Goal: Transaction & Acquisition: Purchase product/service

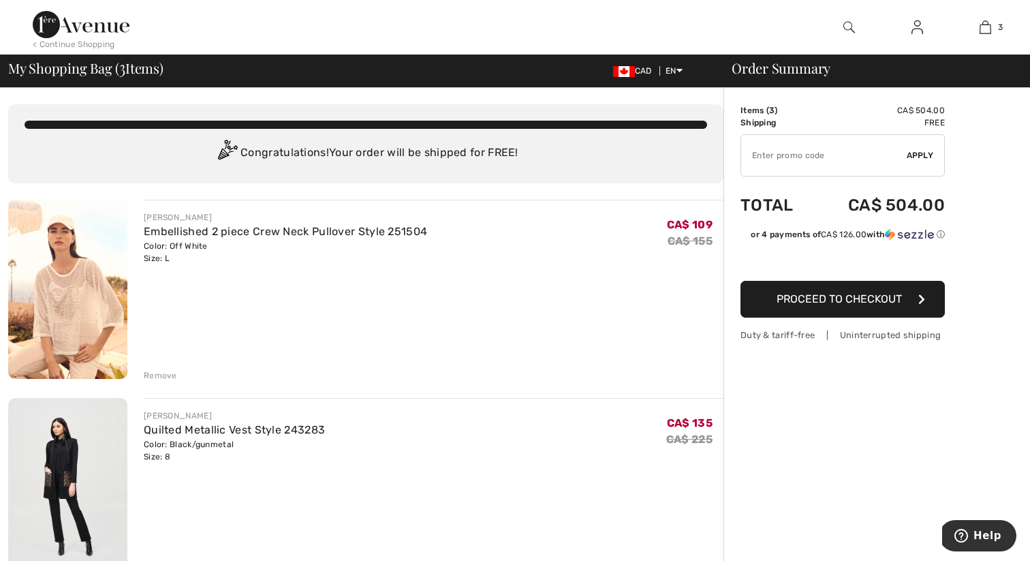
click at [158, 376] on div "Remove" at bounding box center [160, 375] width 33 height 12
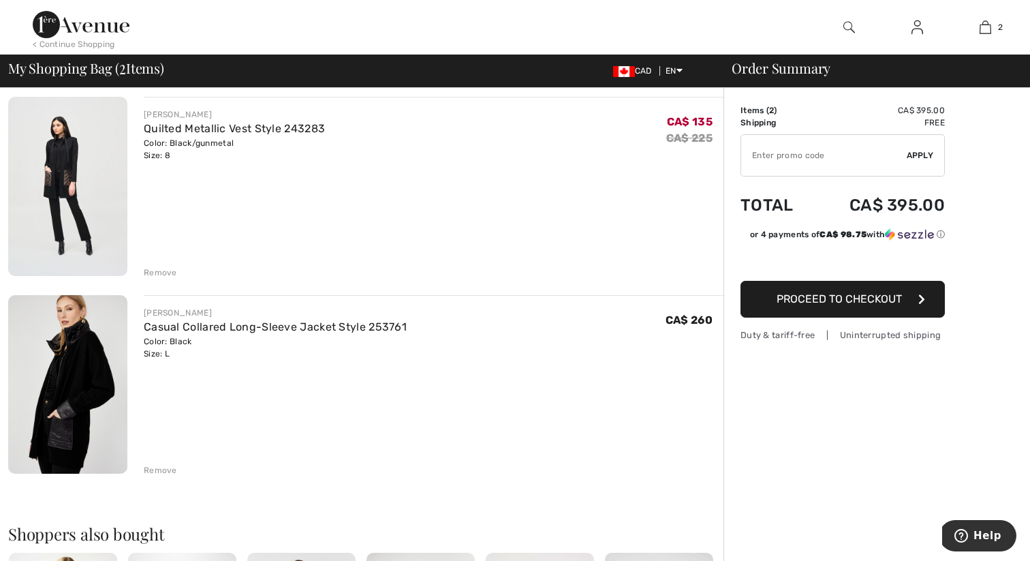
scroll to position [101, 0]
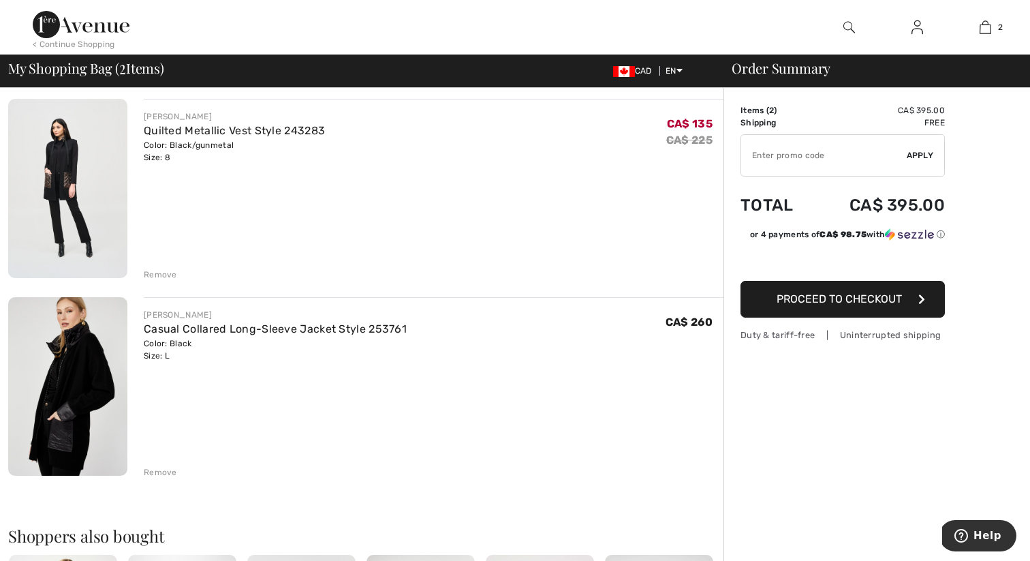
click at [164, 275] on div "Remove" at bounding box center [160, 274] width 33 height 12
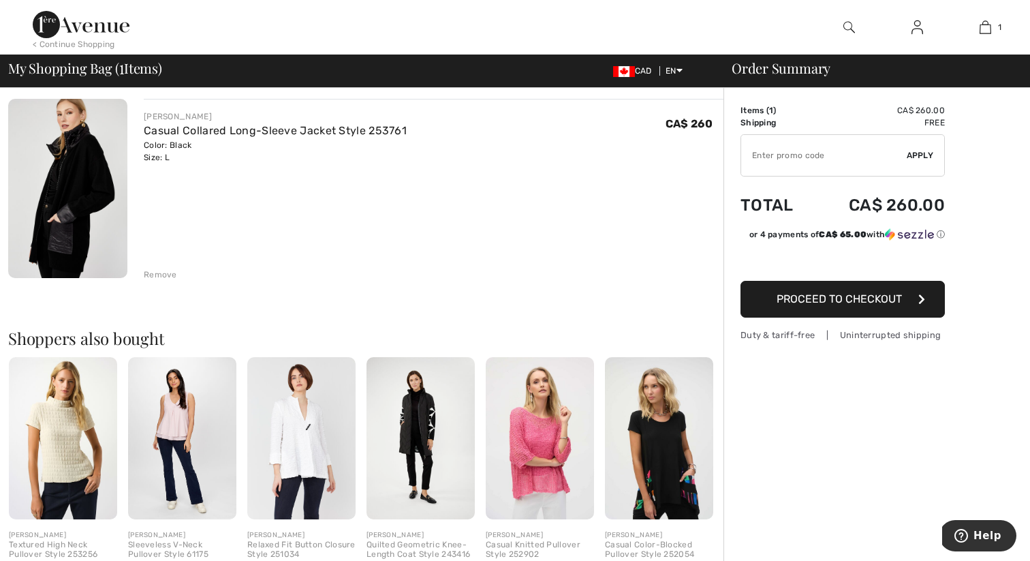
scroll to position [0, 0]
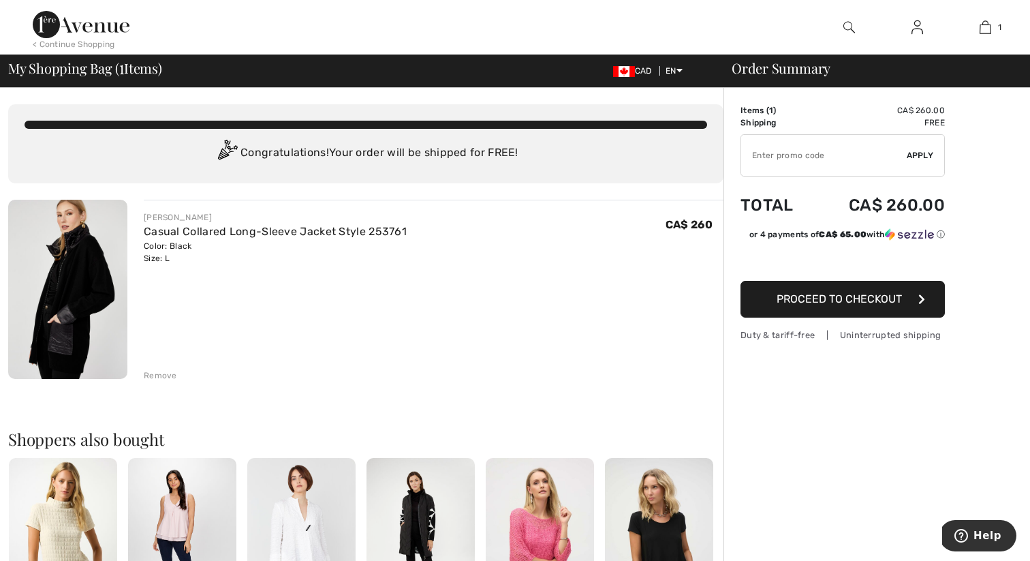
click at [789, 162] on input "TEXT" at bounding box center [824, 155] width 166 height 41
type input "EXTRA20"
click at [919, 153] on span "Apply" at bounding box center [920, 155] width 27 height 12
click at [919, 153] on span "Remove" at bounding box center [917, 155] width 34 height 12
click at [805, 155] on input "TEXT" at bounding box center [824, 155] width 166 height 41
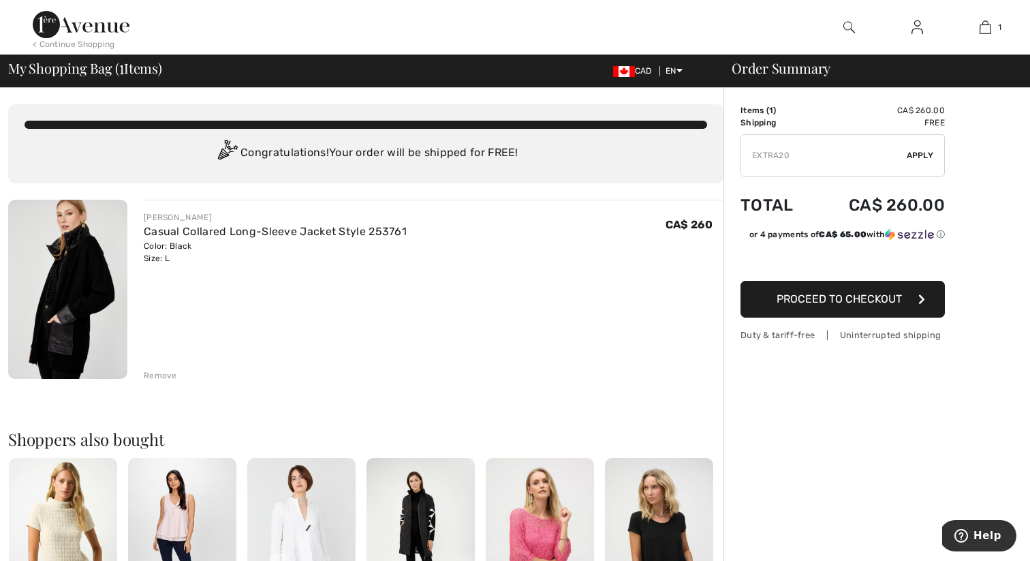
type input "EXTRA20"
click at [920, 155] on span "Apply" at bounding box center [920, 155] width 27 height 12
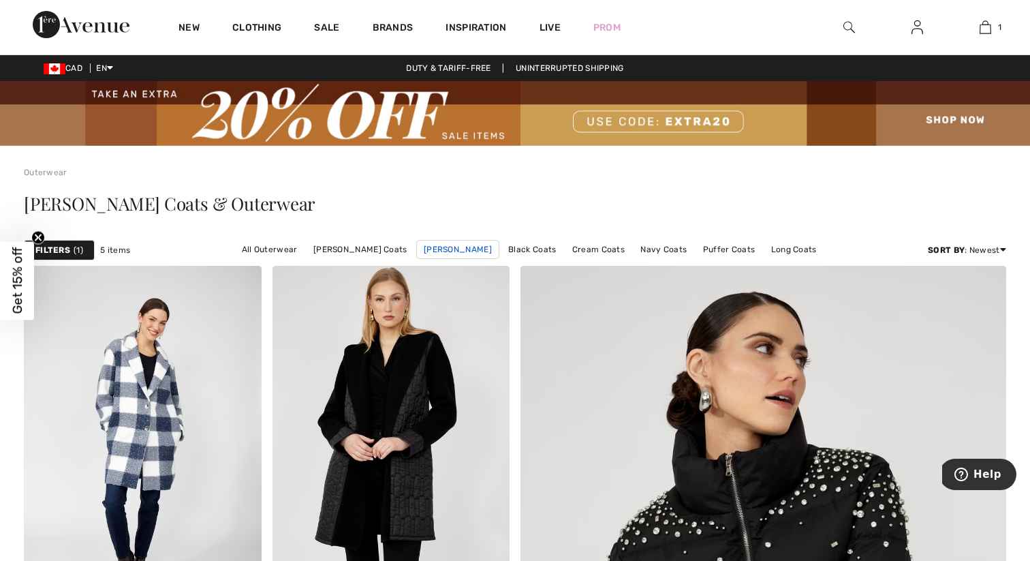
click at [437, 251] on link "Frank Lyman Coats" at bounding box center [457, 249] width 83 height 19
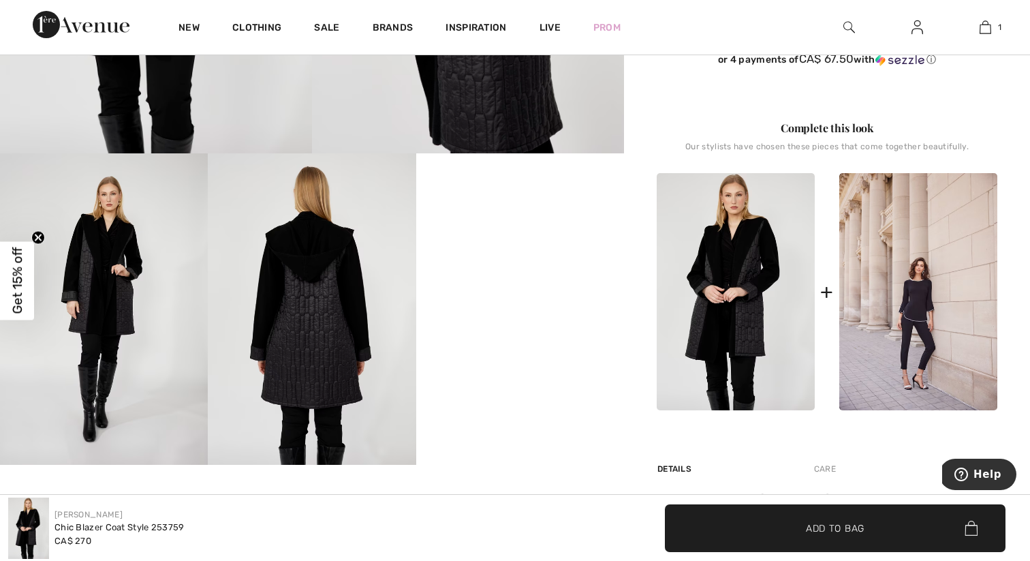
scroll to position [463, 0]
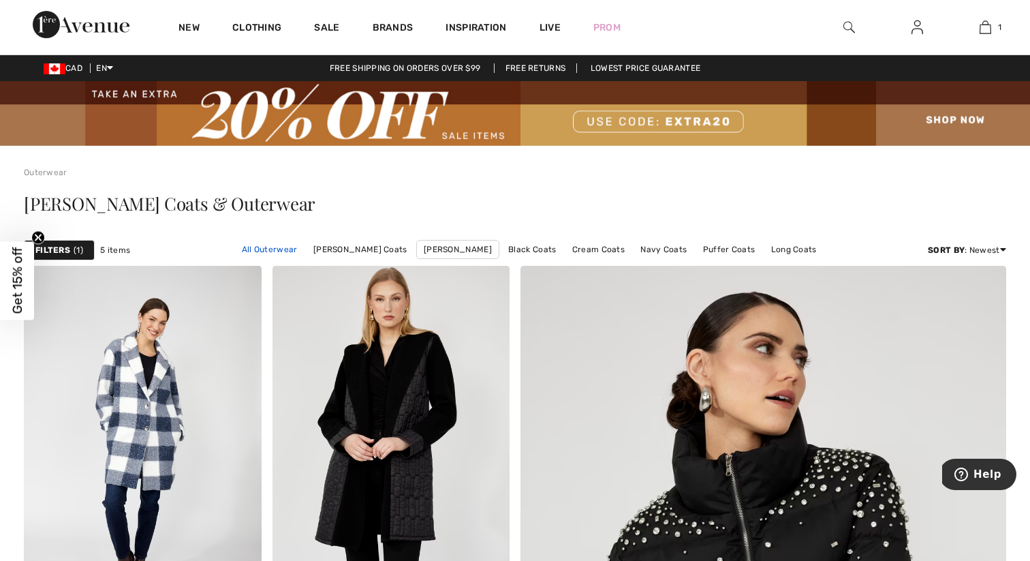
click at [276, 250] on link "All Outerwear" at bounding box center [270, 250] width 70 height 18
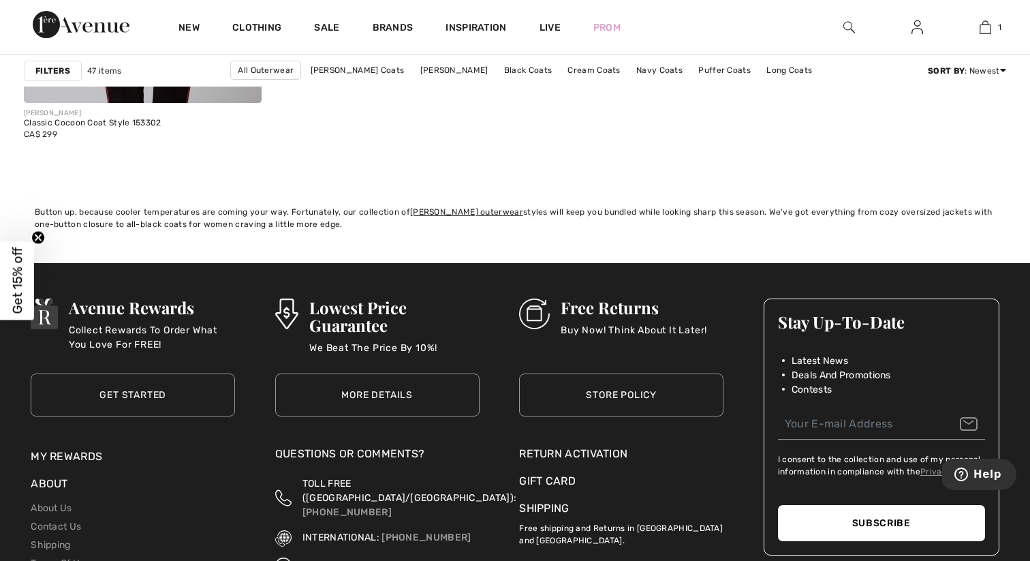
scroll to position [6690, 0]
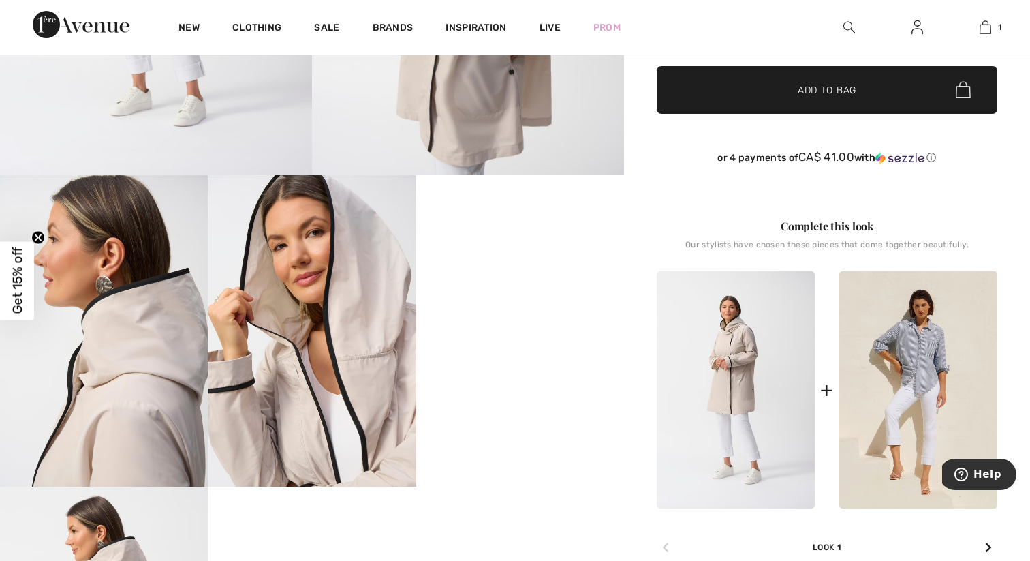
scroll to position [441, 0]
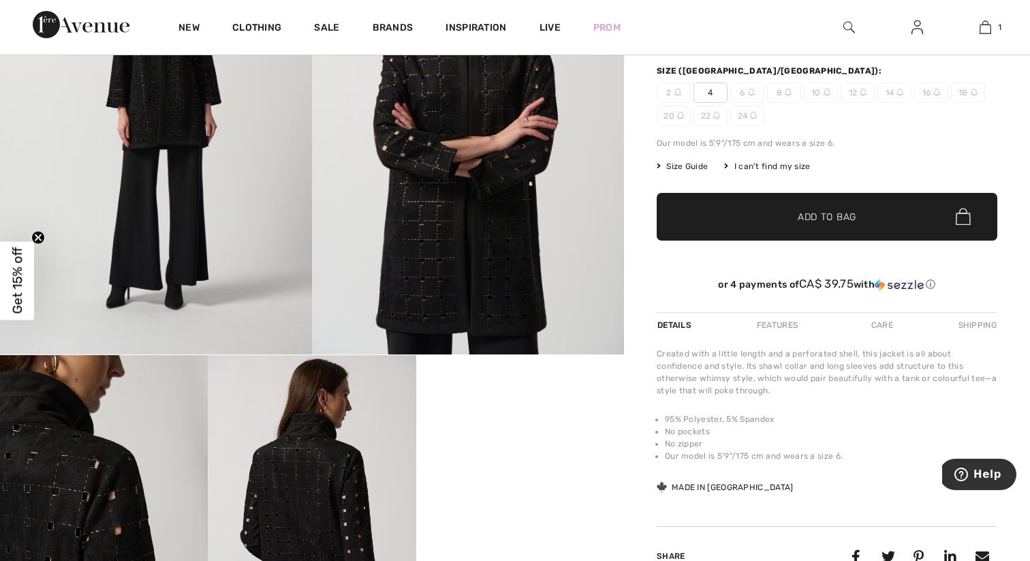
scroll to position [780, 0]
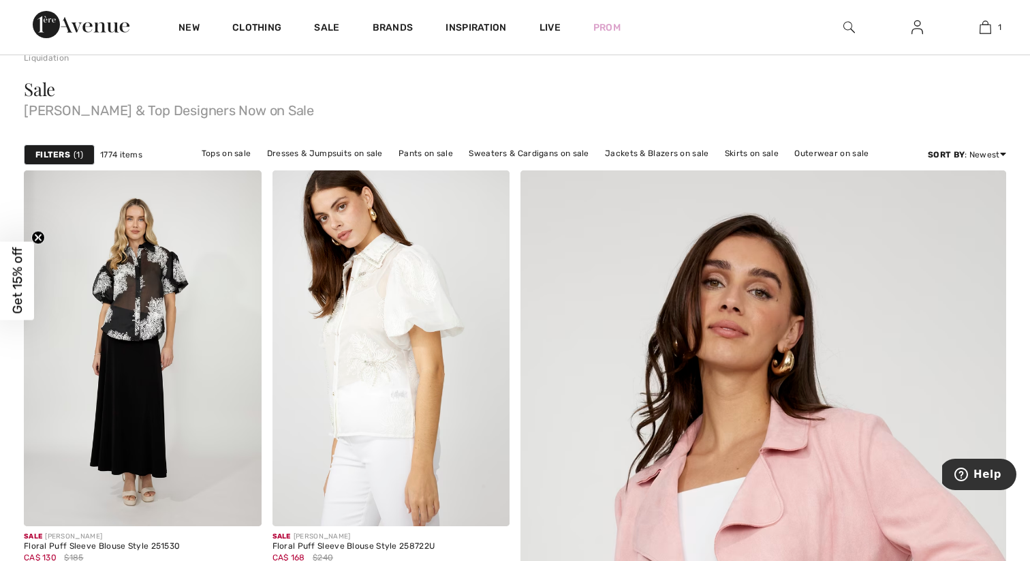
scroll to position [116, 0]
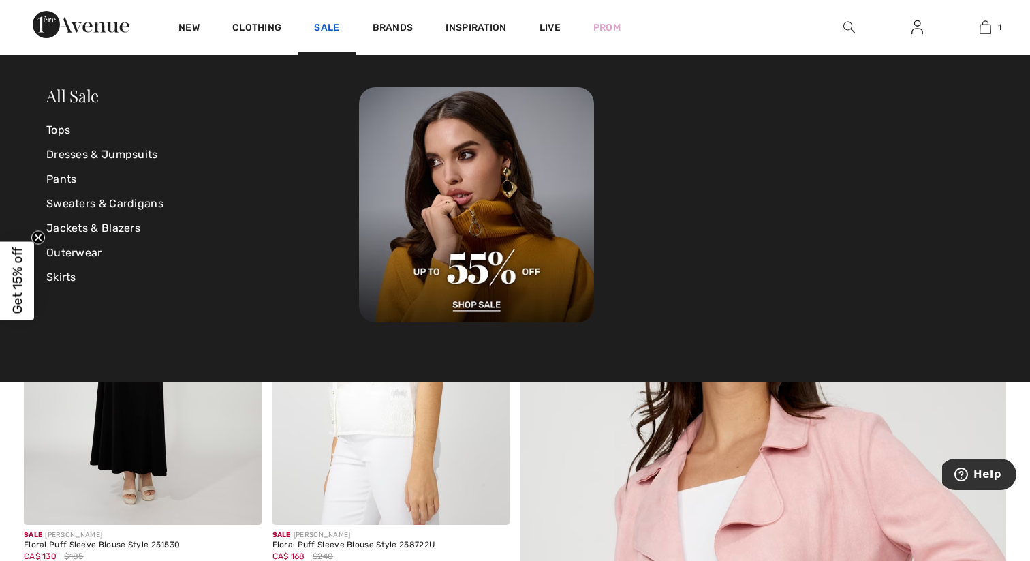
click at [328, 22] on link "Sale" at bounding box center [326, 29] width 25 height 14
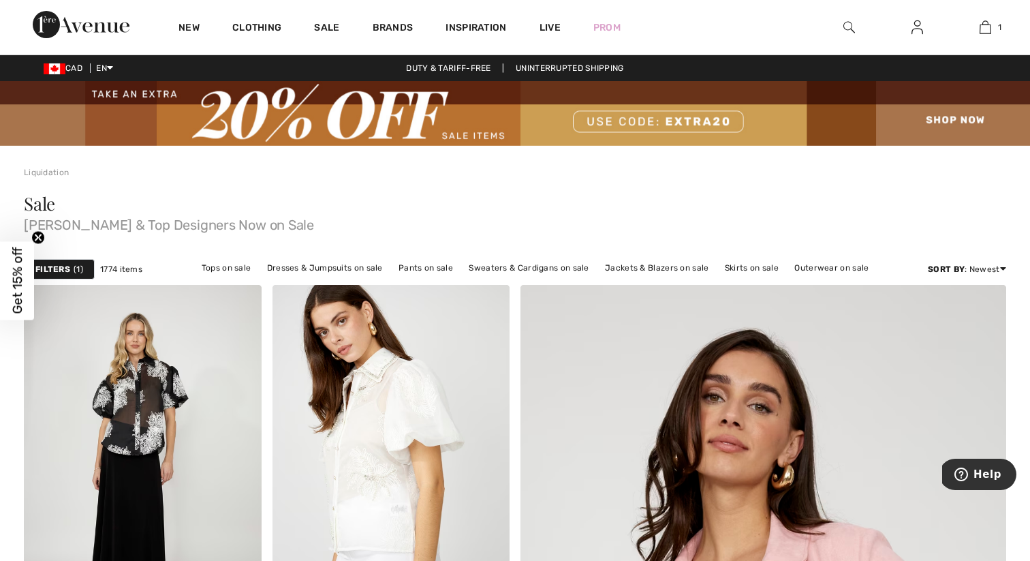
click at [976, 262] on div "Sort By : Newest Price: High to Low Price: Low to High Discount: High to Low Di…" at bounding box center [967, 269] width 78 height 20
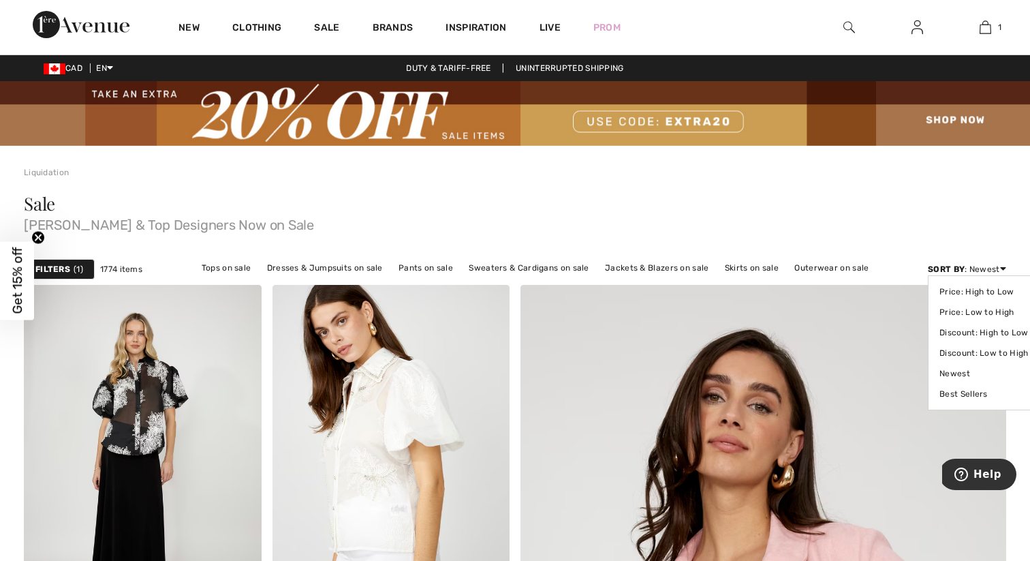
click at [975, 268] on div "Sort By : Newest Price: High to Low Price: Low to High Discount: High to Low Di…" at bounding box center [967, 269] width 78 height 12
click at [977, 311] on link "Price: Low to High" at bounding box center [984, 312] width 89 height 20
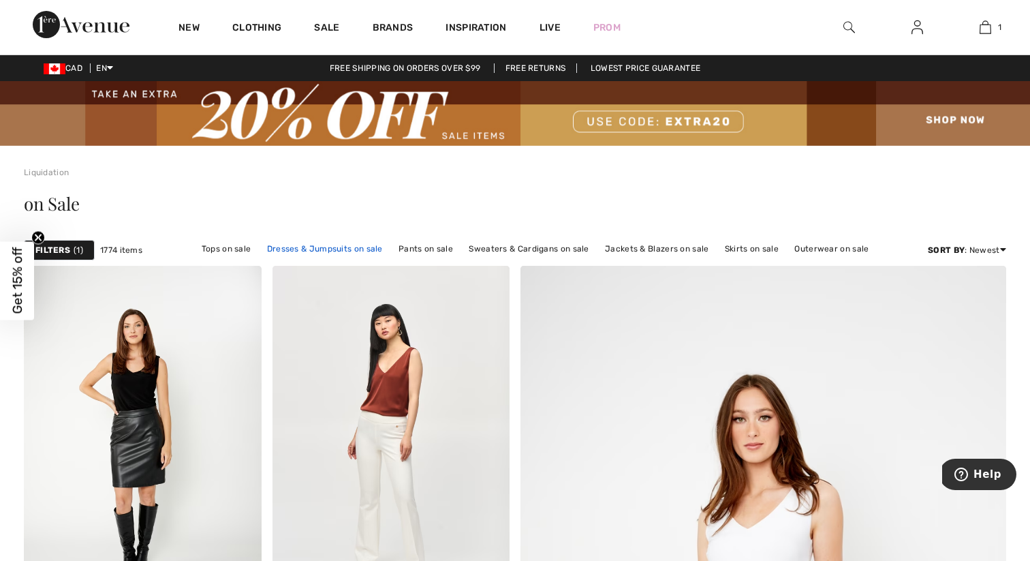
click at [335, 249] on link "Dresses & Jumpsuits on sale" at bounding box center [324, 249] width 129 height 18
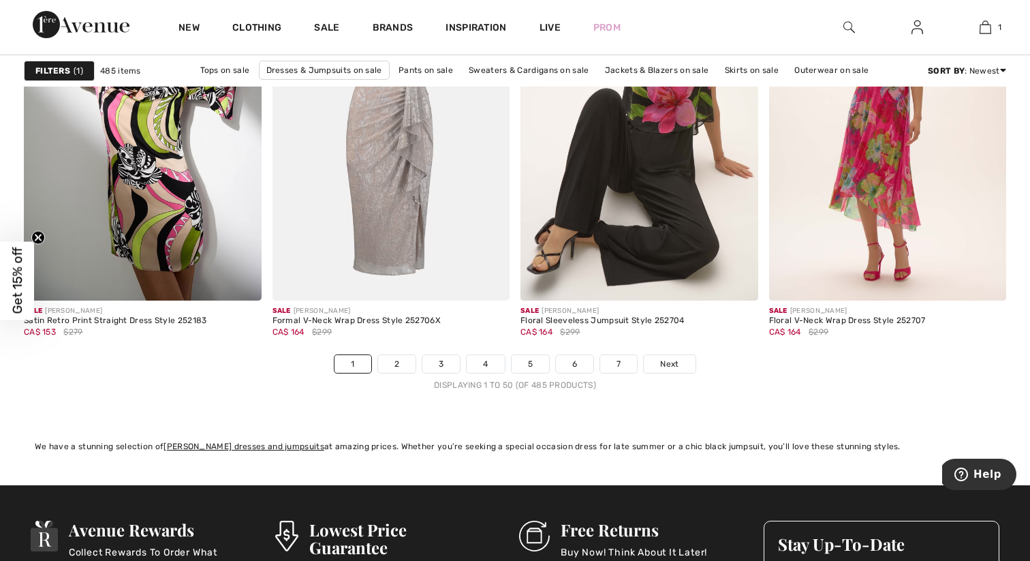
scroll to position [6368, 0]
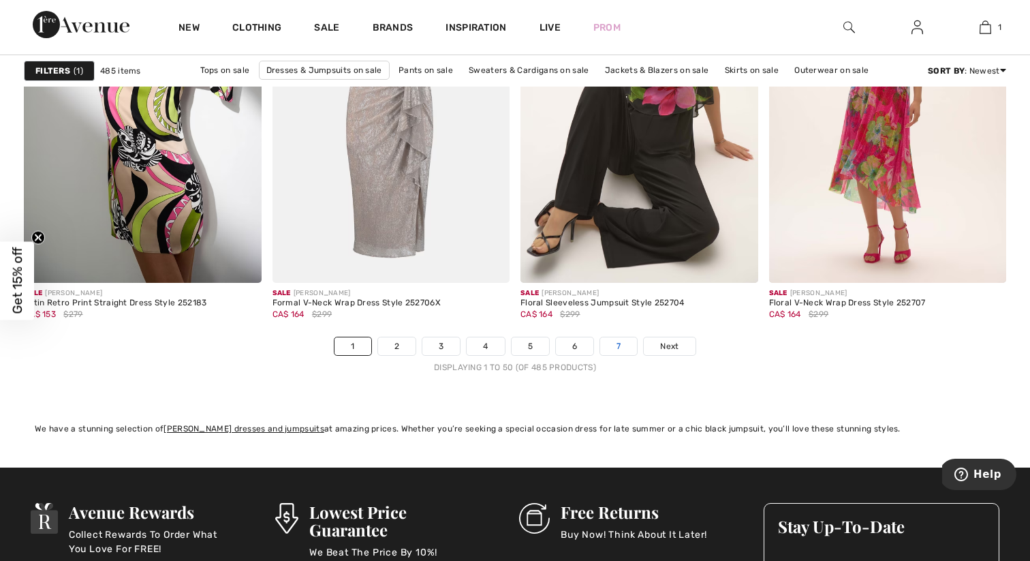
click at [609, 344] on link "7" at bounding box center [618, 346] width 37 height 18
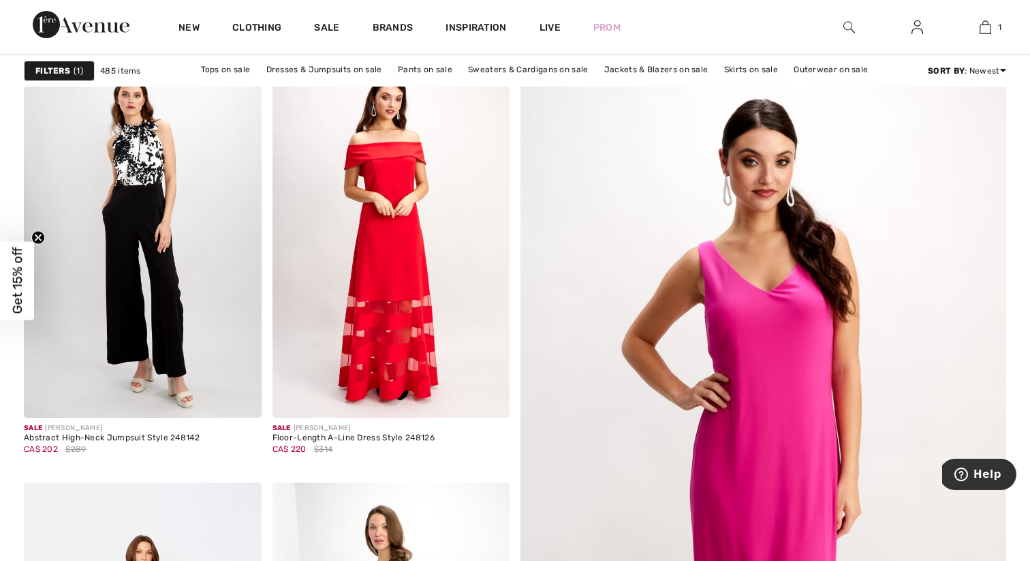
scroll to position [611, 0]
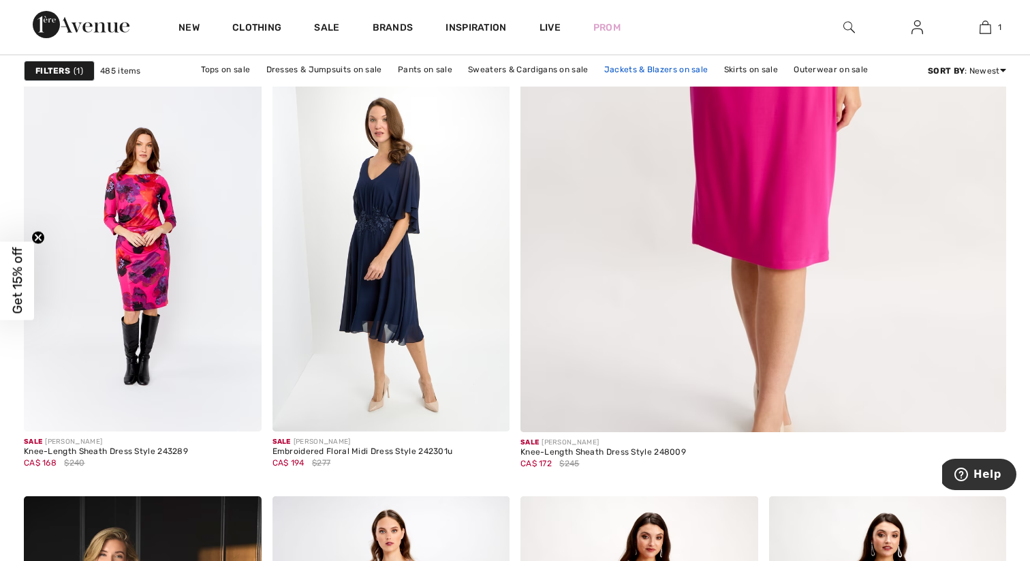
click at [649, 64] on link "Jackets & Blazers on sale" at bounding box center [657, 69] width 118 height 18
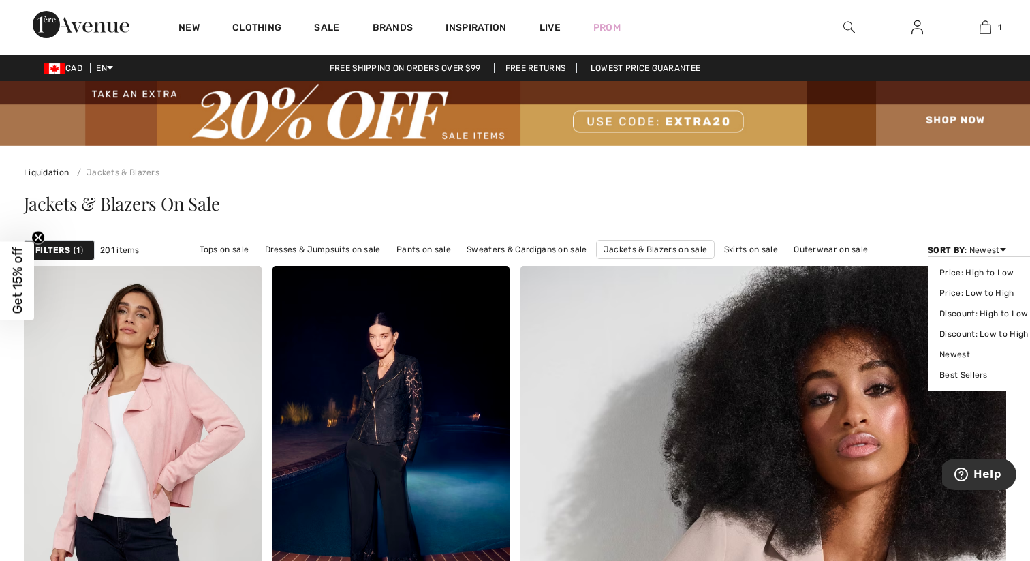
click at [990, 245] on div "Sort By : Newest Price: High to Low Price: Low to High Discount: High to Low Di…" at bounding box center [967, 250] width 78 height 12
click at [973, 294] on link "Price: Low to High" at bounding box center [984, 293] width 89 height 20
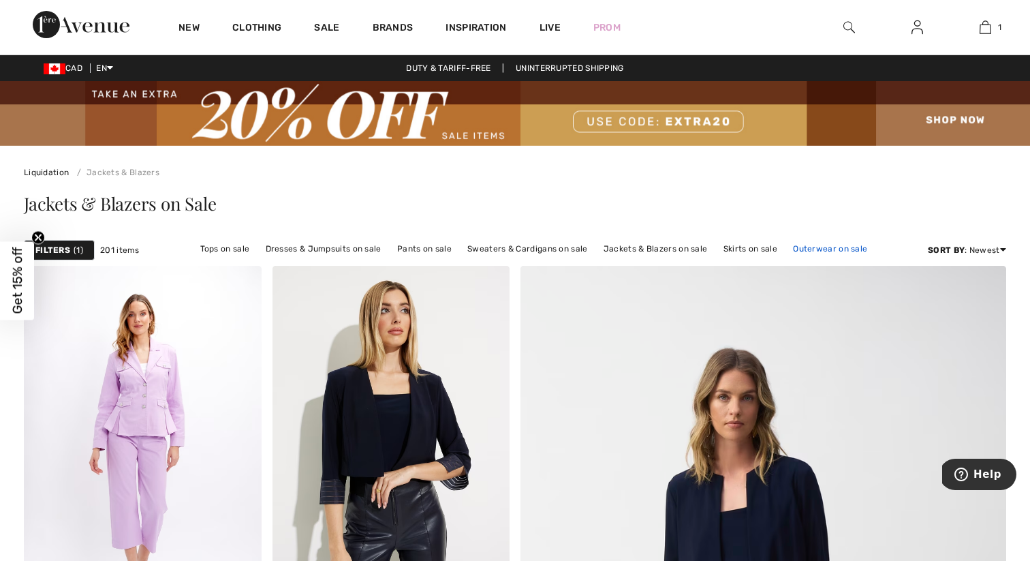
click at [812, 248] on link "Outerwear on sale" at bounding box center [830, 249] width 88 height 18
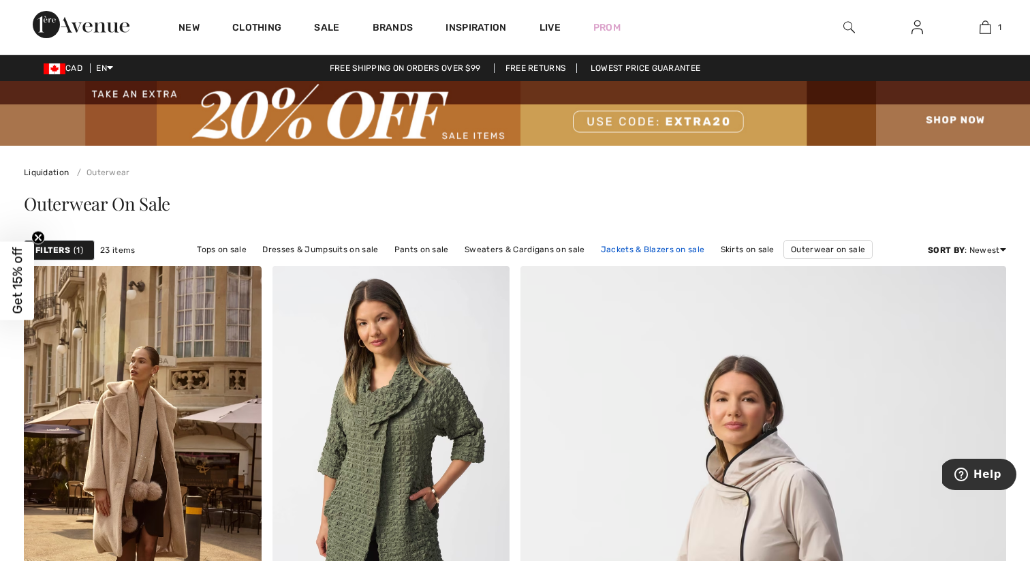
click at [636, 245] on link "Jackets & Blazers on sale" at bounding box center [653, 250] width 118 height 18
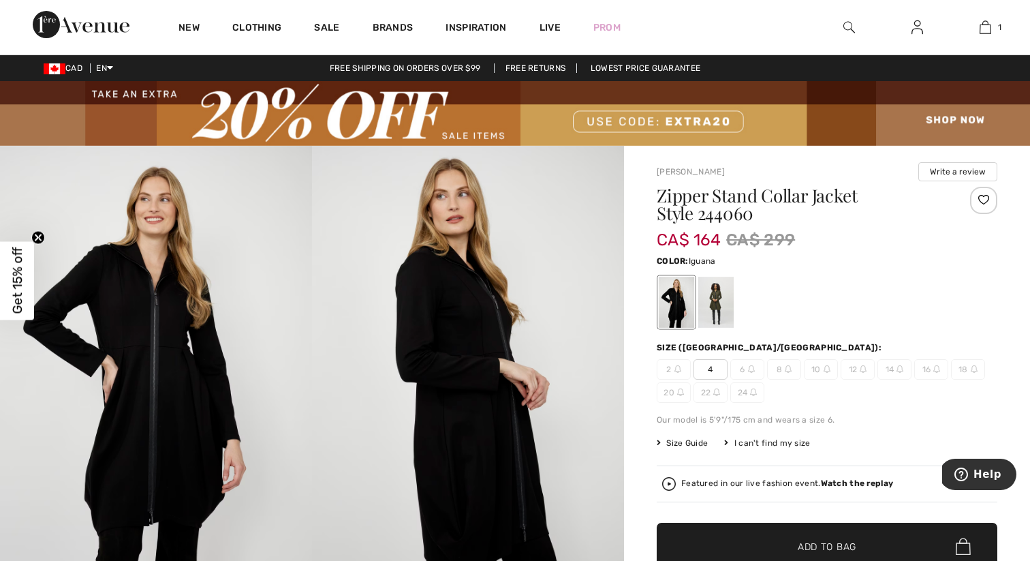
click at [722, 296] on div at bounding box center [715, 302] width 35 height 51
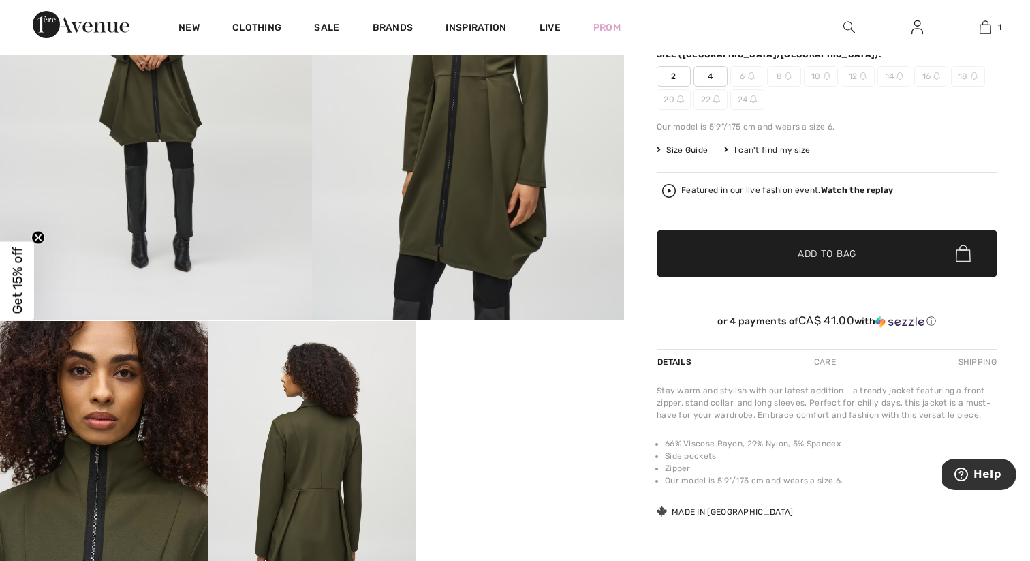
scroll to position [536, 0]
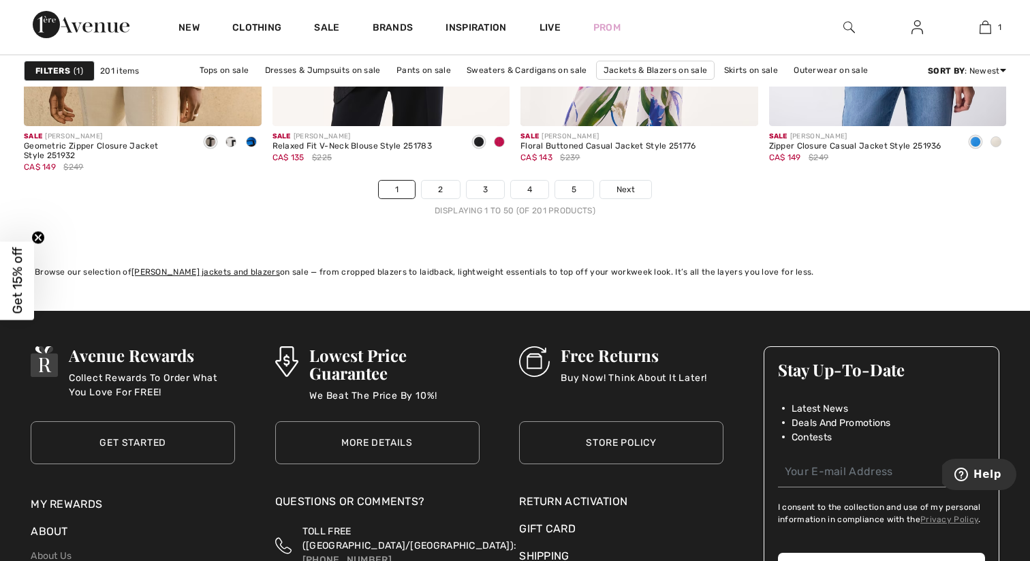
scroll to position [6536, 0]
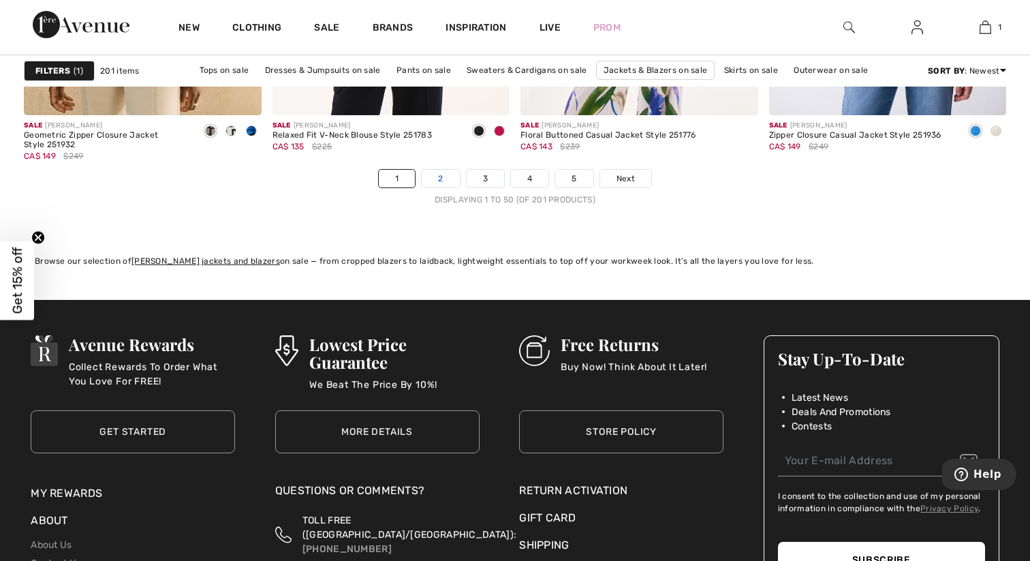
click at [442, 175] on link "2" at bounding box center [440, 179] width 37 height 18
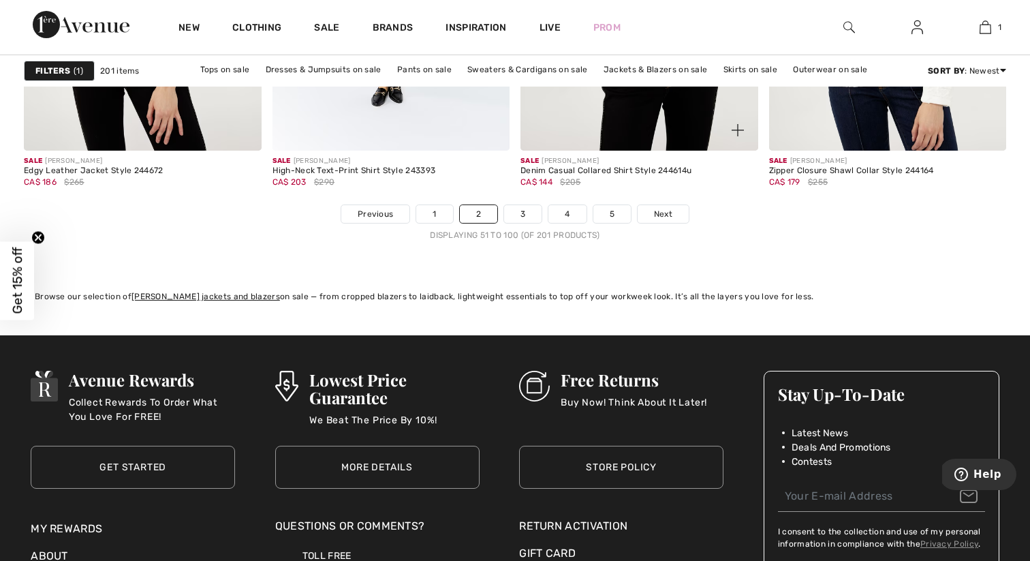
scroll to position [6564, 0]
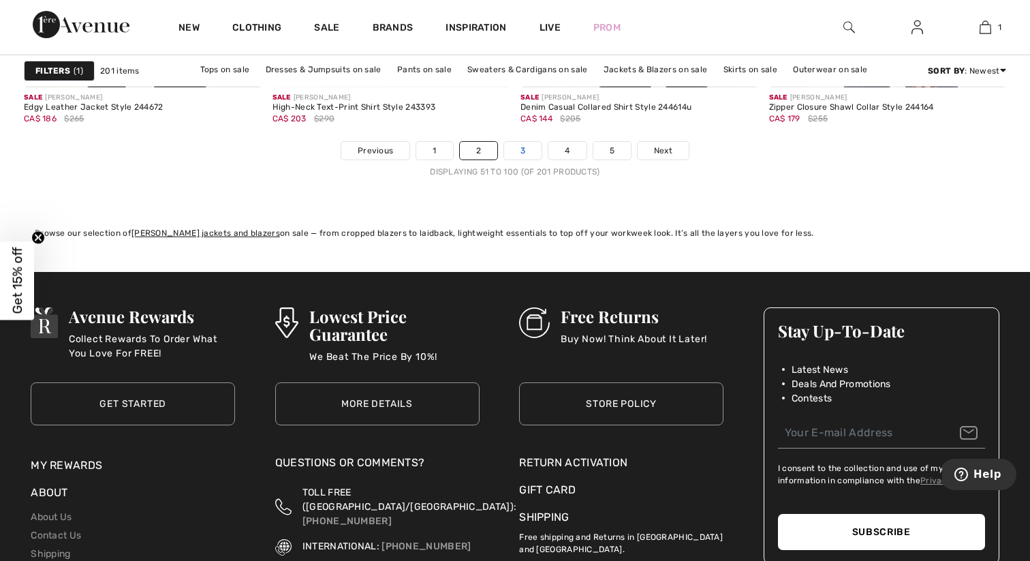
click at [522, 147] on link "3" at bounding box center [522, 151] width 37 height 18
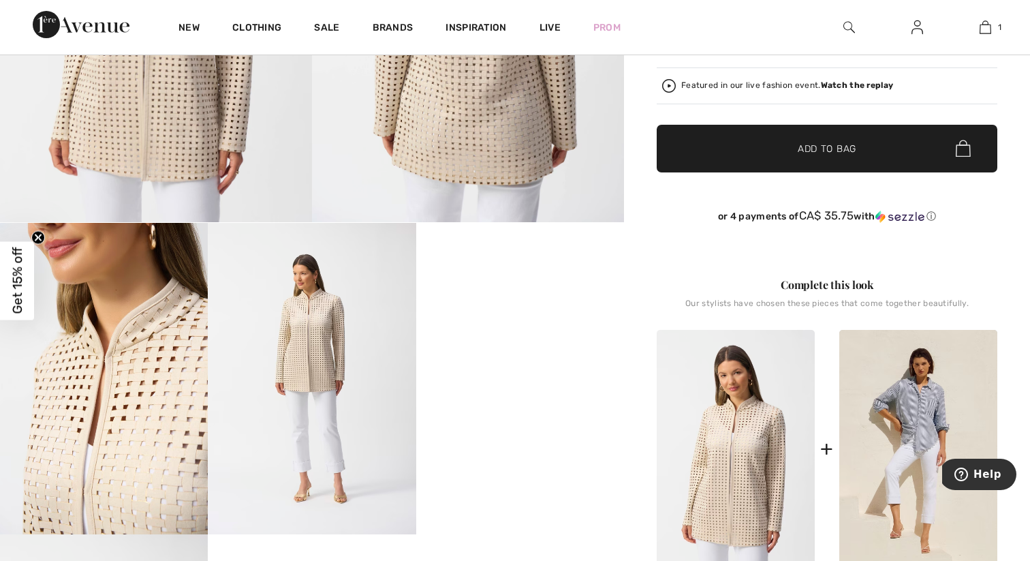
scroll to position [392, 0]
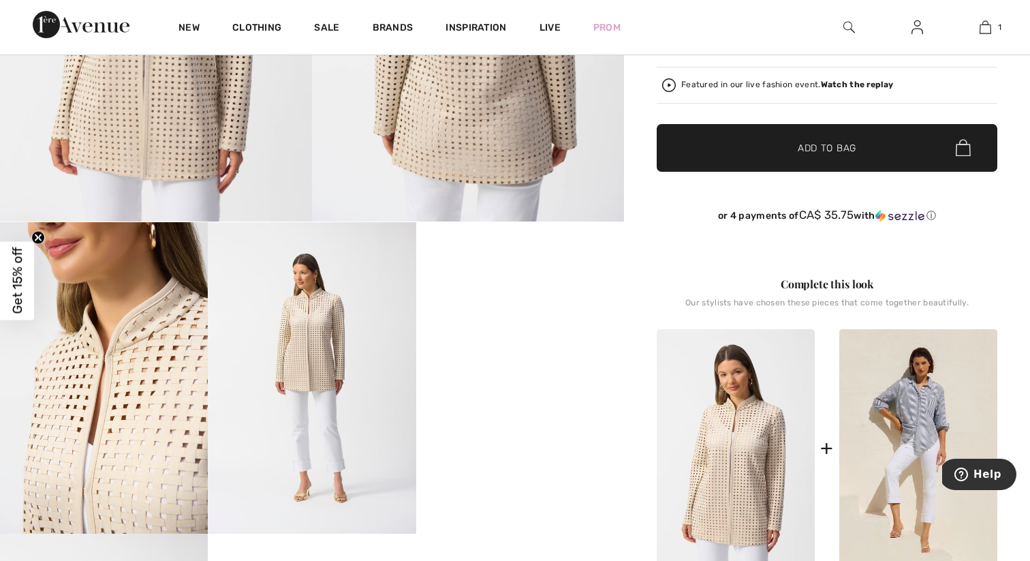
click at [515, 326] on video "Your browser does not support the video tag." at bounding box center [520, 274] width 208 height 104
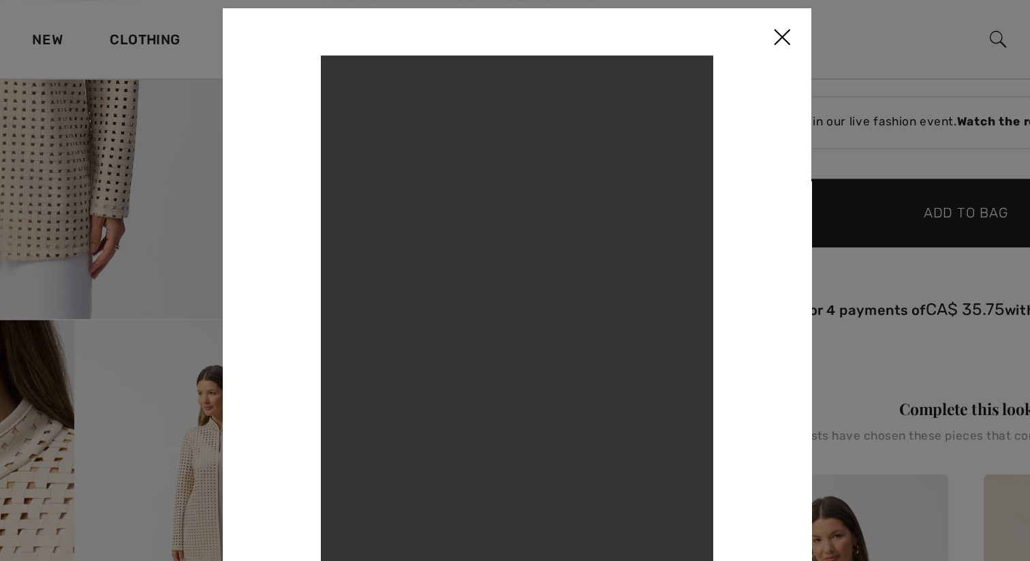
click at [703, 20] on img at bounding box center [699, 26] width 41 height 42
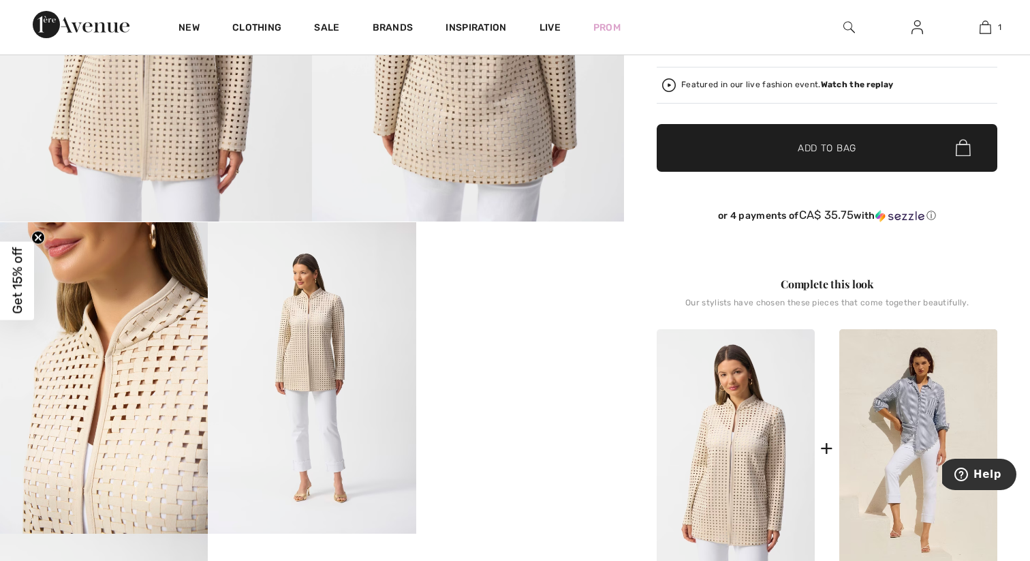
scroll to position [0, 0]
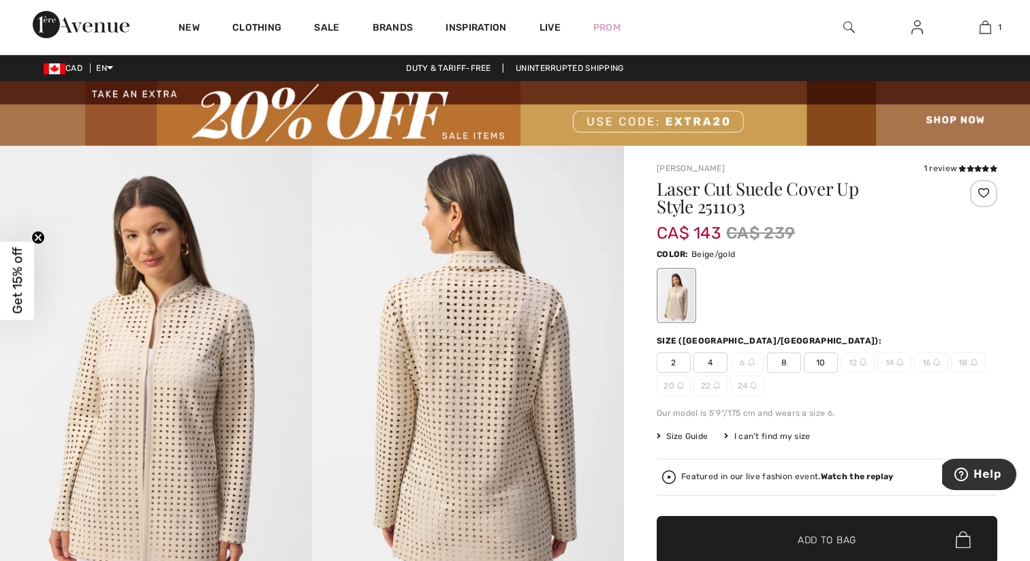
click at [181, 391] on img at bounding box center [156, 380] width 312 height 468
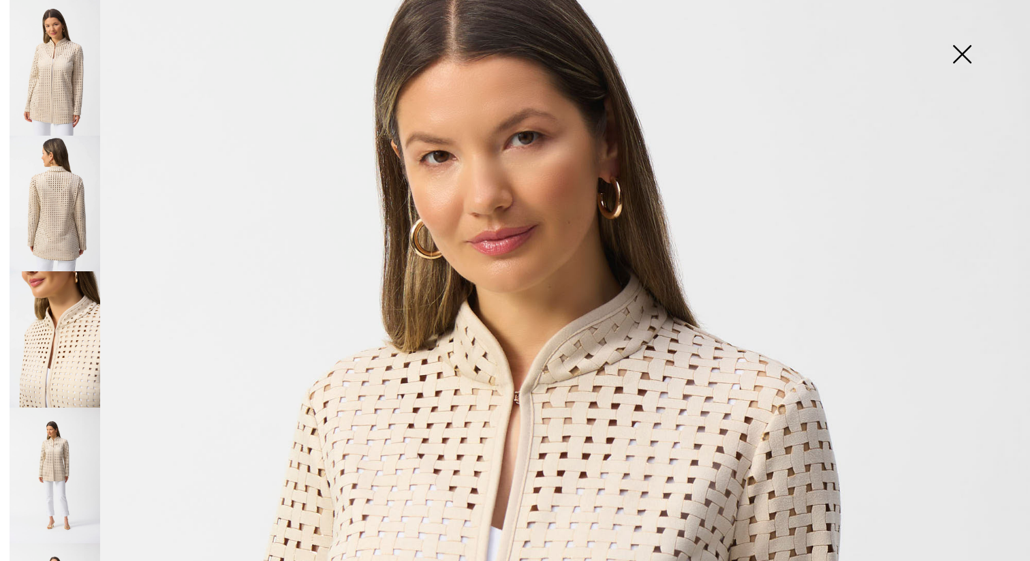
scroll to position [330, 0]
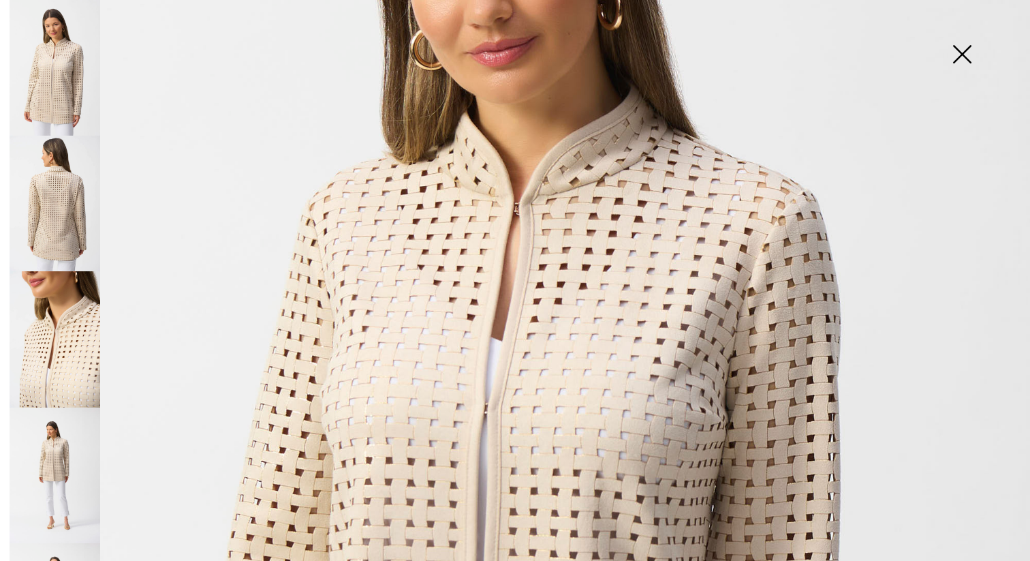
click at [962, 55] on img at bounding box center [962, 55] width 68 height 70
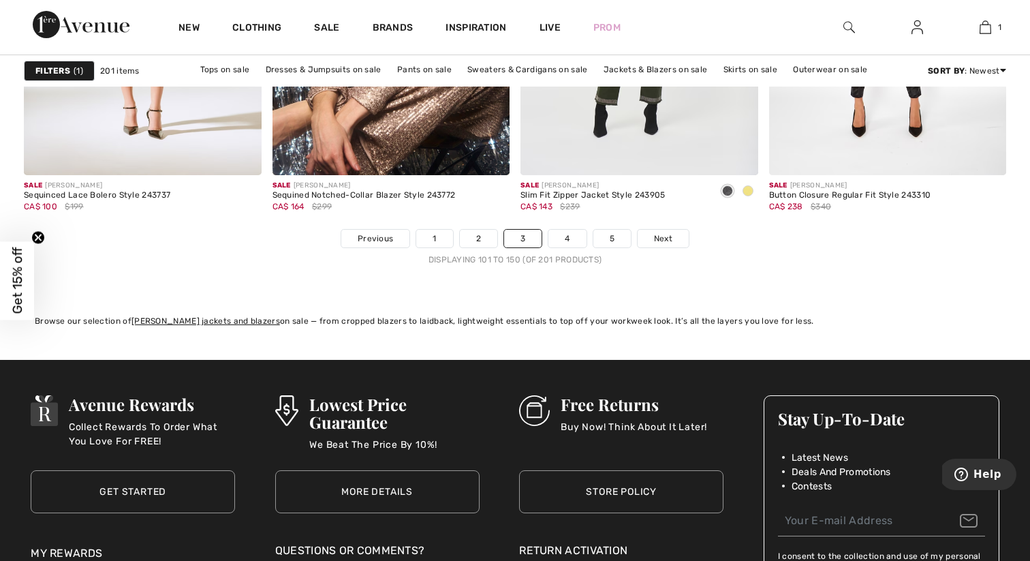
scroll to position [6485, 0]
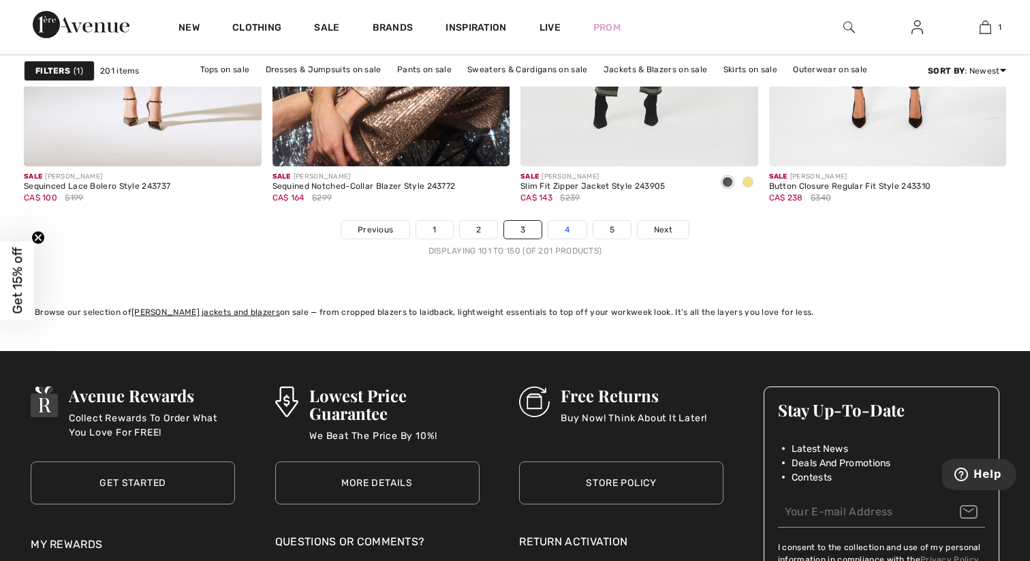
click at [583, 226] on link "4" at bounding box center [567, 230] width 37 height 18
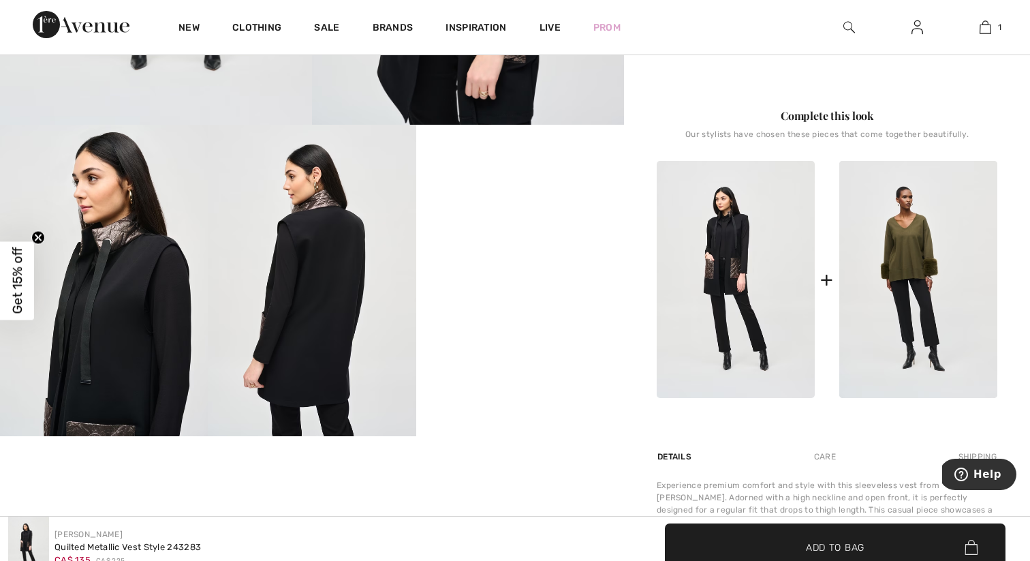
scroll to position [681, 0]
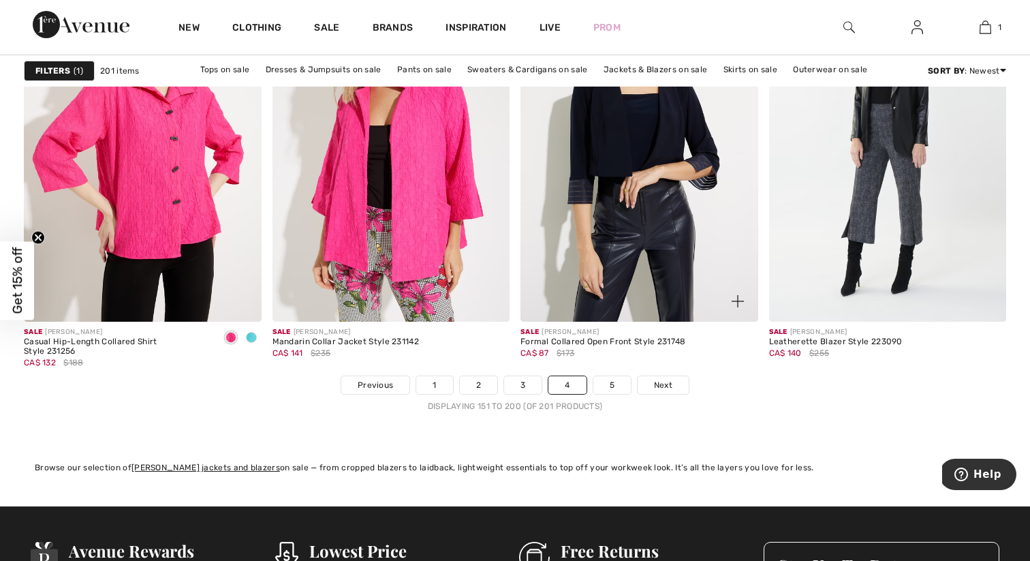
scroll to position [6376, 0]
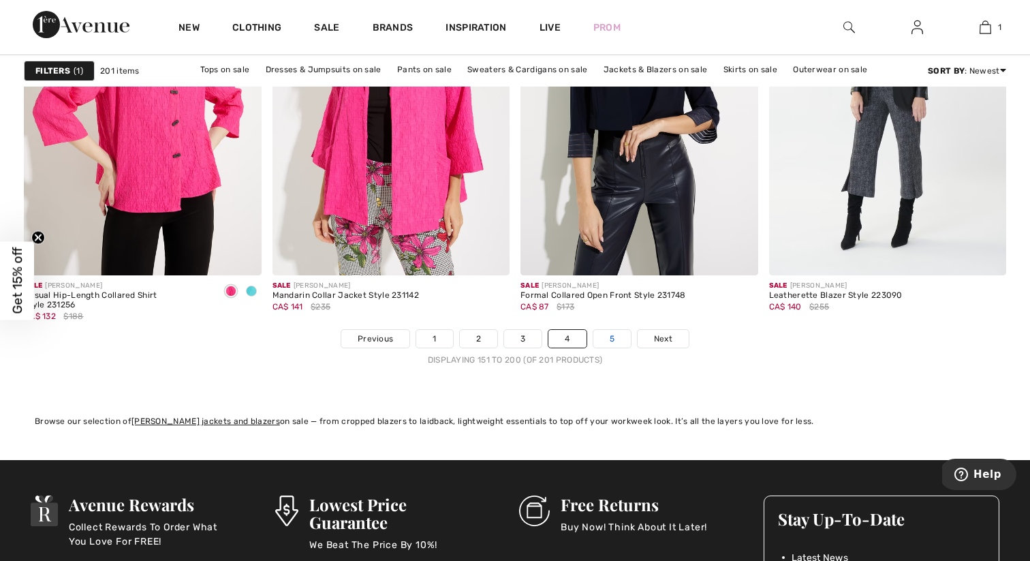
click at [611, 339] on link "5" at bounding box center [612, 339] width 37 height 18
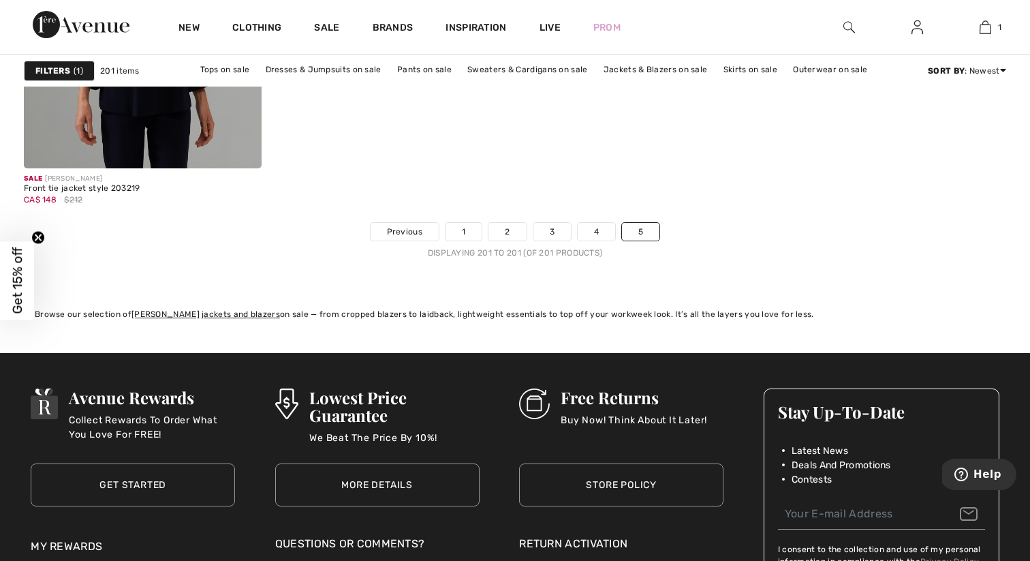
scroll to position [482, 0]
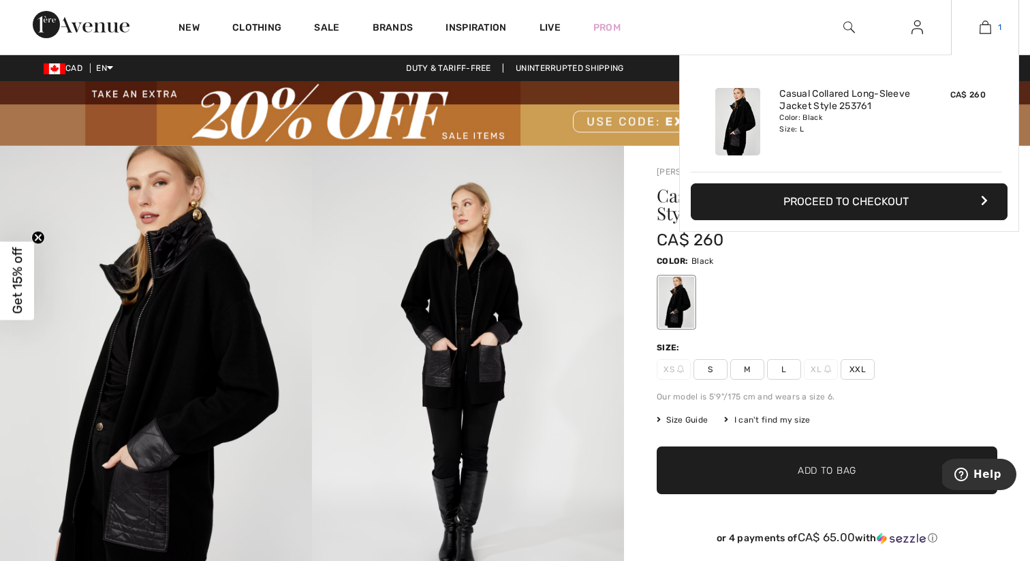
click at [987, 27] on img at bounding box center [986, 27] width 12 height 16
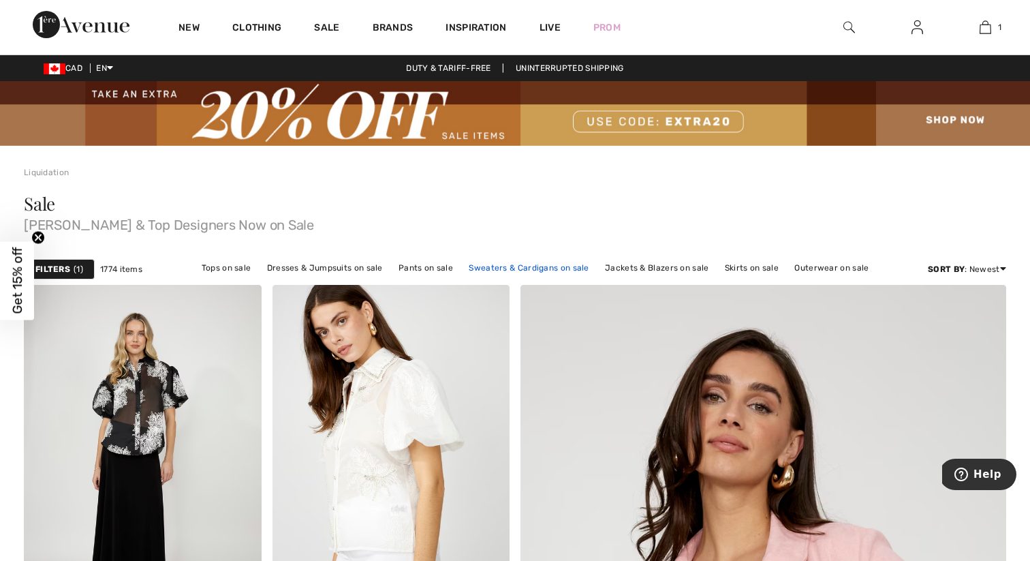
click at [512, 263] on link "Sweaters & Cardigans on sale" at bounding box center [529, 268] width 134 height 18
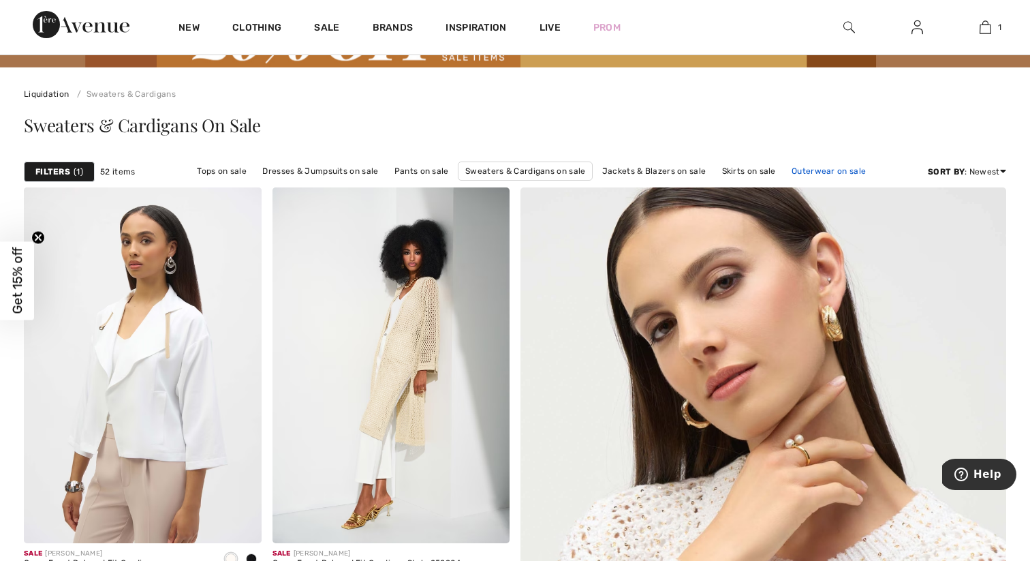
scroll to position [52, 0]
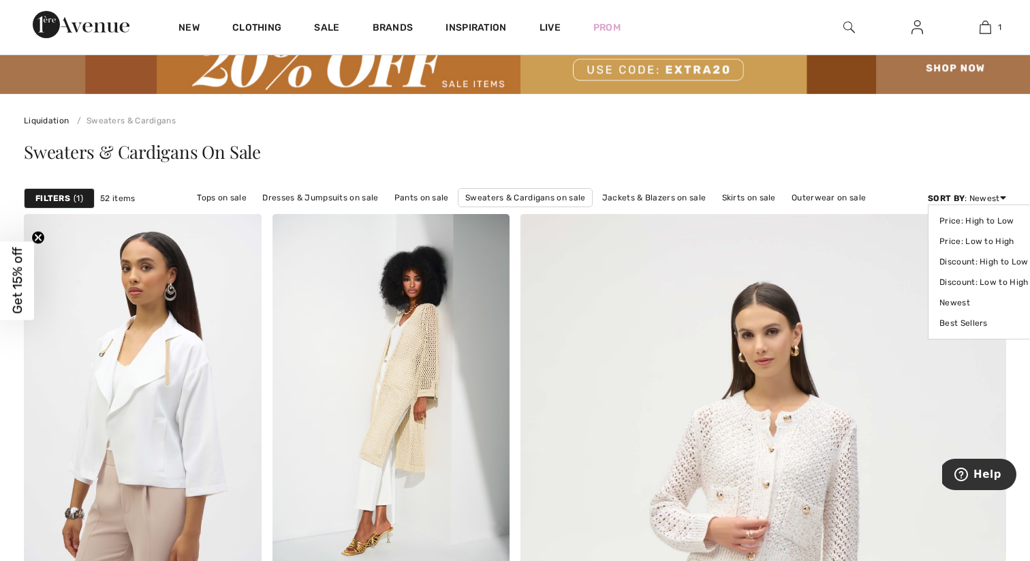
click at [982, 198] on div "Sort By : Newest Price: High to Low Price: Low to High Discount: High to Low Di…" at bounding box center [967, 198] width 78 height 12
click at [54, 201] on strong "Filters" at bounding box center [52, 198] width 35 height 12
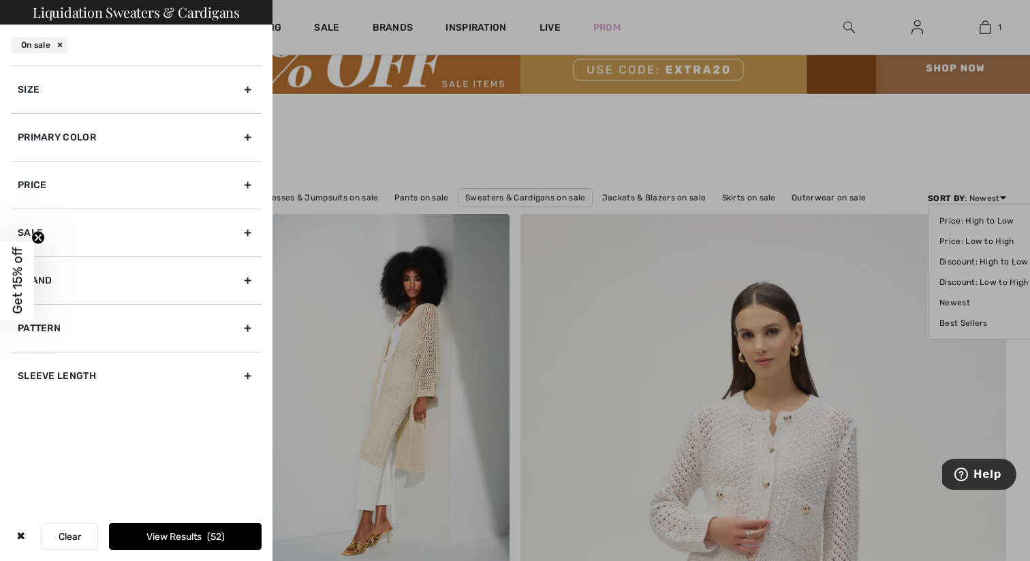
click at [108, 77] on div "Size" at bounding box center [136, 89] width 251 height 48
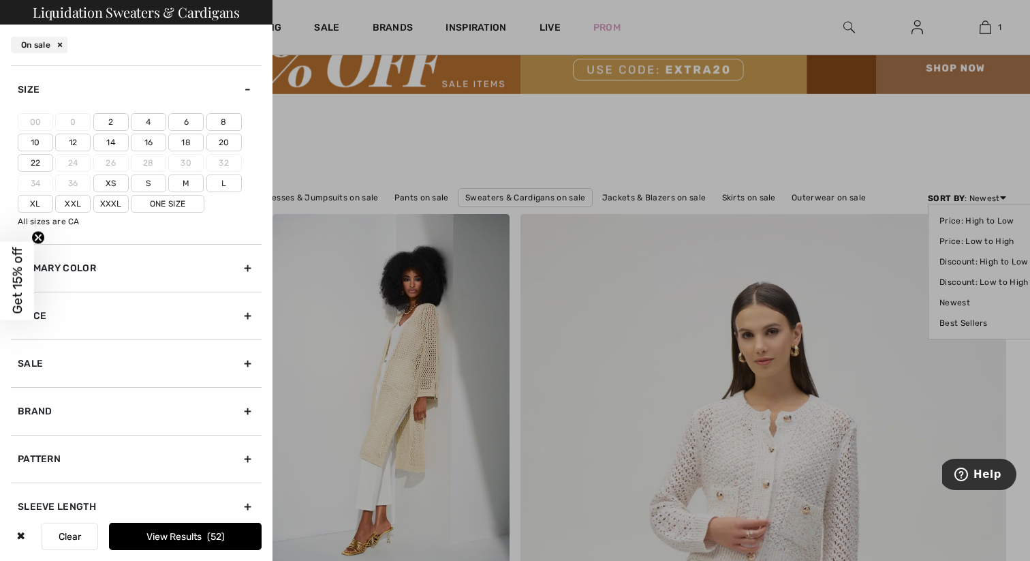
click at [228, 182] on label "L" at bounding box center [223, 183] width 35 height 18
click at [0, 0] on input"] "L" at bounding box center [0, 0] width 0 height 0
click at [170, 536] on button "View Results 15" at bounding box center [185, 536] width 153 height 27
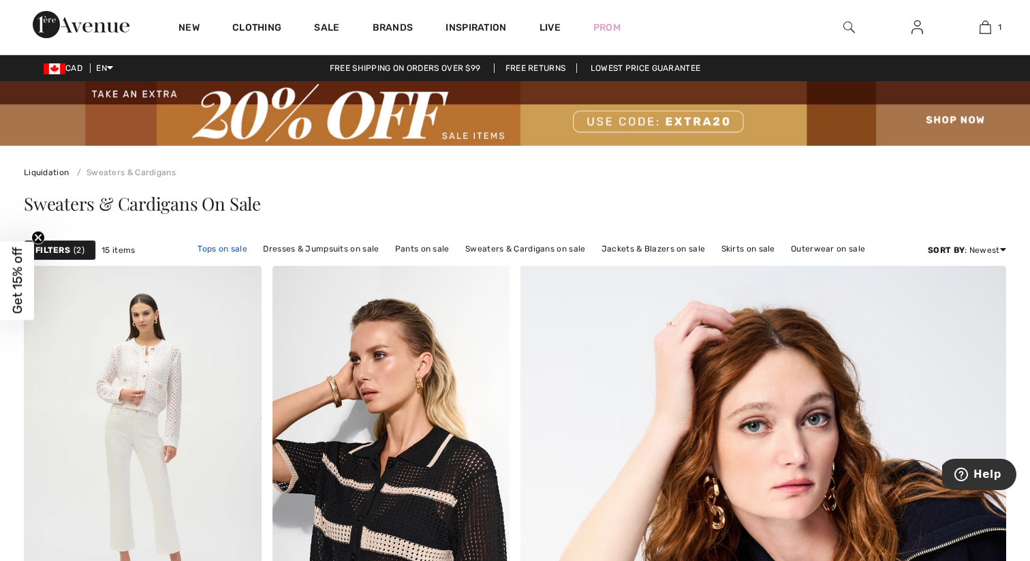
click at [238, 252] on link "Tops on sale" at bounding box center [222, 249] width 63 height 18
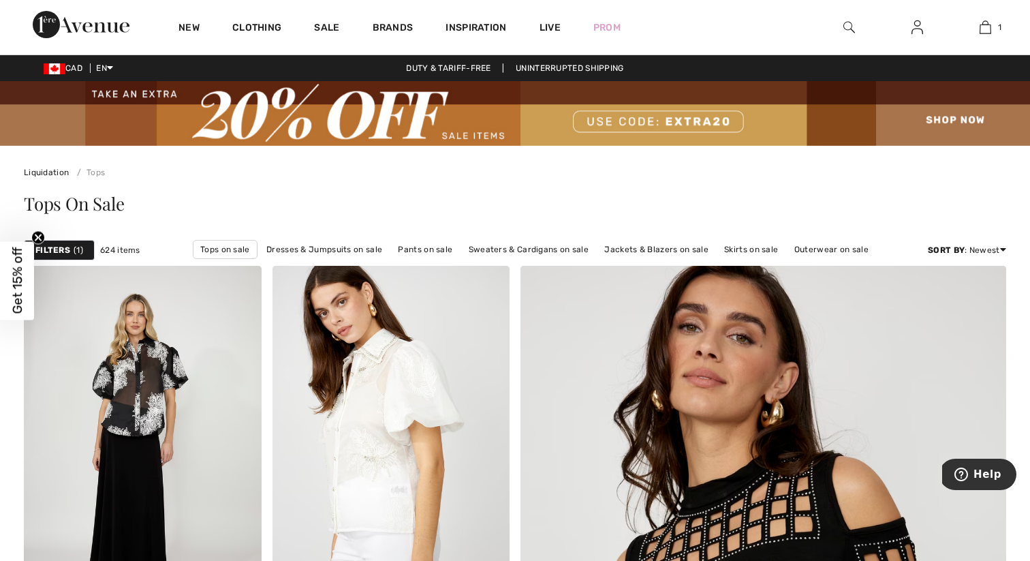
click at [70, 248] on strong "Filters" at bounding box center [52, 250] width 35 height 12
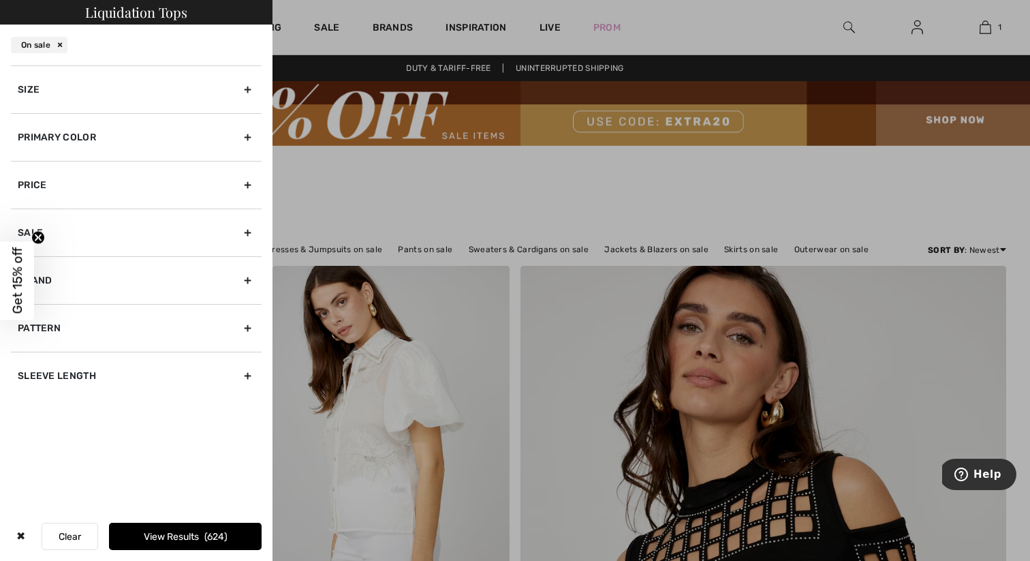
click at [145, 89] on div "Size" at bounding box center [136, 89] width 251 height 48
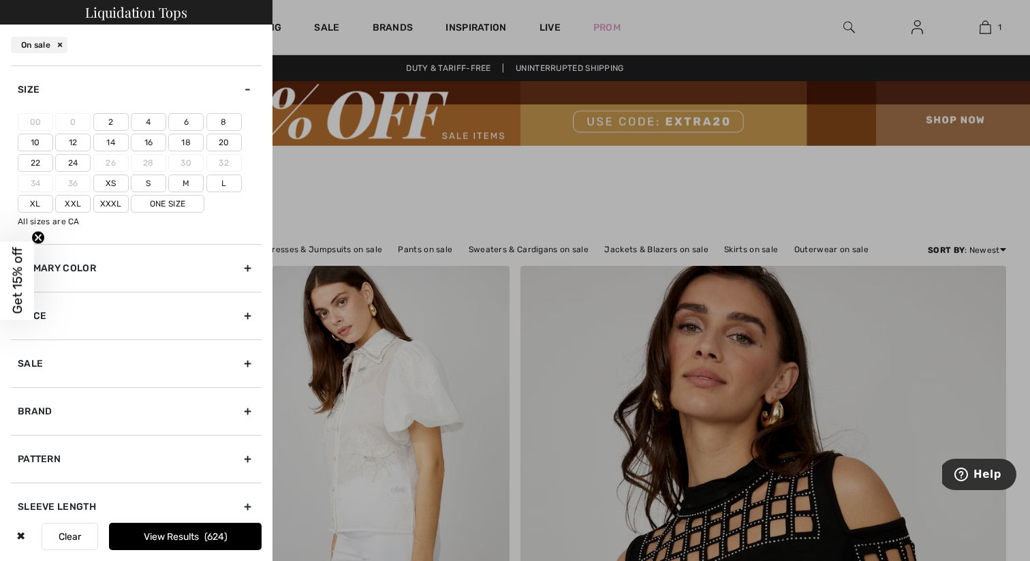
click at [226, 185] on label "L" at bounding box center [223, 183] width 35 height 18
click at [0, 0] on input"] "L" at bounding box center [0, 0] width 0 height 0
click at [204, 538] on button "View Results 56" at bounding box center [185, 536] width 153 height 27
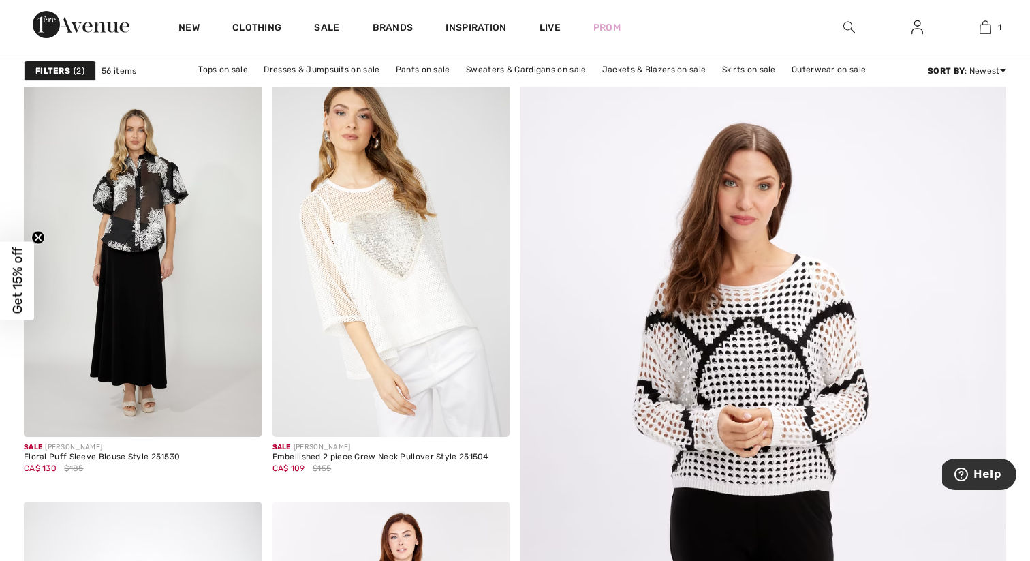
scroll to position [140, 0]
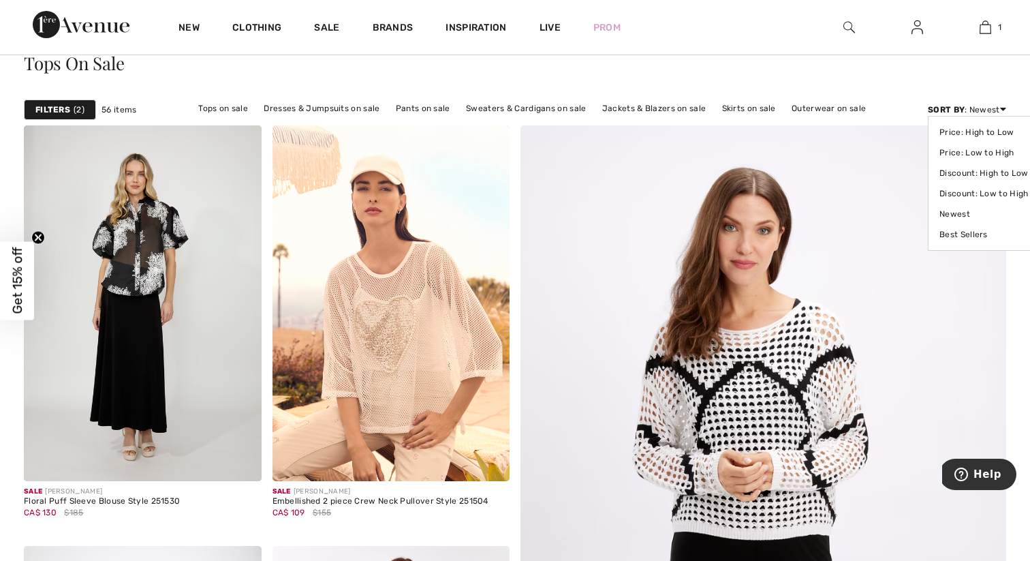
click at [987, 108] on div "Sort By : Newest Price: High to Low Price: Low to High Discount: High to Low Di…" at bounding box center [967, 110] width 78 height 12
click at [978, 153] on link "Price: Low to High" at bounding box center [984, 152] width 89 height 20
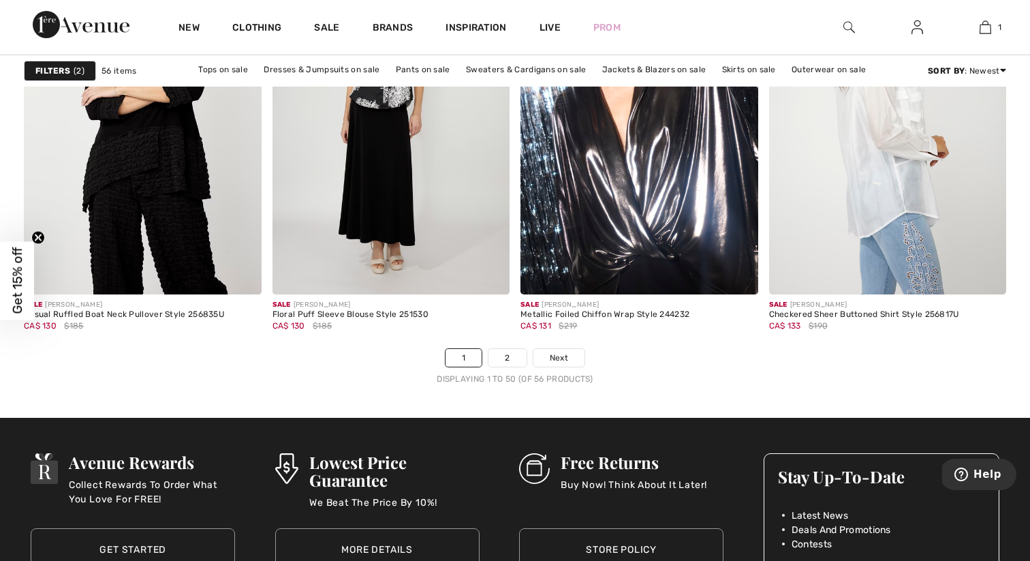
scroll to position [6367, 0]
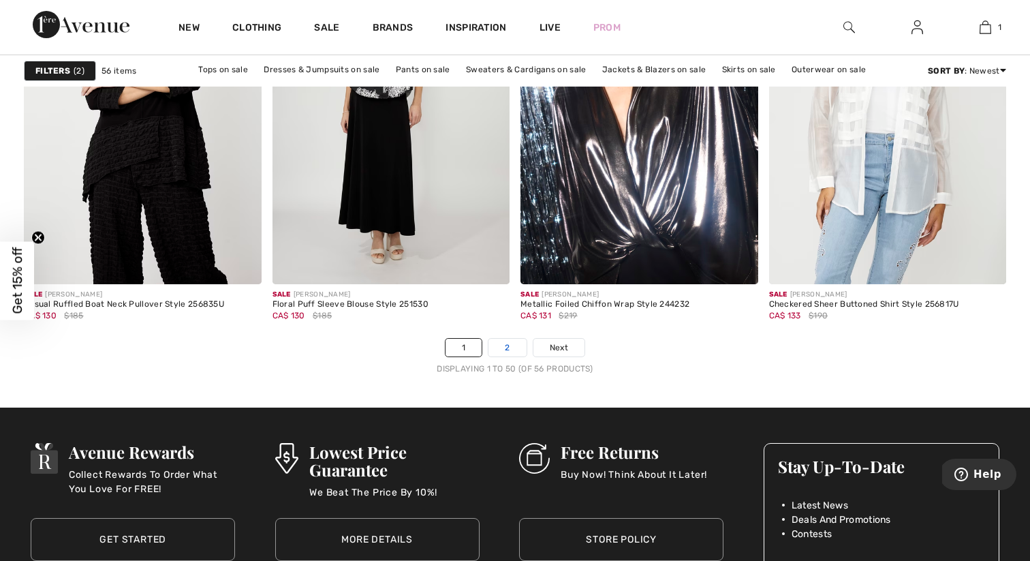
click at [506, 350] on link "2" at bounding box center [507, 348] width 37 height 18
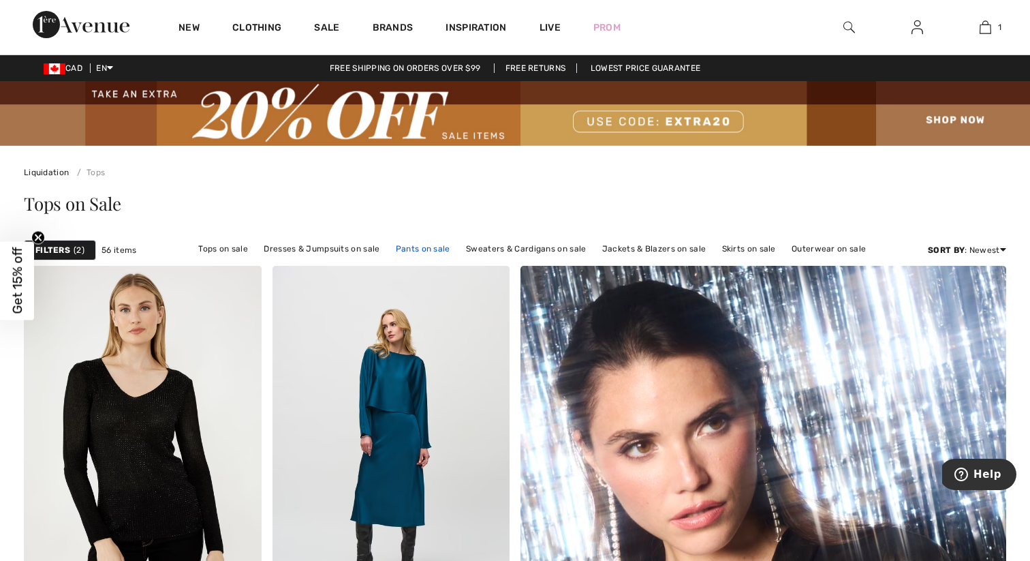
click at [429, 249] on link "Pants on sale" at bounding box center [423, 249] width 68 height 18
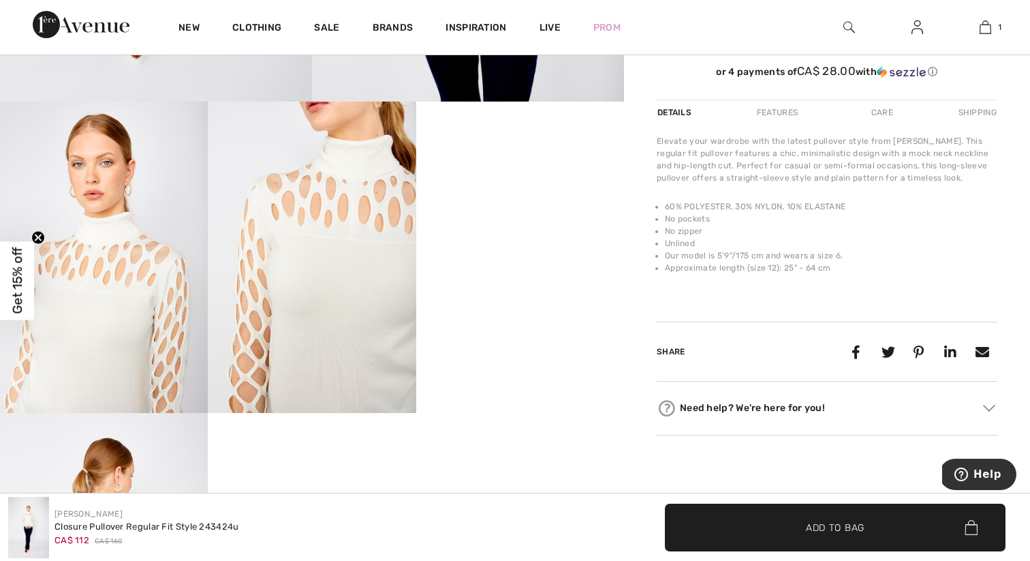
scroll to position [487, 0]
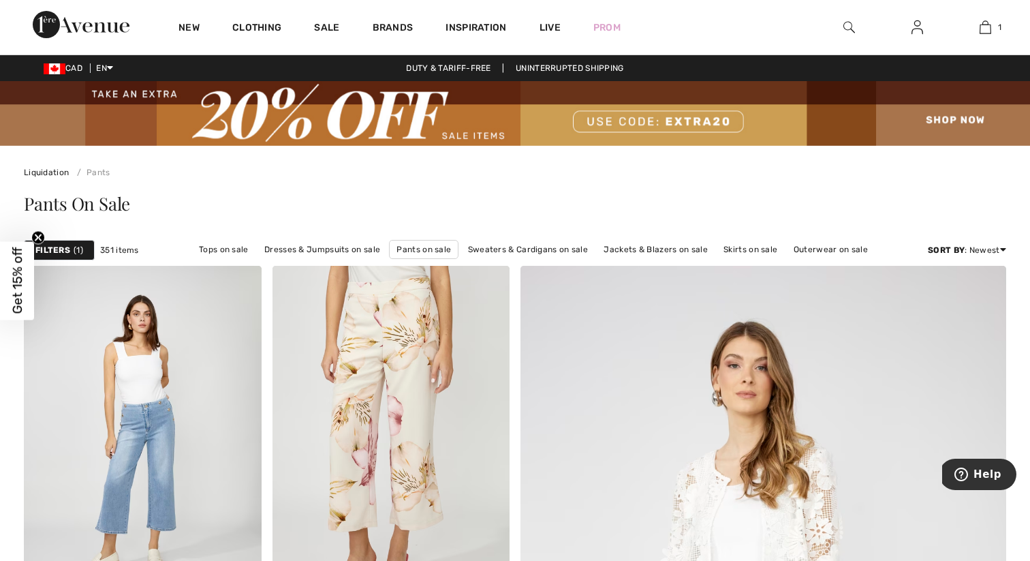
click at [70, 251] on strong "Filters" at bounding box center [52, 250] width 35 height 12
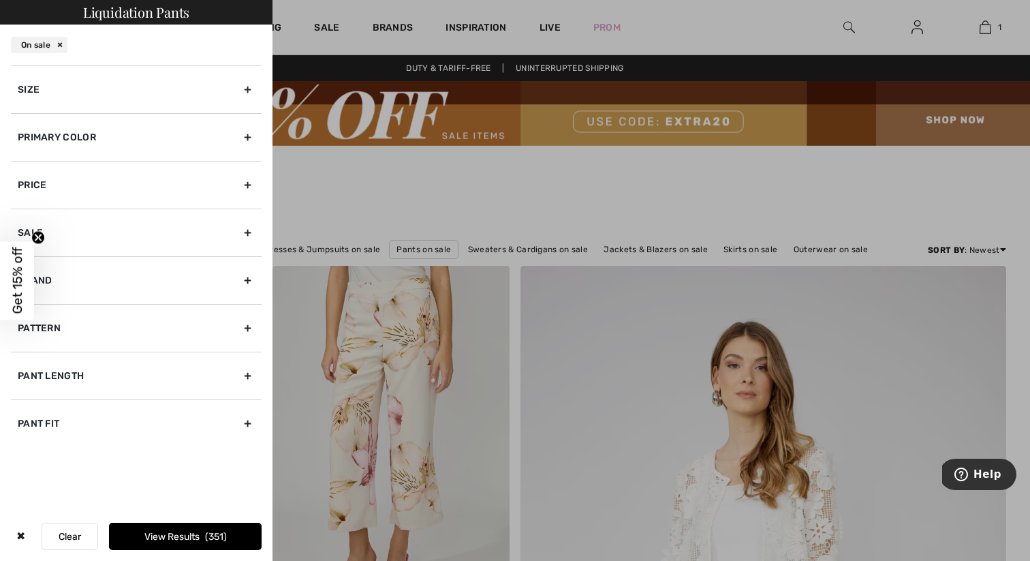
click at [157, 86] on div "Size" at bounding box center [136, 89] width 251 height 48
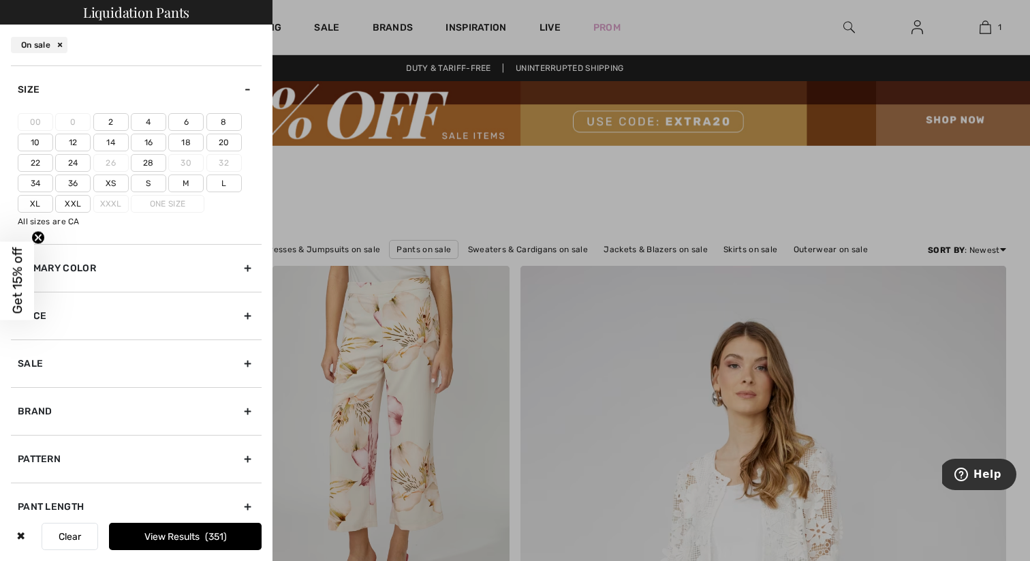
click at [230, 187] on label "L" at bounding box center [223, 183] width 35 height 18
click at [0, 0] on input"] "L" at bounding box center [0, 0] width 0 height 0
click at [237, 542] on button "View Results 20" at bounding box center [185, 536] width 153 height 27
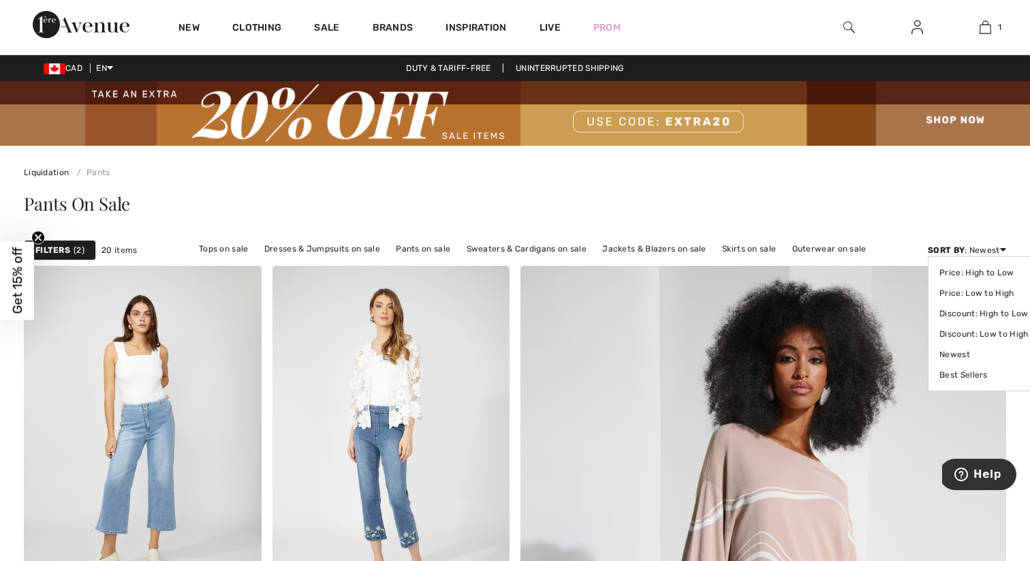
click at [957, 248] on strong "Sort By" at bounding box center [946, 250] width 37 height 10
click at [960, 298] on link "Price: Low to High" at bounding box center [984, 293] width 89 height 20
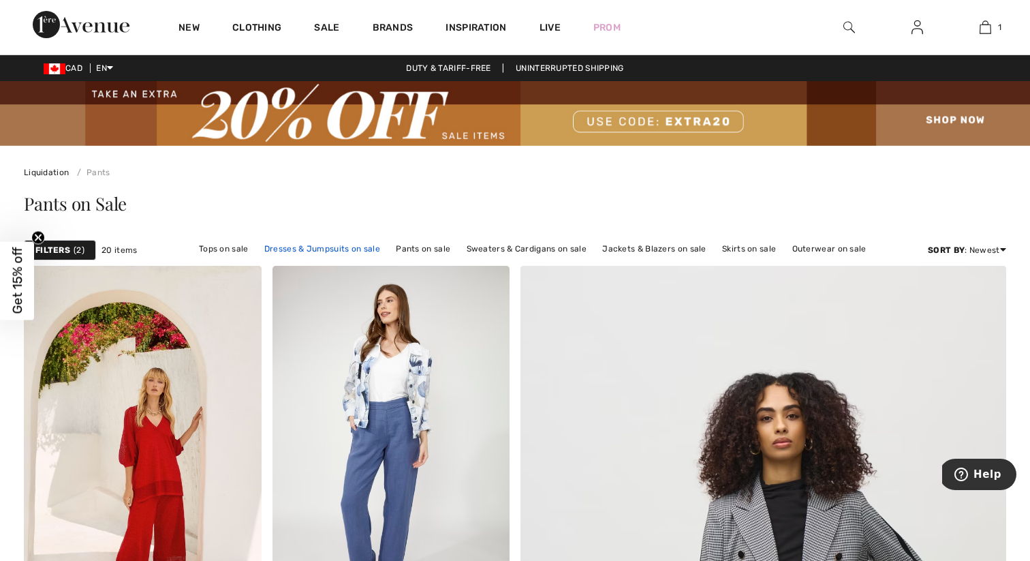
click at [309, 245] on link "Dresses & Jumpsuits on sale" at bounding box center [322, 249] width 129 height 18
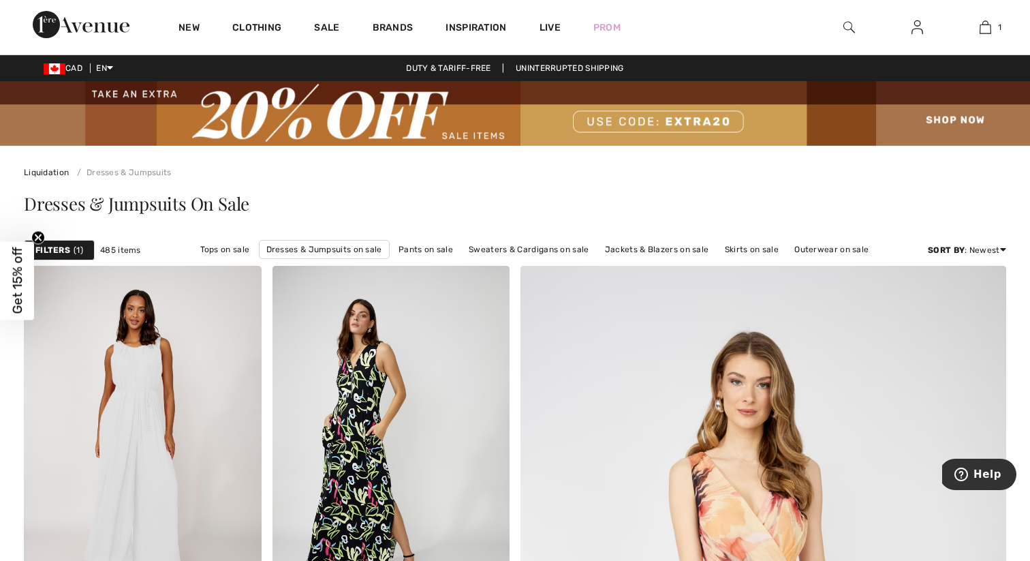
click at [53, 247] on strong "Filters" at bounding box center [52, 250] width 35 height 12
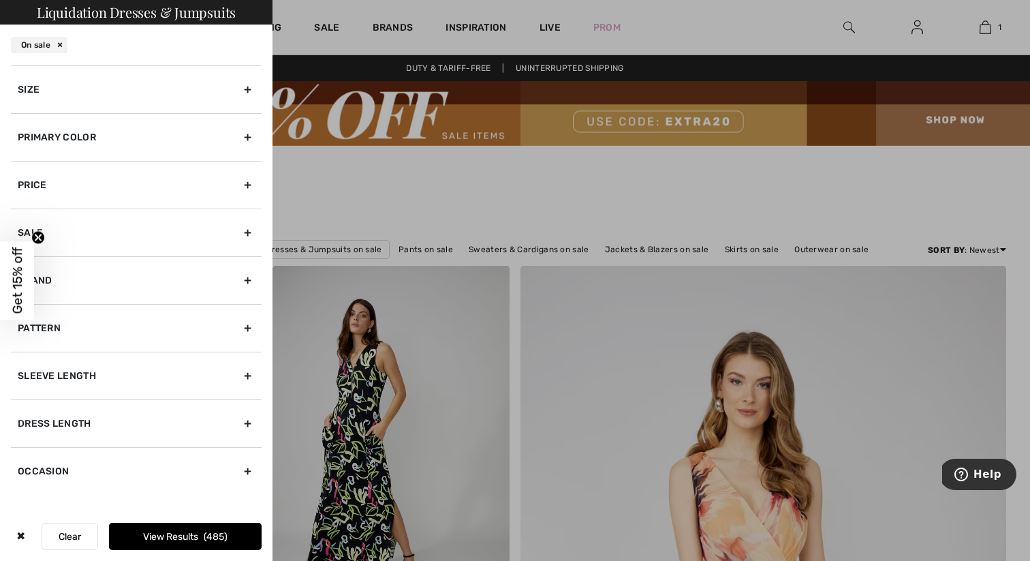
click at [161, 87] on div "Size" at bounding box center [136, 89] width 251 height 48
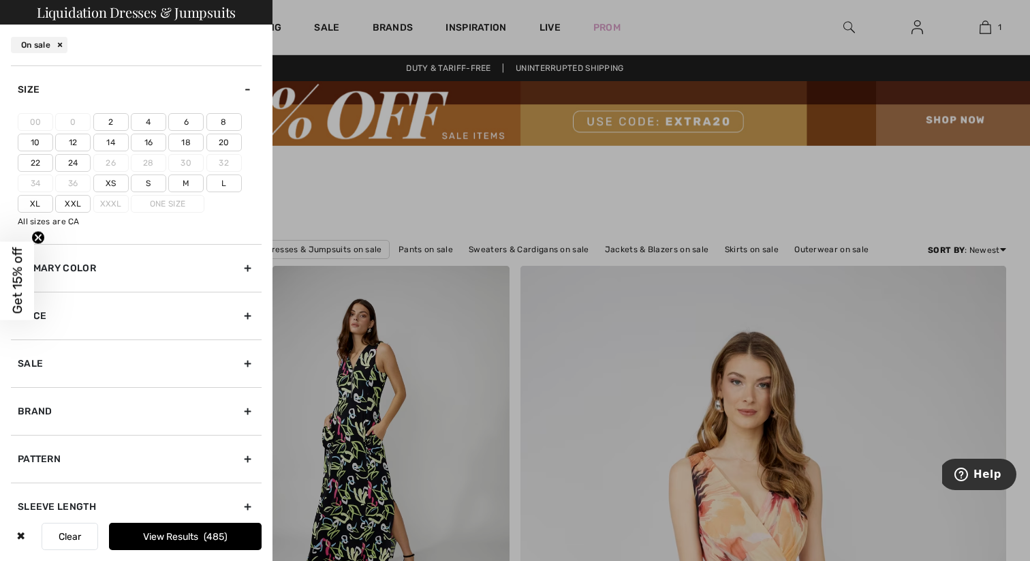
click at [216, 185] on label "L" at bounding box center [223, 183] width 35 height 18
click at [0, 0] on input"] "L" at bounding box center [0, 0] width 0 height 0
click at [228, 540] on button "View Results 14" at bounding box center [185, 536] width 153 height 27
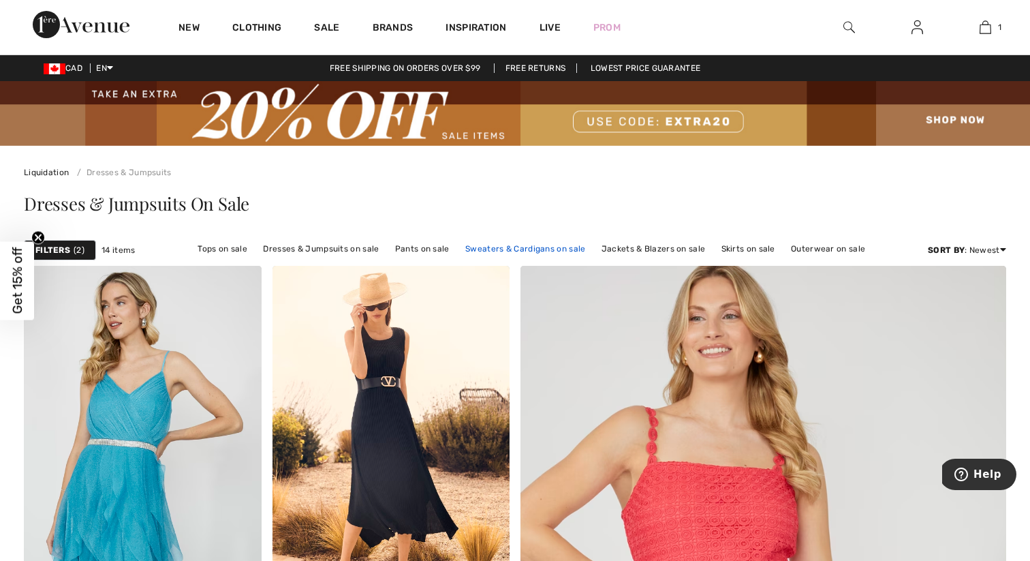
click at [517, 246] on link "Sweaters & Cardigans on sale" at bounding box center [526, 249] width 134 height 18
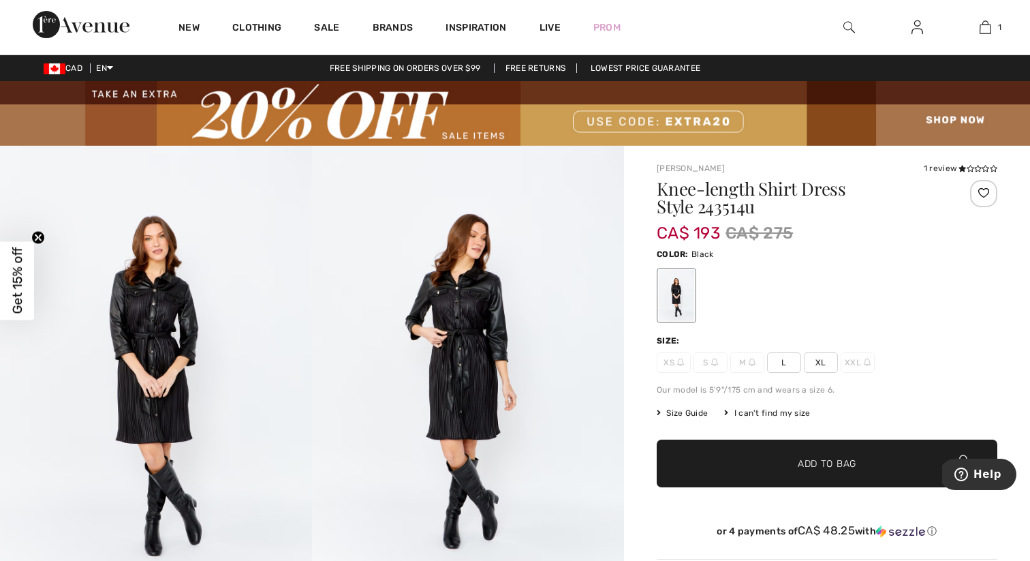
click at [476, 375] on img at bounding box center [468, 380] width 312 height 468
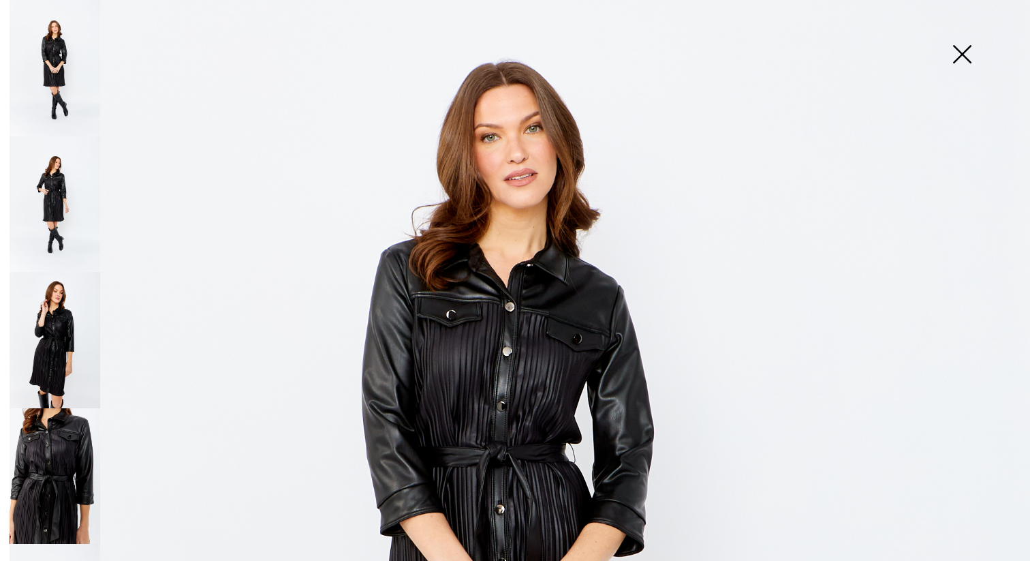
click at [63, 171] on img at bounding box center [55, 204] width 91 height 136
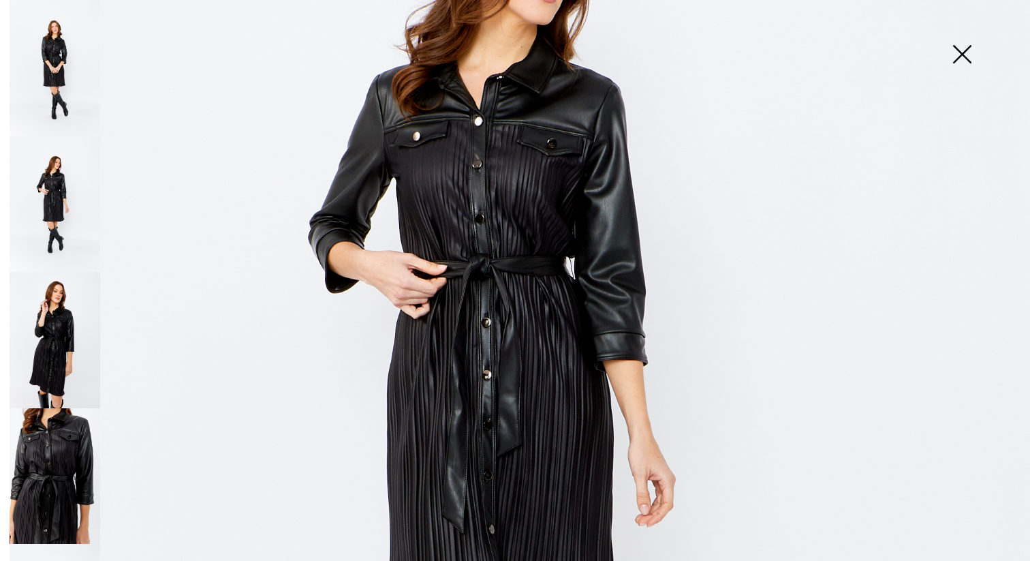
scroll to position [350, 0]
click at [79, 316] on img at bounding box center [55, 340] width 91 height 136
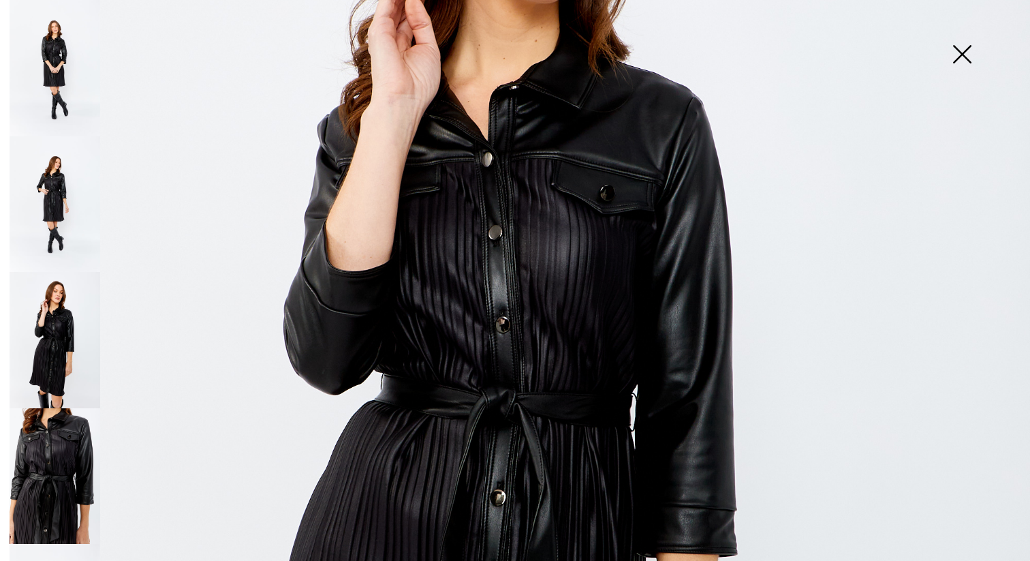
click at [61, 415] on img at bounding box center [55, 476] width 91 height 136
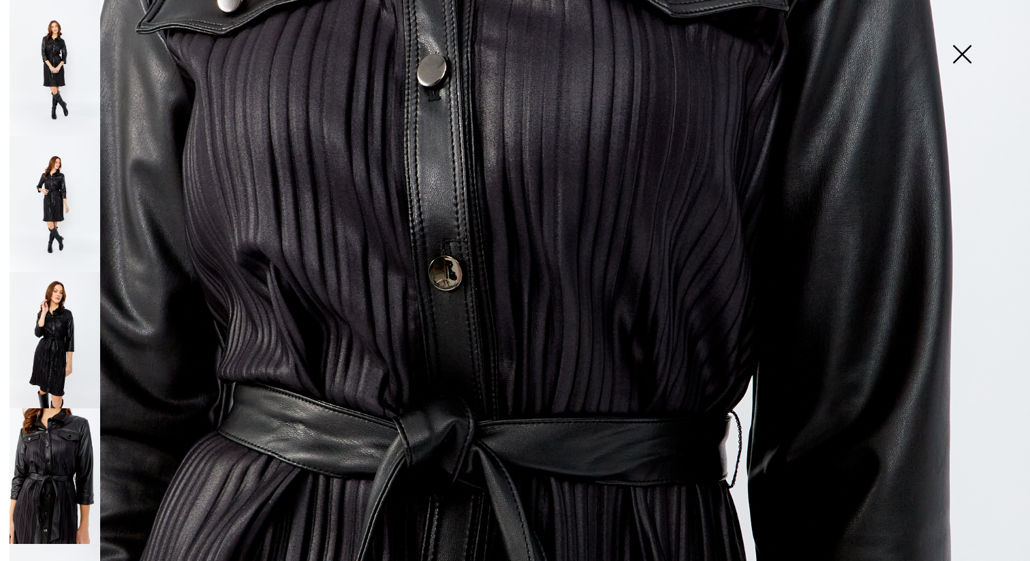
scroll to position [93, 0]
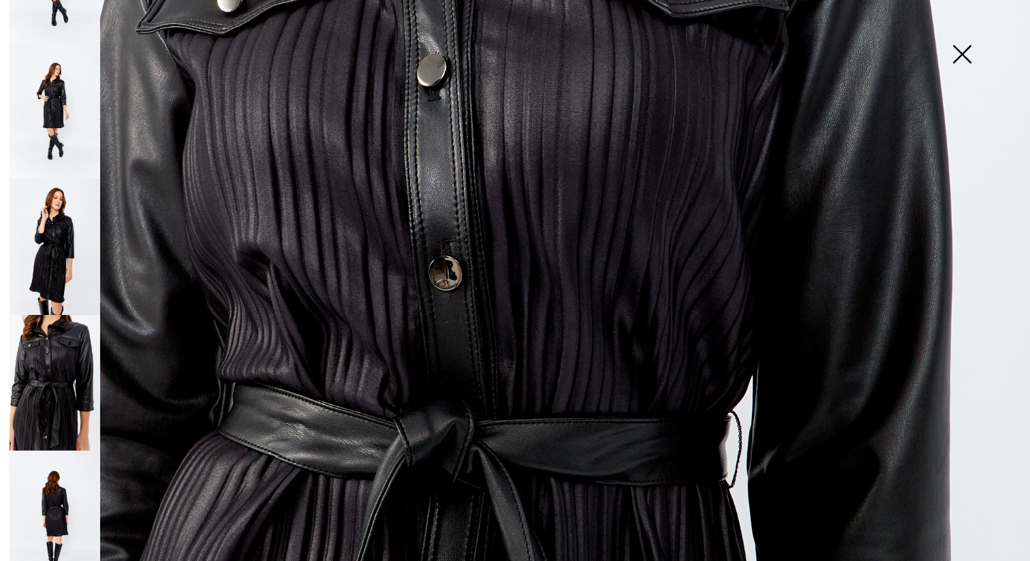
click at [57, 452] on img at bounding box center [55, 518] width 91 height 136
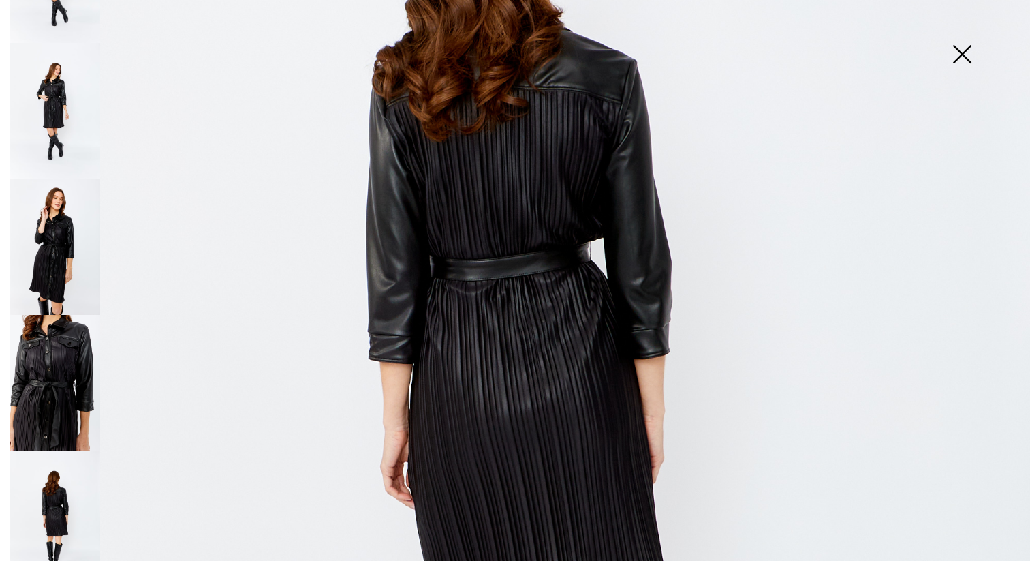
scroll to position [375, 0]
click at [970, 44] on img at bounding box center [962, 55] width 68 height 70
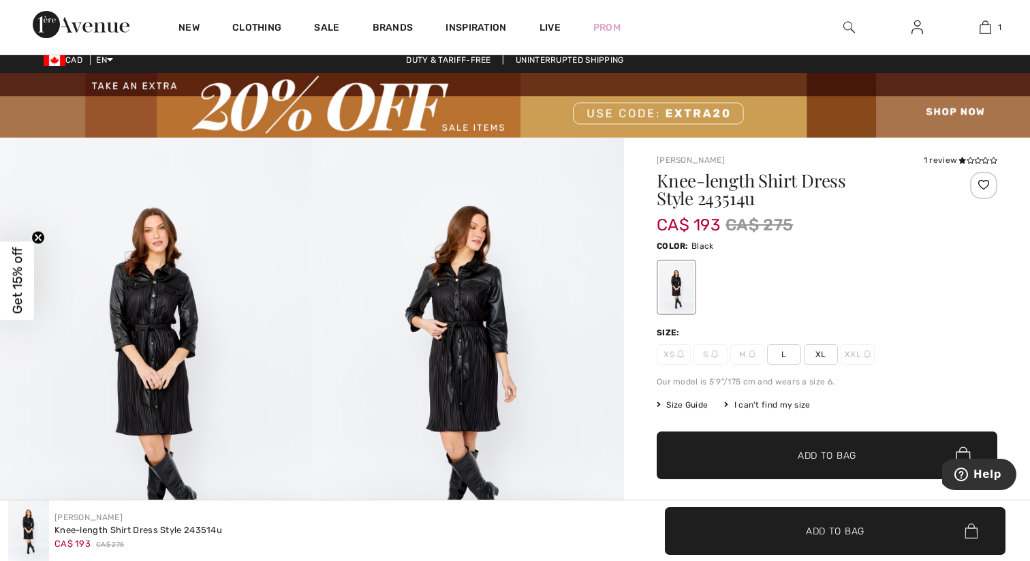
scroll to position [0, 0]
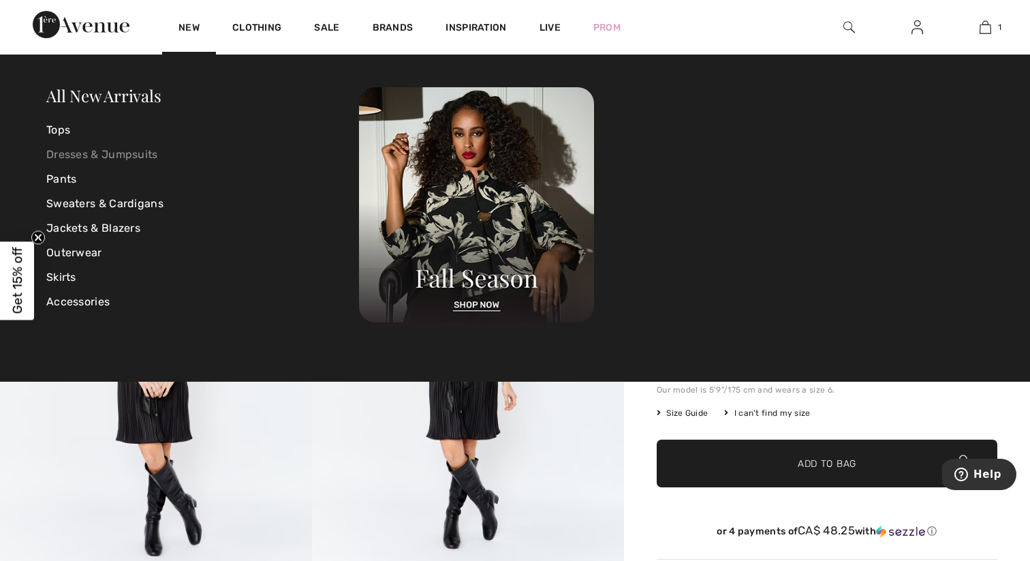
click at [137, 153] on link "Dresses & Jumpsuits" at bounding box center [202, 154] width 313 height 25
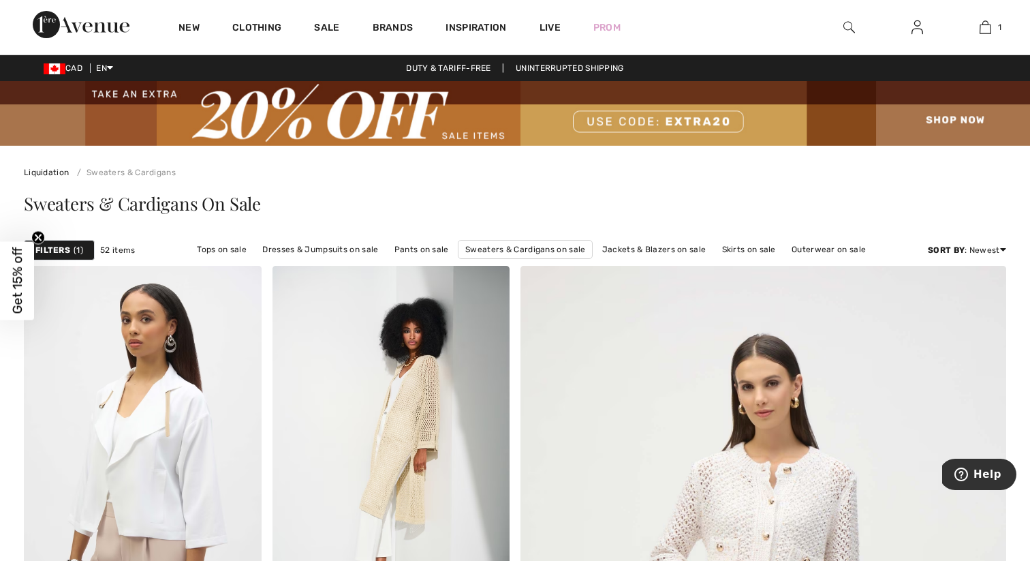
click at [64, 248] on strong "Filters" at bounding box center [52, 250] width 35 height 12
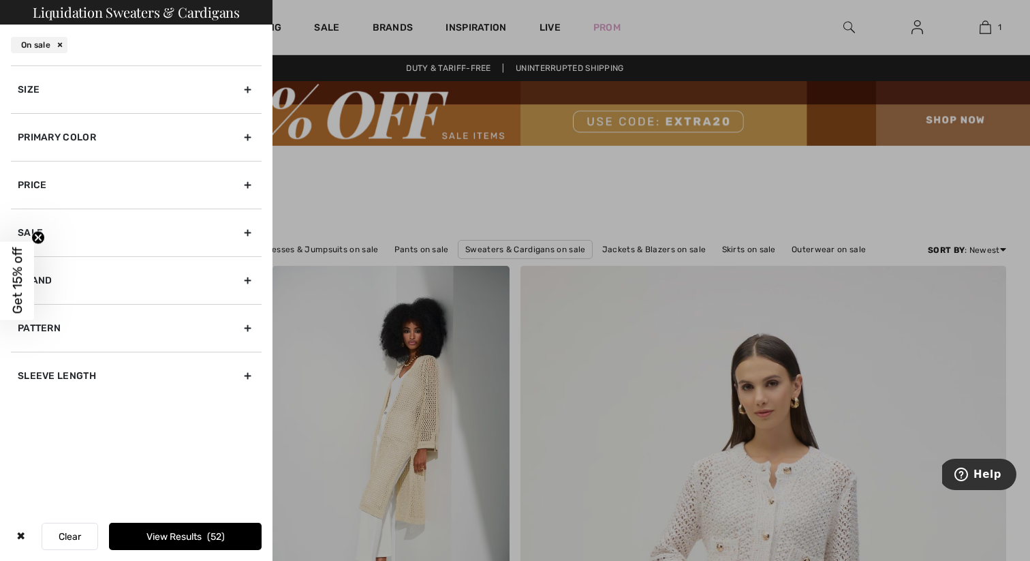
click at [176, 97] on div "Size" at bounding box center [136, 89] width 251 height 48
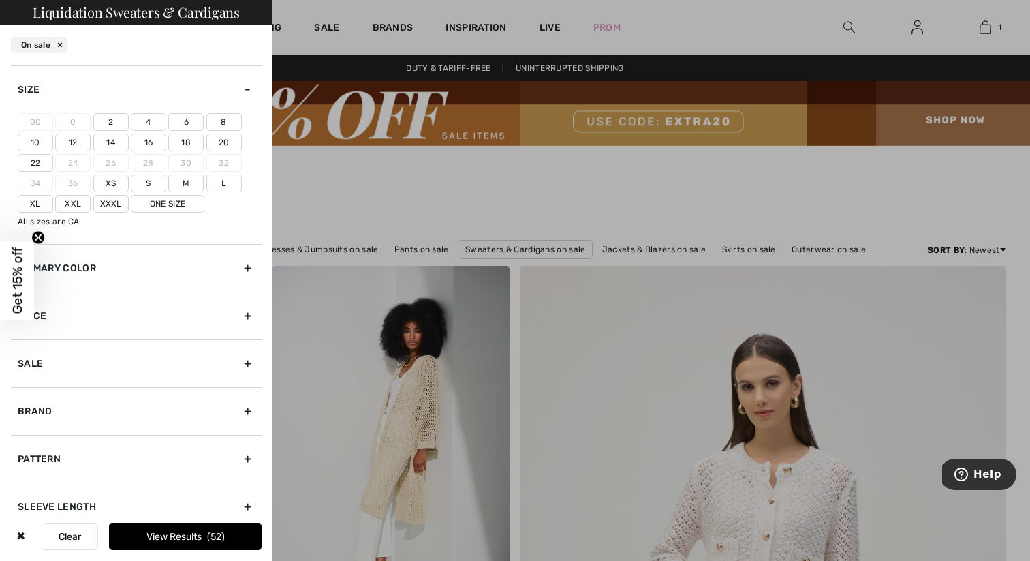
click at [228, 185] on label "L" at bounding box center [223, 183] width 35 height 18
click at [0, 0] on input"] "L" at bounding box center [0, 0] width 0 height 0
click at [195, 536] on button "View Results 15" at bounding box center [185, 536] width 153 height 27
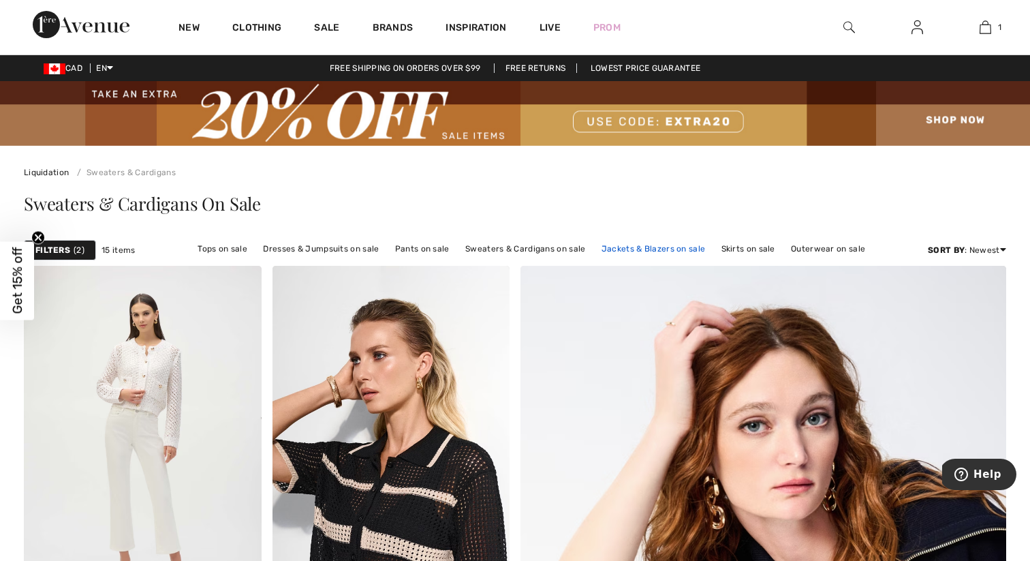
click at [660, 248] on link "Jackets & Blazers on sale" at bounding box center [654, 249] width 118 height 18
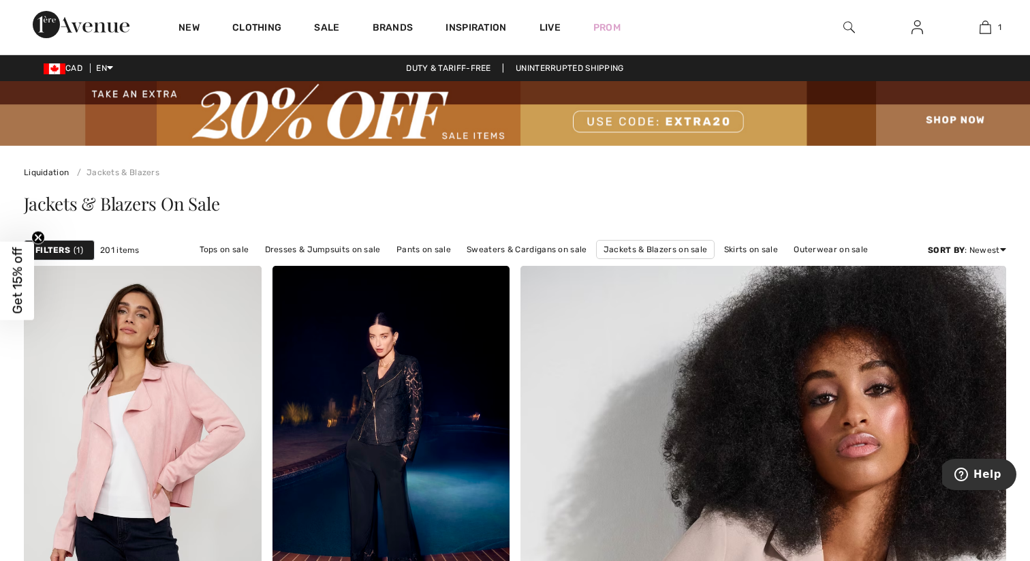
click at [65, 245] on strong "Filters" at bounding box center [52, 250] width 35 height 12
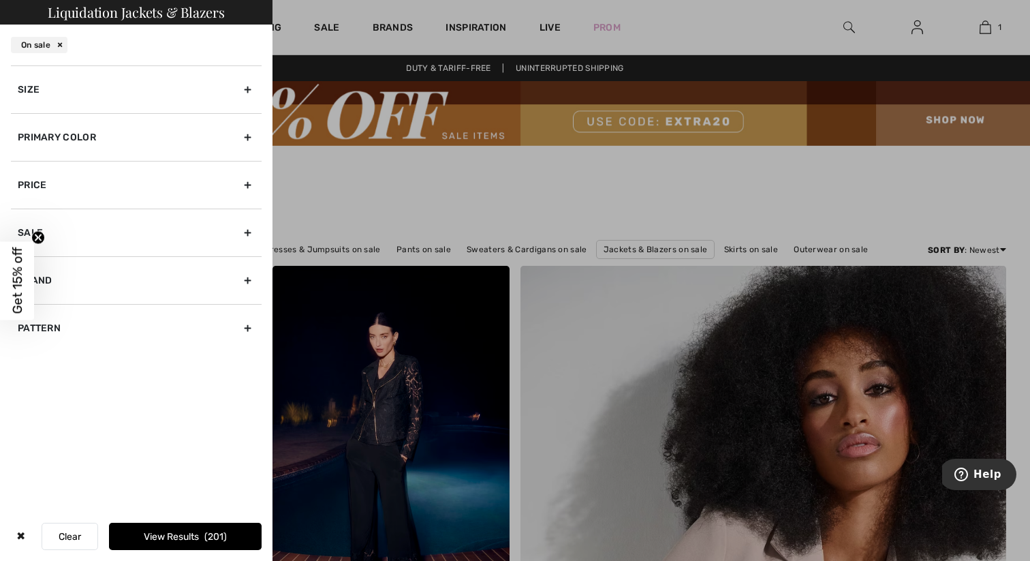
click at [151, 88] on div "Size" at bounding box center [136, 89] width 251 height 48
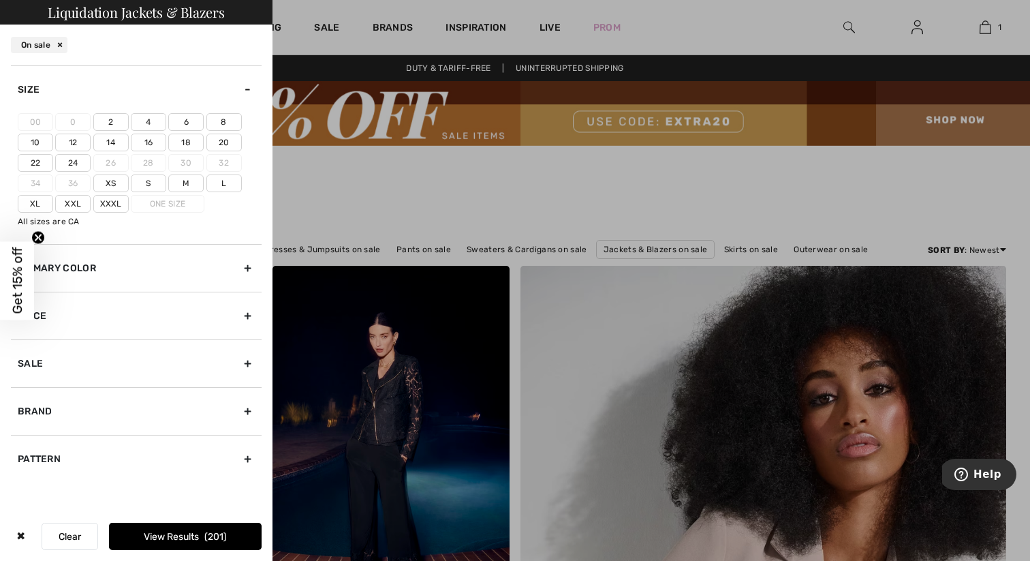
click at [223, 182] on label "L" at bounding box center [223, 183] width 35 height 18
click at [0, 0] on input"] "L" at bounding box center [0, 0] width 0 height 0
click at [193, 532] on button "View Results 19" at bounding box center [185, 536] width 153 height 27
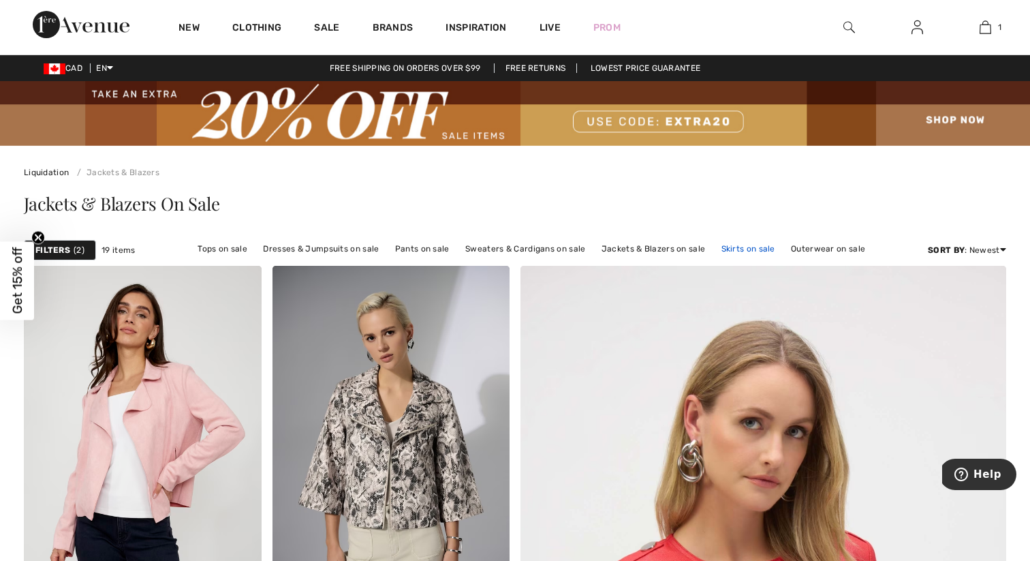
click at [734, 245] on link "Skirts on sale" at bounding box center [748, 249] width 67 height 18
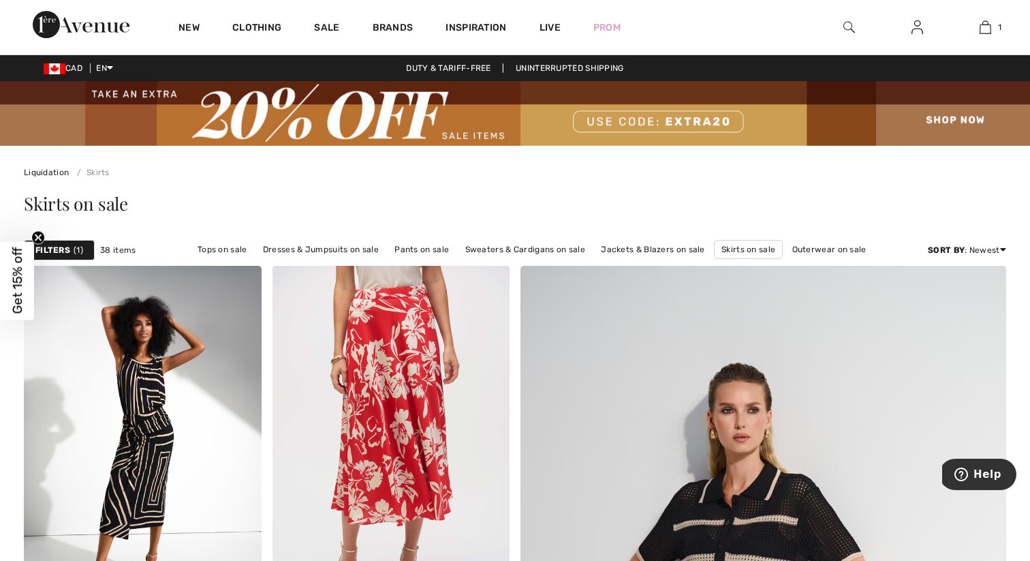
click at [50, 247] on strong "Filters" at bounding box center [52, 250] width 35 height 12
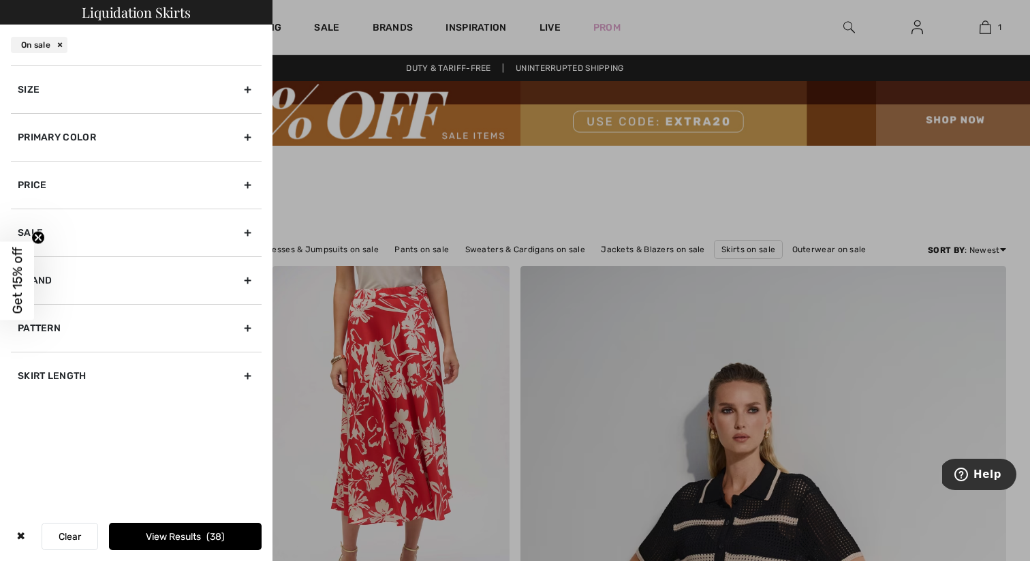
click at [176, 87] on div "Size" at bounding box center [136, 89] width 251 height 48
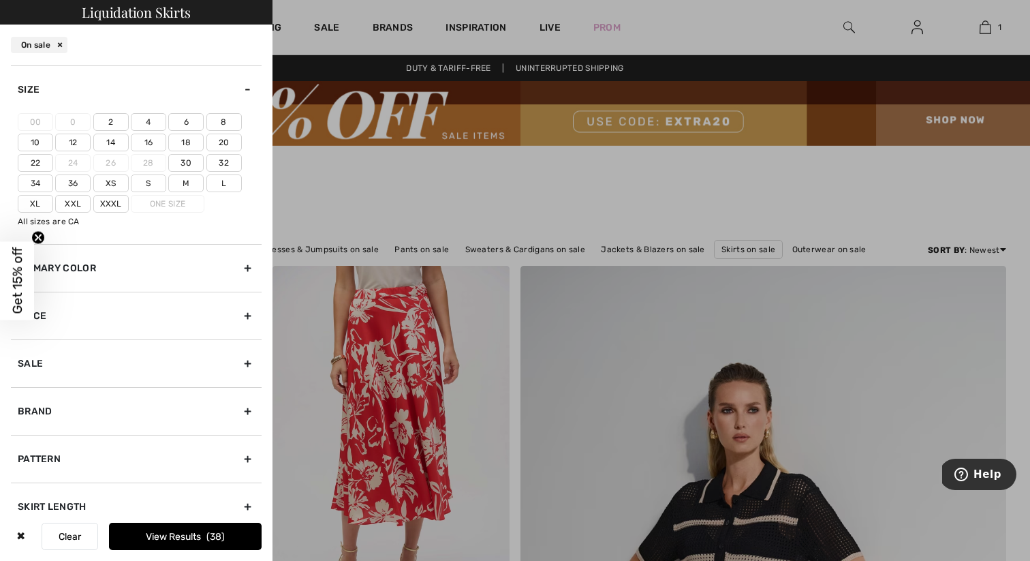
click at [221, 179] on label "L" at bounding box center [223, 183] width 35 height 18
click at [0, 0] on input"] "L" at bounding box center [0, 0] width 0 height 0
click at [194, 535] on button "View Results 4" at bounding box center [185, 536] width 153 height 27
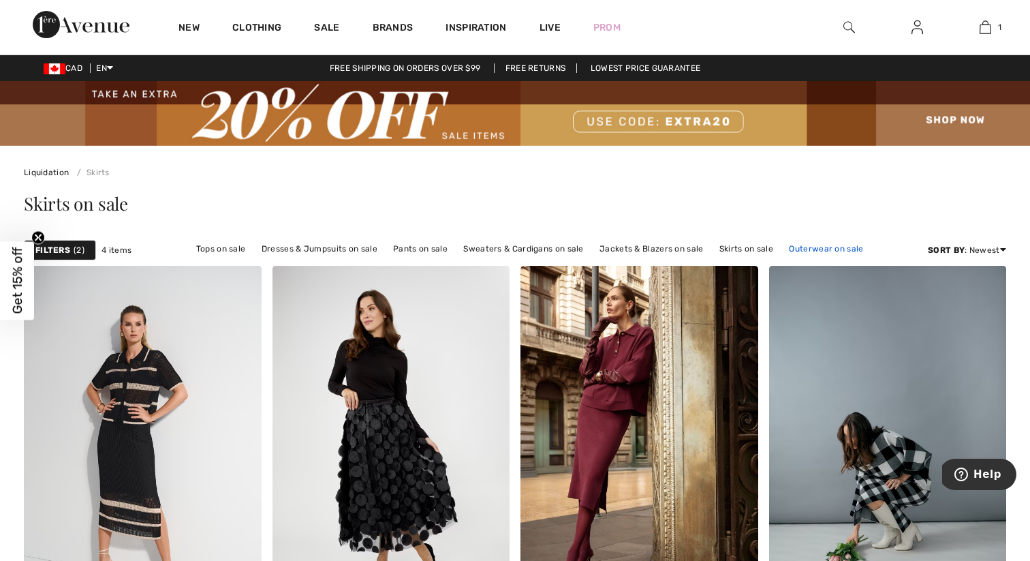
click at [799, 249] on link "Outerwear on sale" at bounding box center [826, 249] width 88 height 18
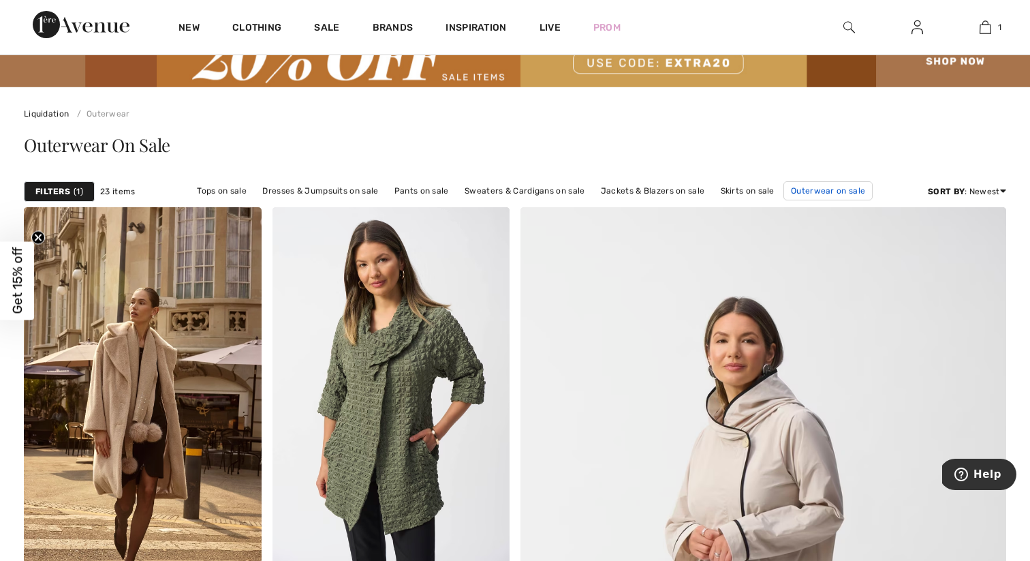
scroll to position [60, 0]
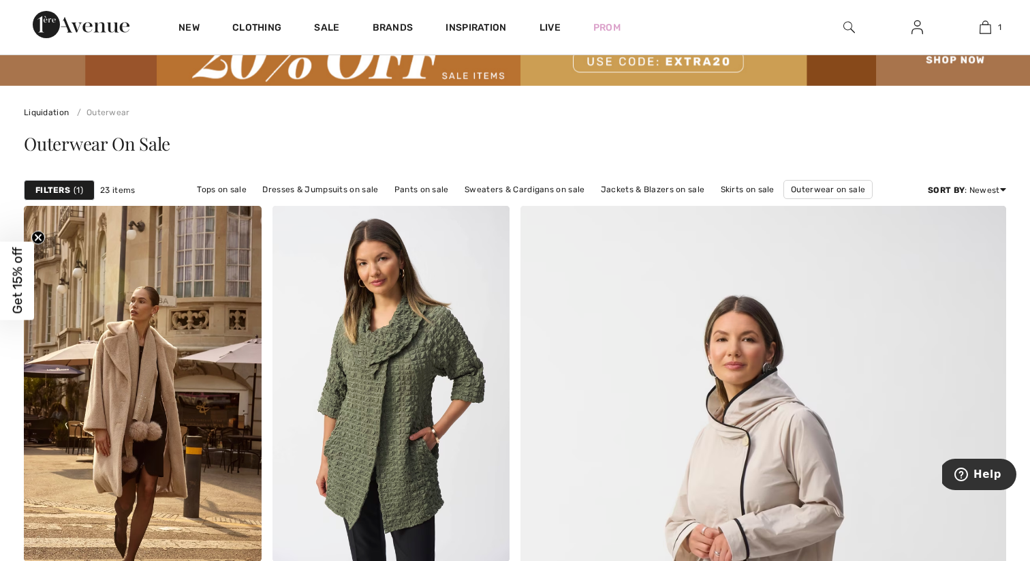
click at [75, 182] on div "Filters 1" at bounding box center [59, 190] width 71 height 20
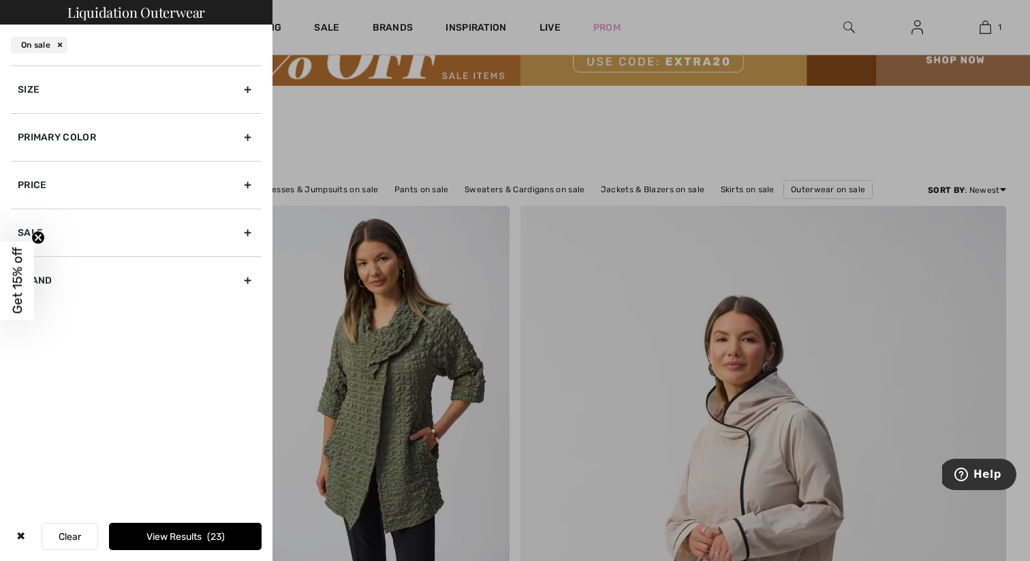
click at [215, 87] on div "Size" at bounding box center [136, 89] width 251 height 48
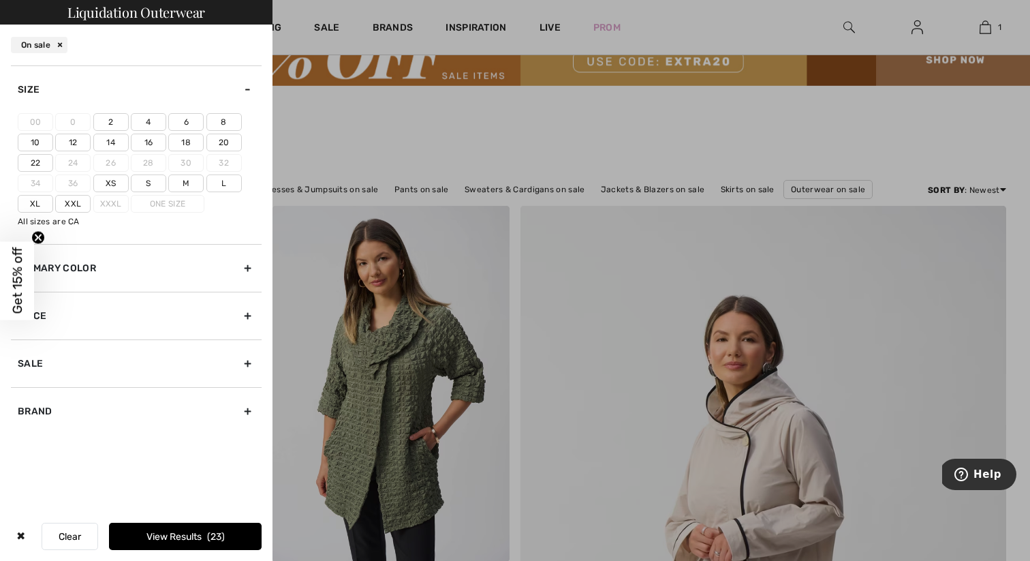
click at [224, 180] on label "L" at bounding box center [223, 183] width 35 height 18
click at [0, 0] on input"] "L" at bounding box center [0, 0] width 0 height 0
click at [187, 533] on button "View Results 2" at bounding box center [185, 536] width 153 height 27
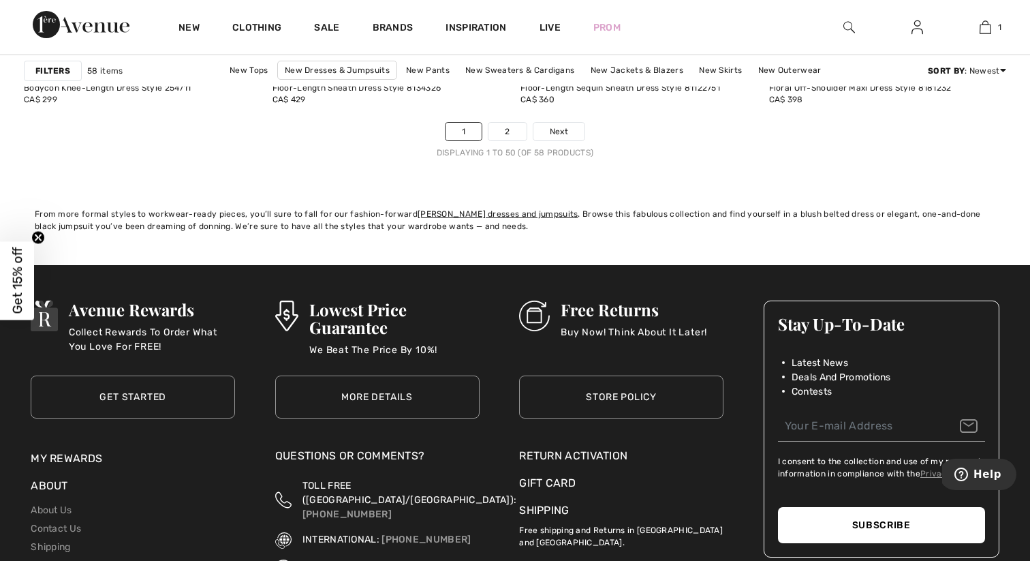
scroll to position [6605, 0]
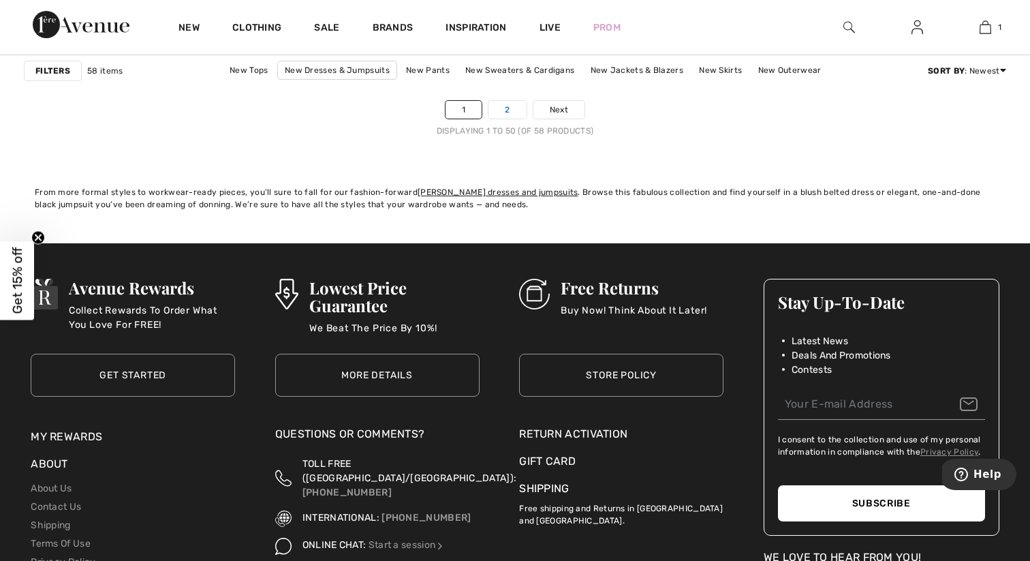
click at [505, 104] on link "2" at bounding box center [507, 110] width 37 height 18
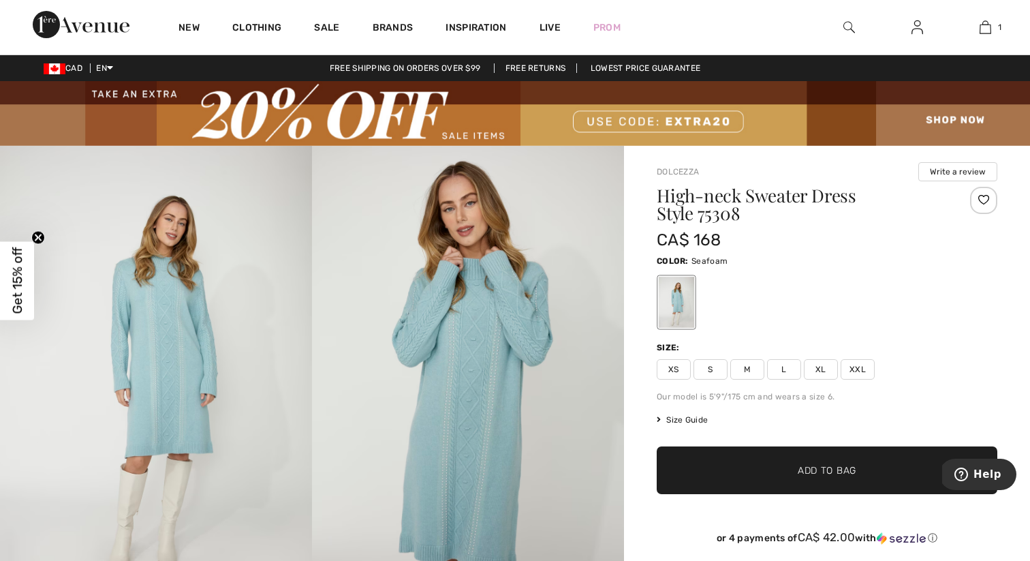
click at [513, 353] on img at bounding box center [468, 380] width 312 height 468
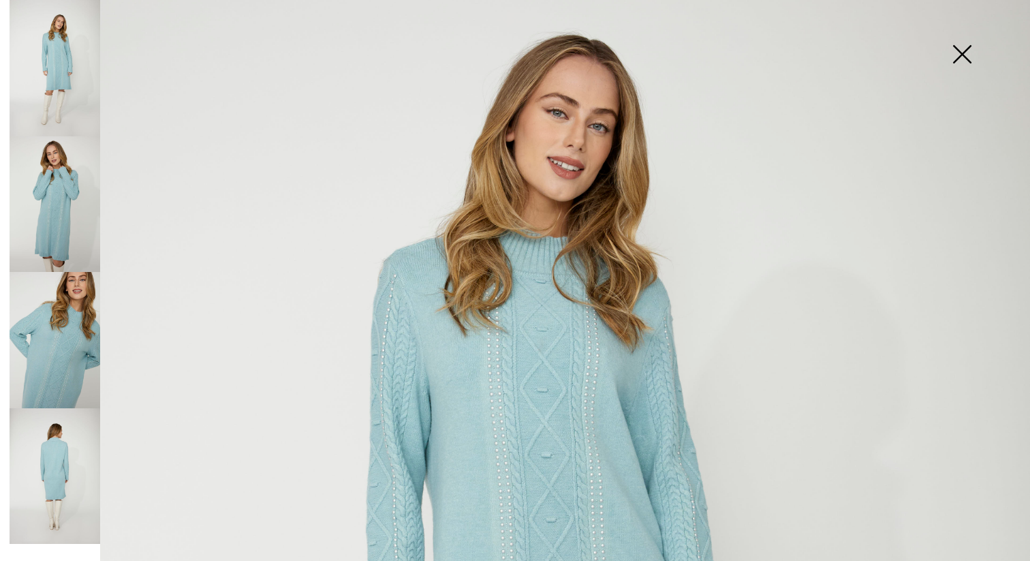
scroll to position [133, 0]
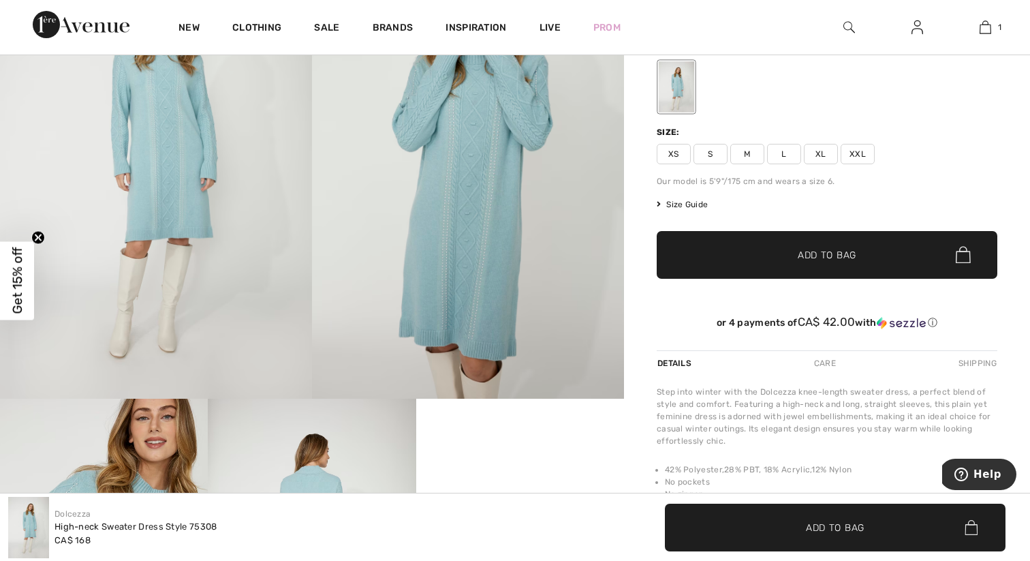
scroll to position [0, 0]
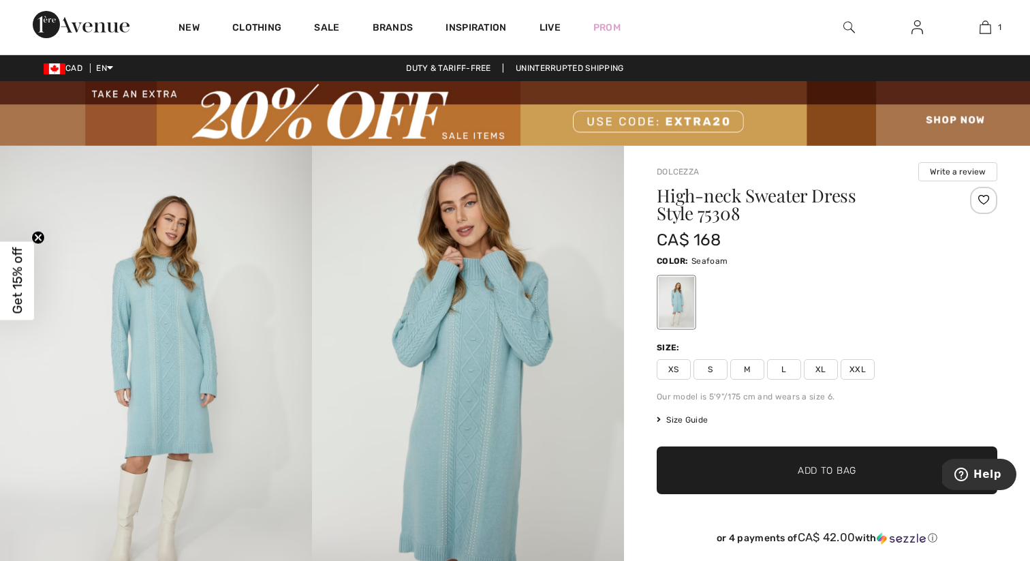
click at [780, 367] on span "L" at bounding box center [784, 369] width 34 height 20
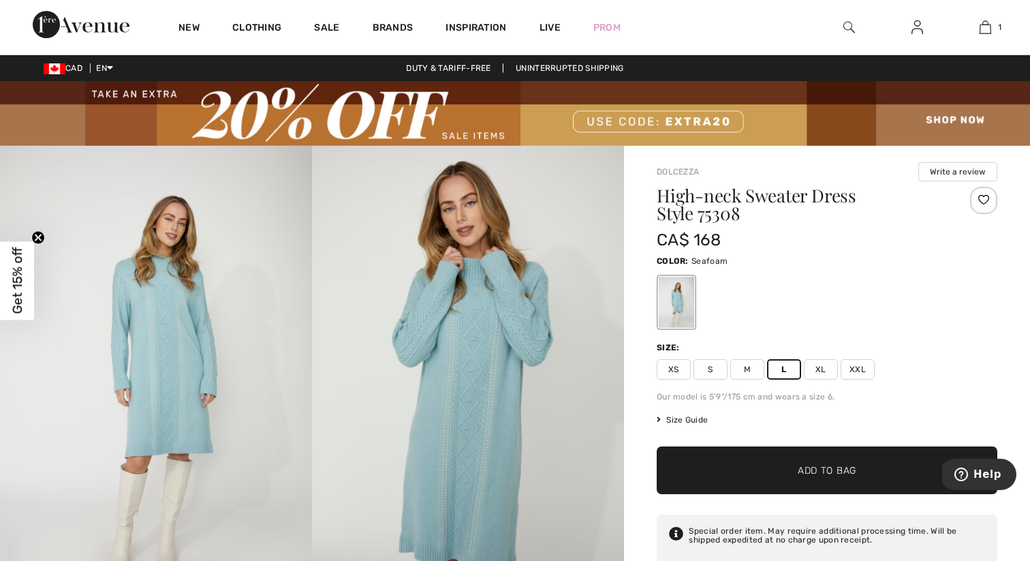
click at [788, 468] on span "✔ Added to Bag" at bounding box center [806, 470] width 83 height 14
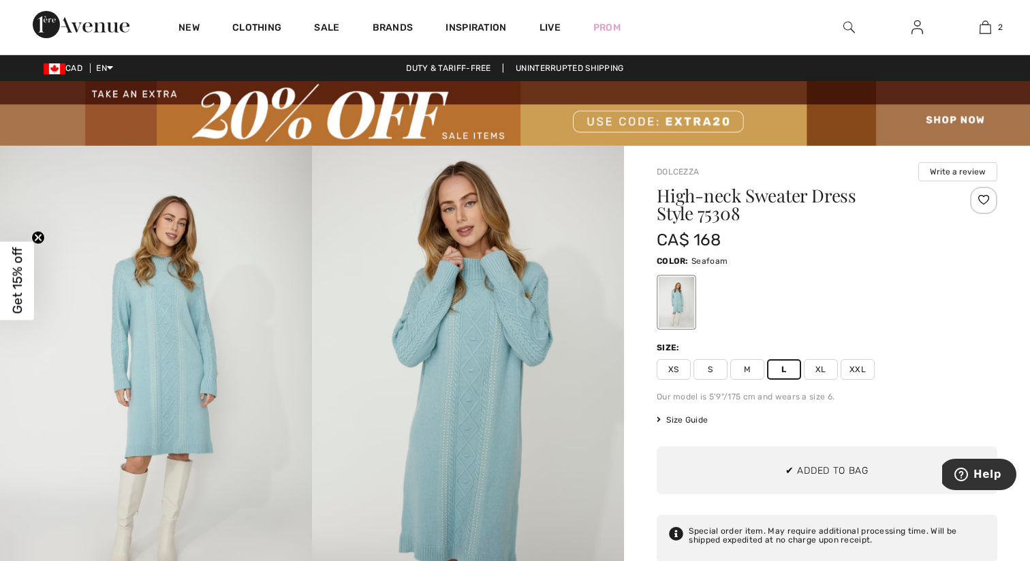
scroll to position [42, 0]
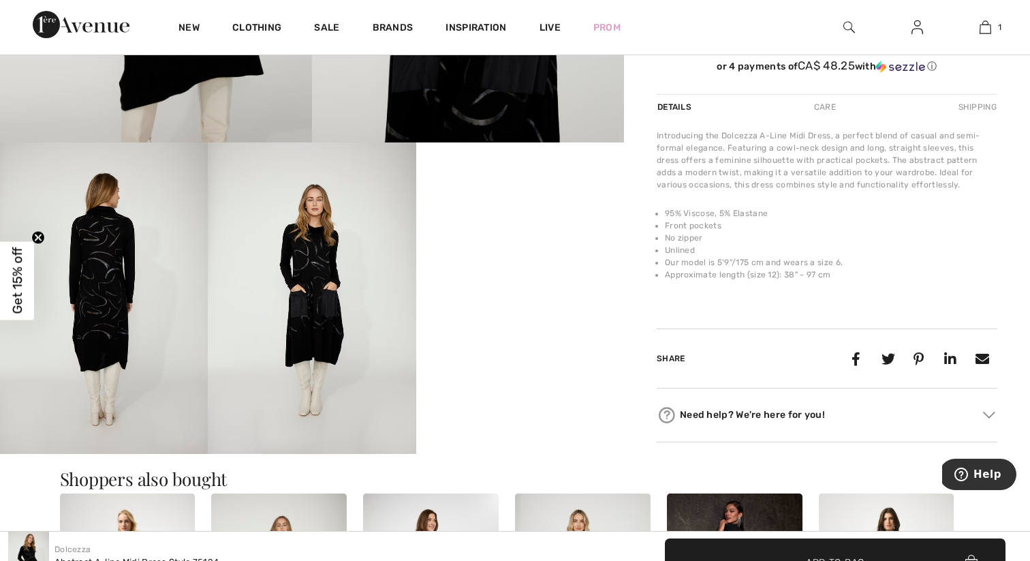
scroll to position [480, 0]
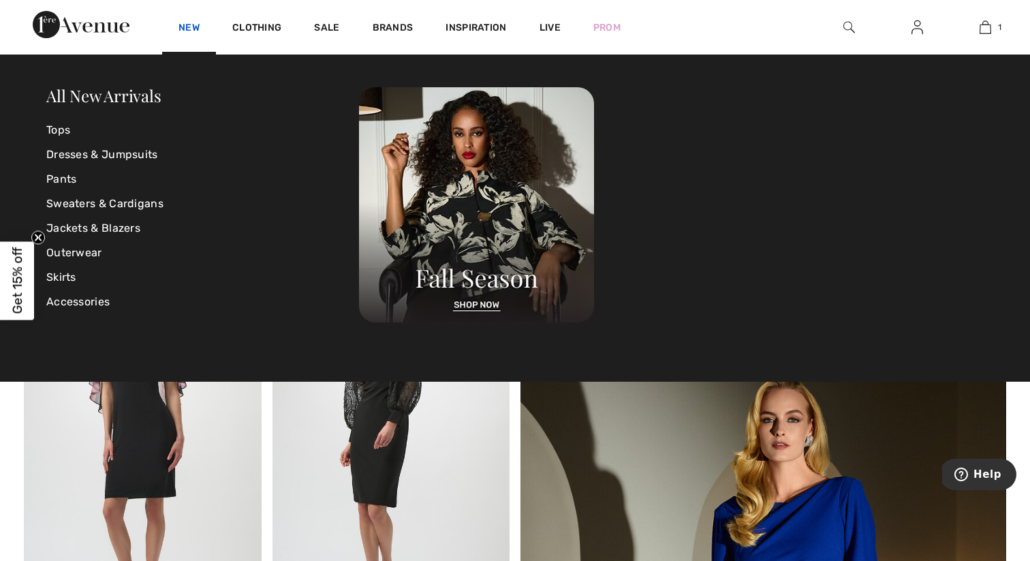
click at [190, 27] on link "New" at bounding box center [189, 29] width 21 height 14
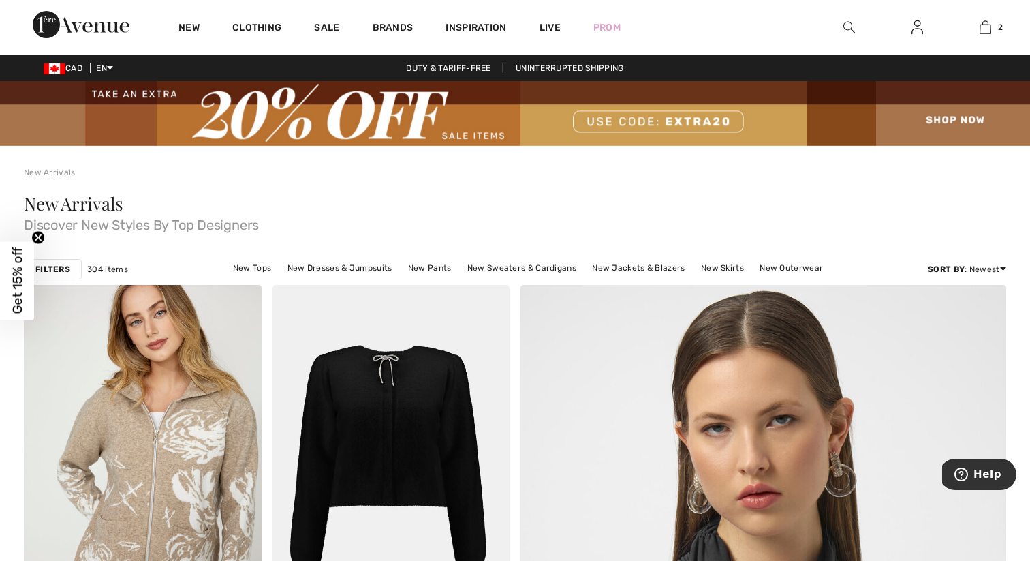
click at [50, 268] on strong "Filters" at bounding box center [52, 269] width 35 height 12
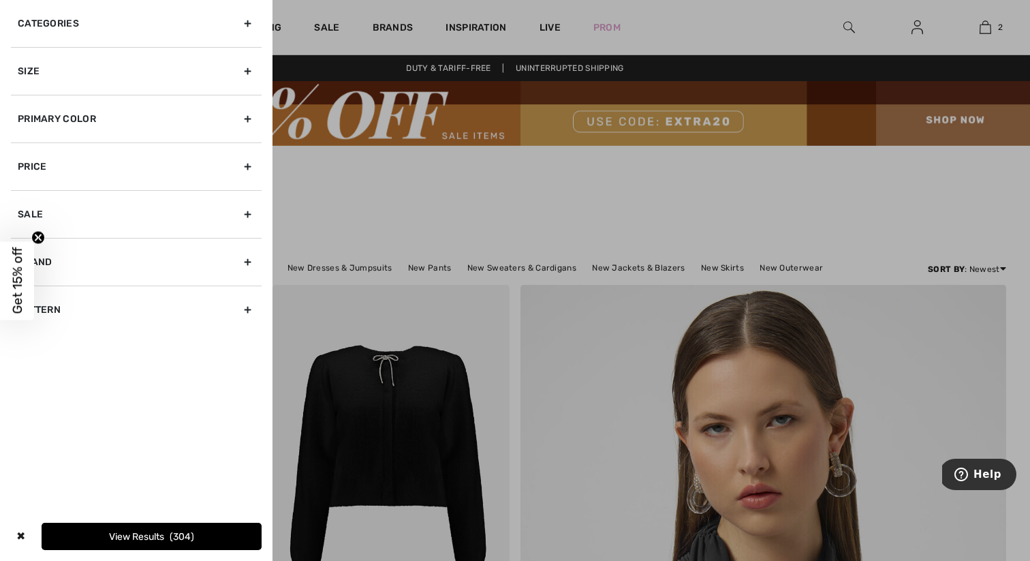
click at [180, 256] on div "Brand" at bounding box center [136, 262] width 251 height 48
click at [87, 294] on label "[PERSON_NAME]" at bounding box center [140, 292] width 244 height 12
click at [28, 294] on input"] "[PERSON_NAME]" at bounding box center [23, 292] width 10 height 10
checkbox input"] "true"
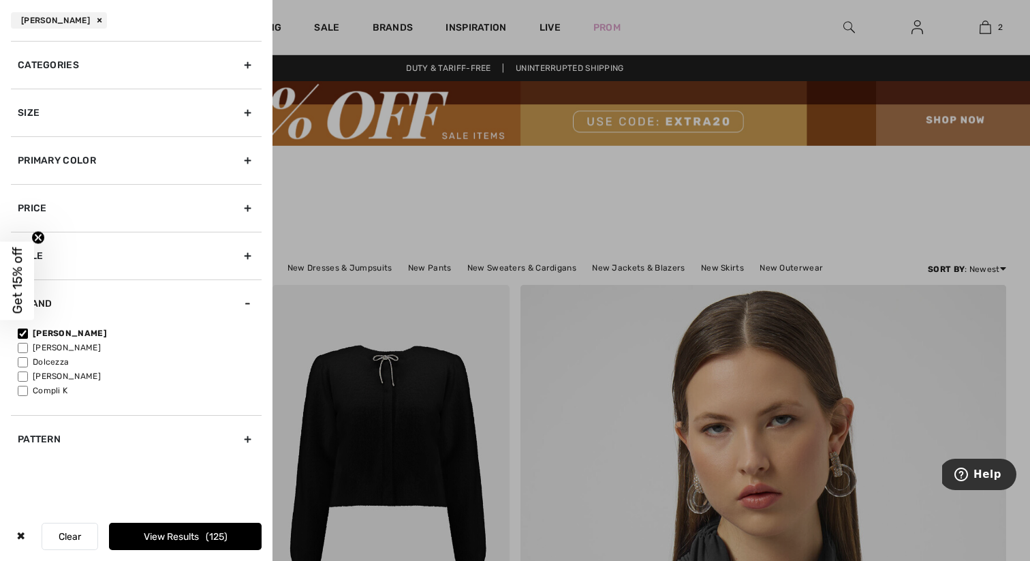
click at [209, 538] on span "125" at bounding box center [217, 537] width 22 height 12
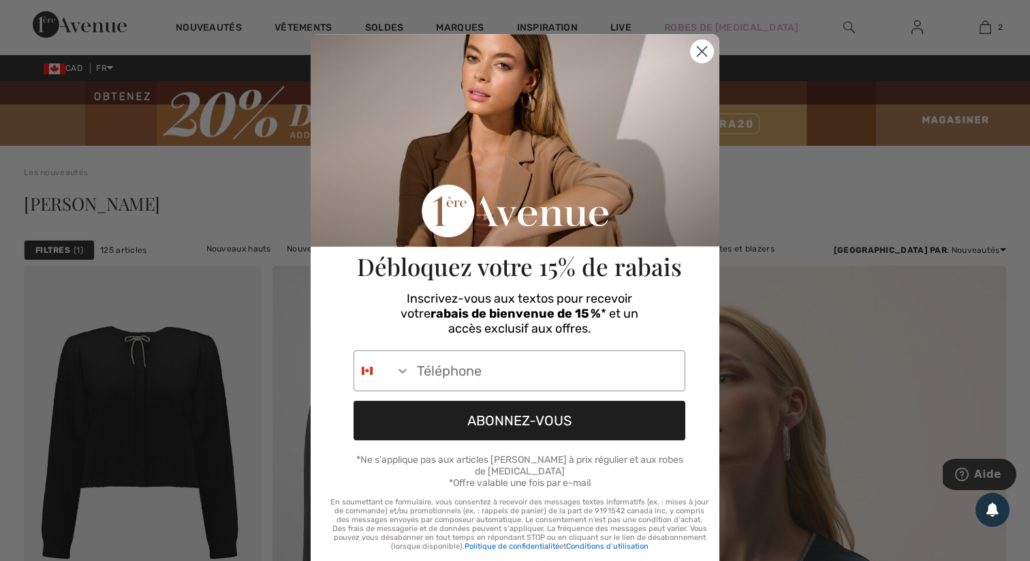
click at [701, 55] on circle "Close dialog" at bounding box center [702, 51] width 22 height 22
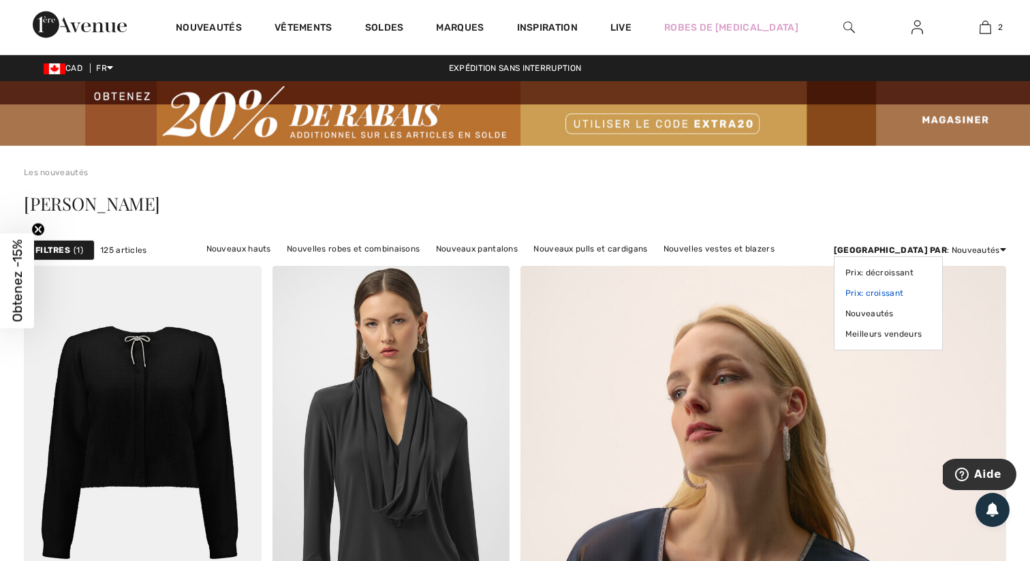
click at [932, 292] on link "Prix: croissant" at bounding box center [889, 293] width 86 height 20
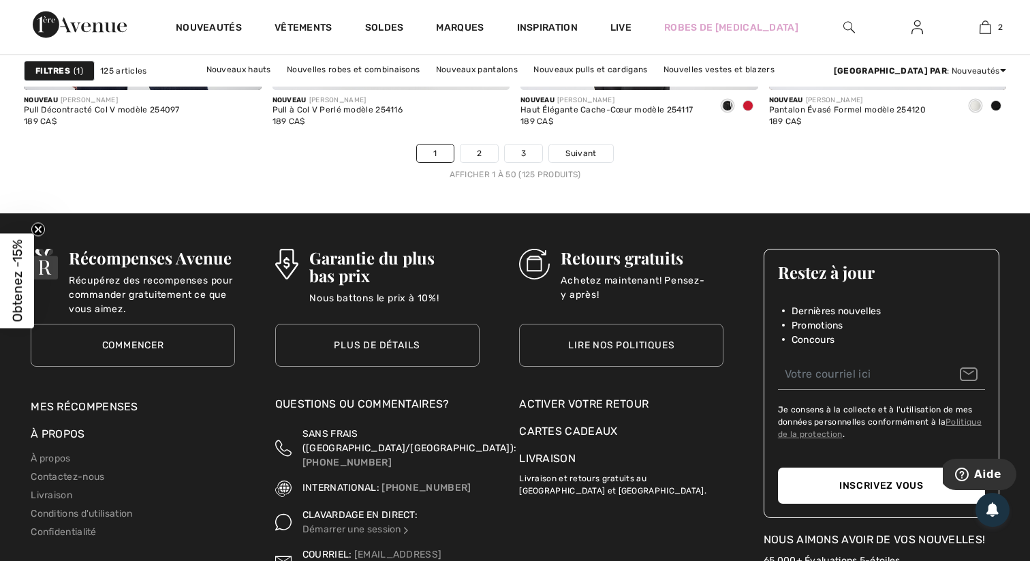
scroll to position [6479, 0]
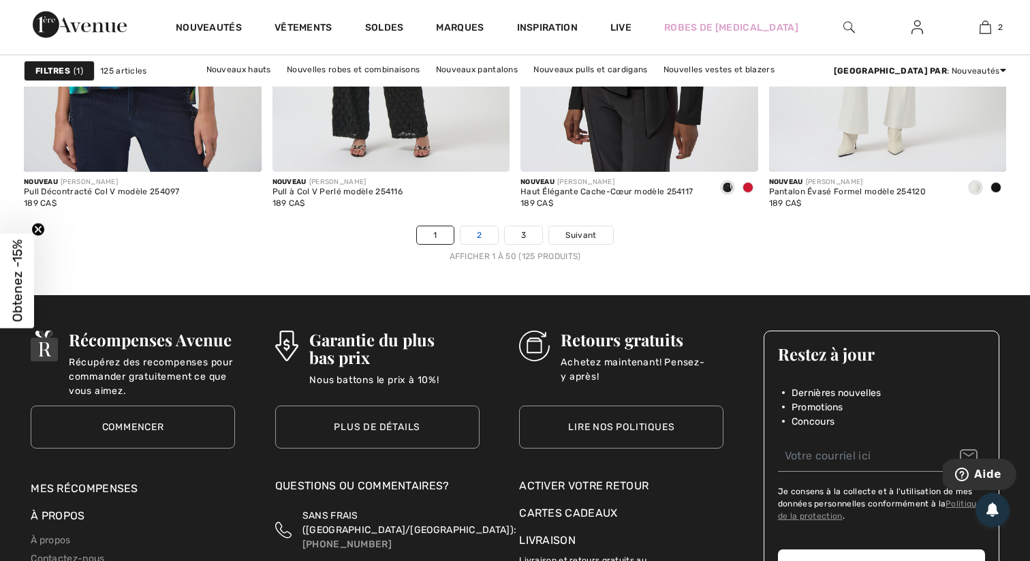
click at [480, 231] on link "2" at bounding box center [479, 235] width 37 height 18
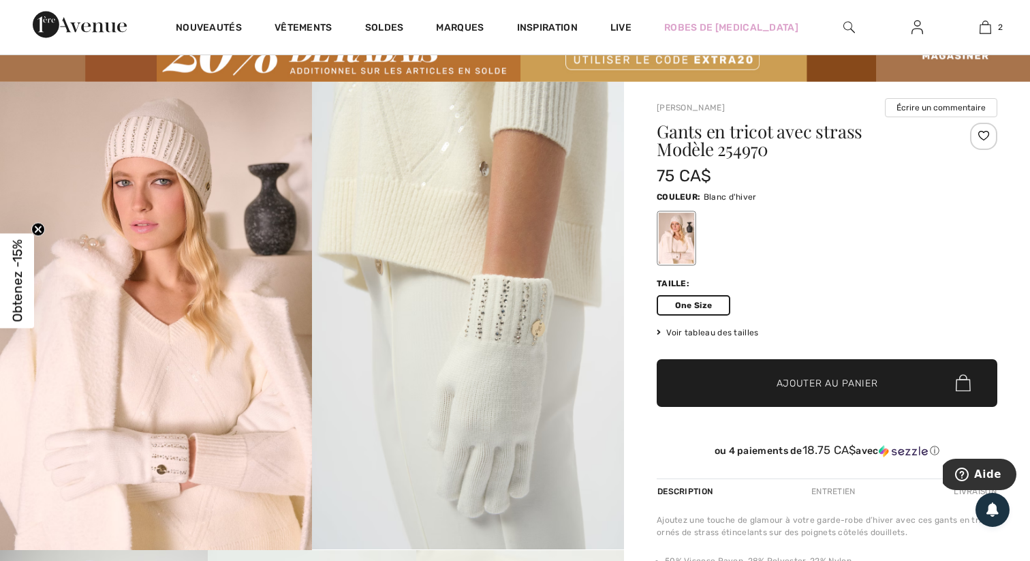
scroll to position [69, 0]
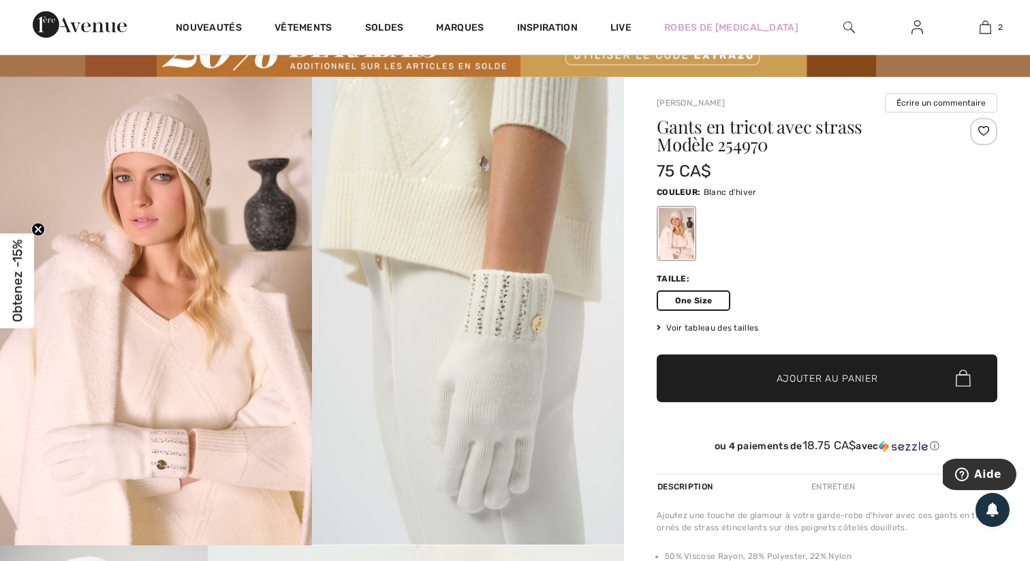
click at [782, 383] on span "Ajouter au panier" at bounding box center [828, 378] width 102 height 14
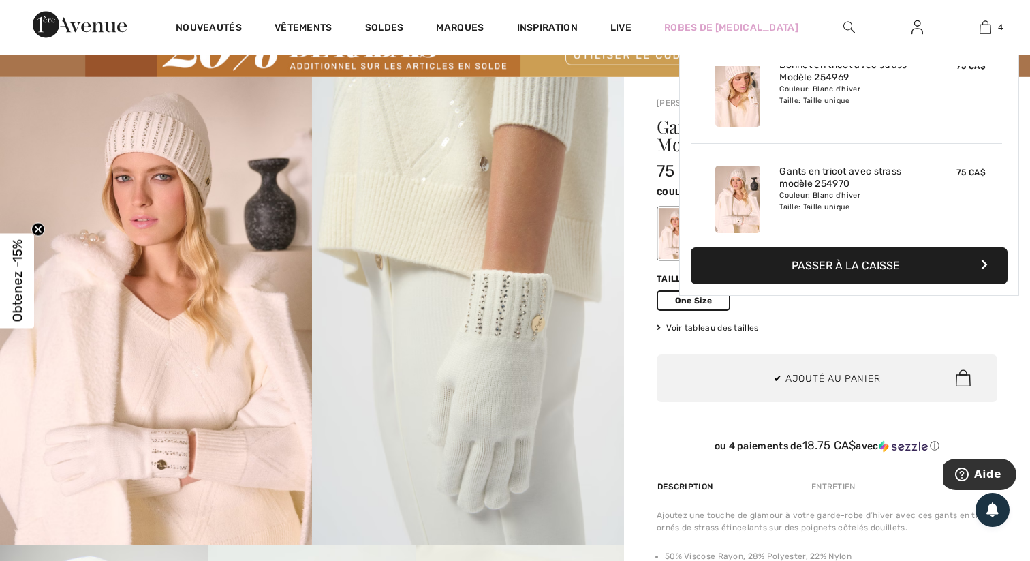
scroll to position [255, 0]
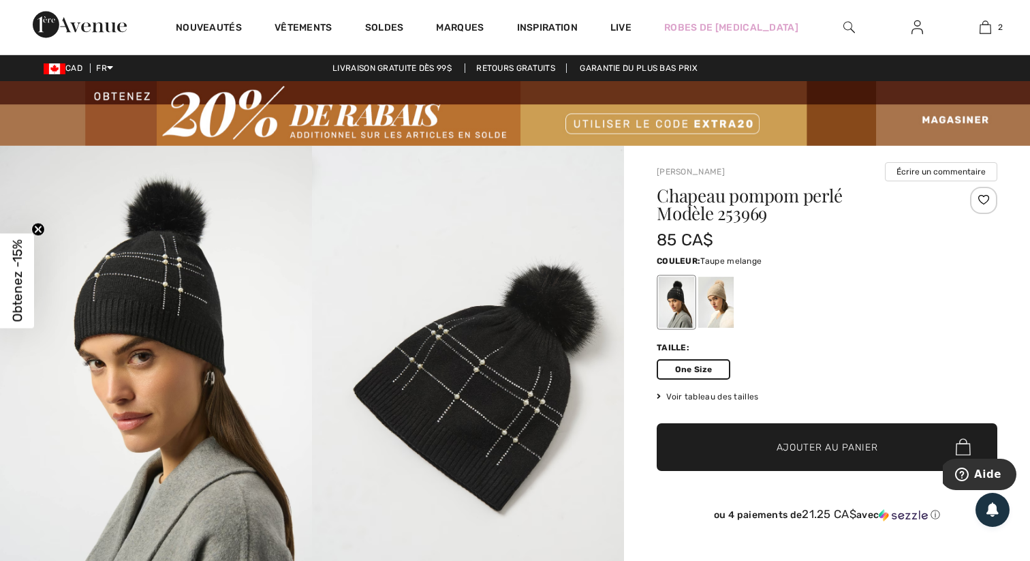
click at [713, 288] on div at bounding box center [715, 302] width 35 height 51
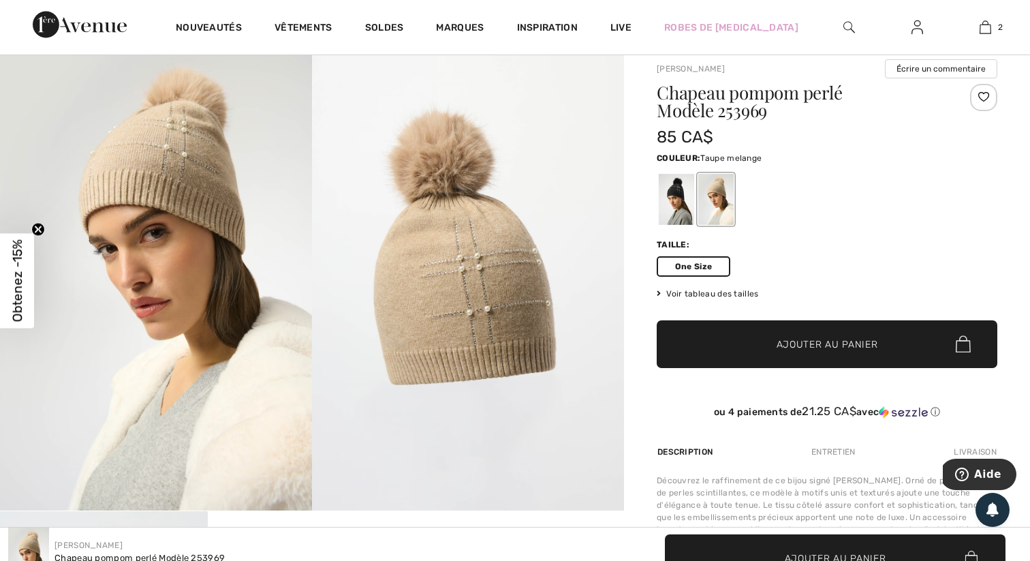
scroll to position [57, 0]
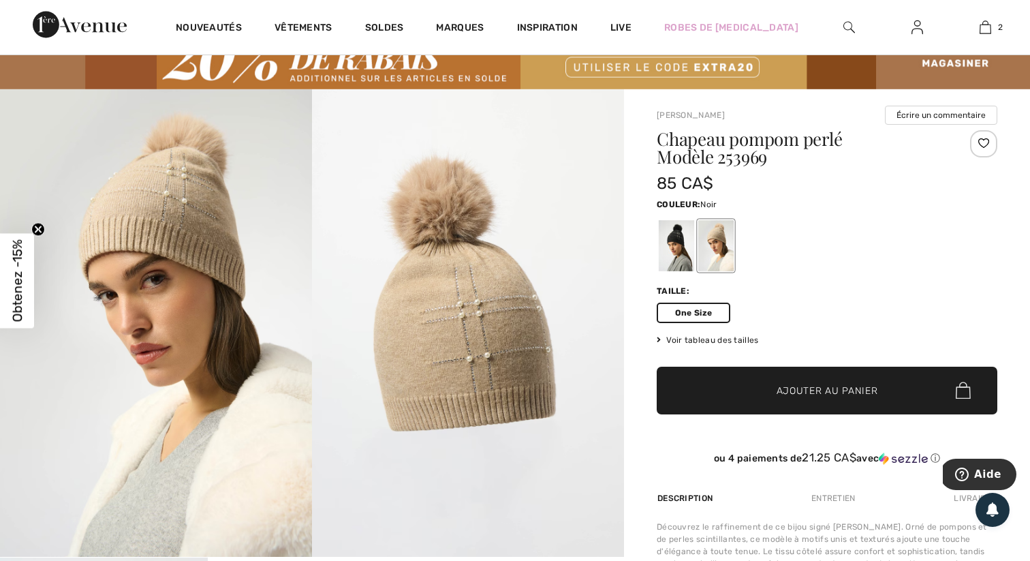
click at [664, 247] on div at bounding box center [676, 245] width 35 height 51
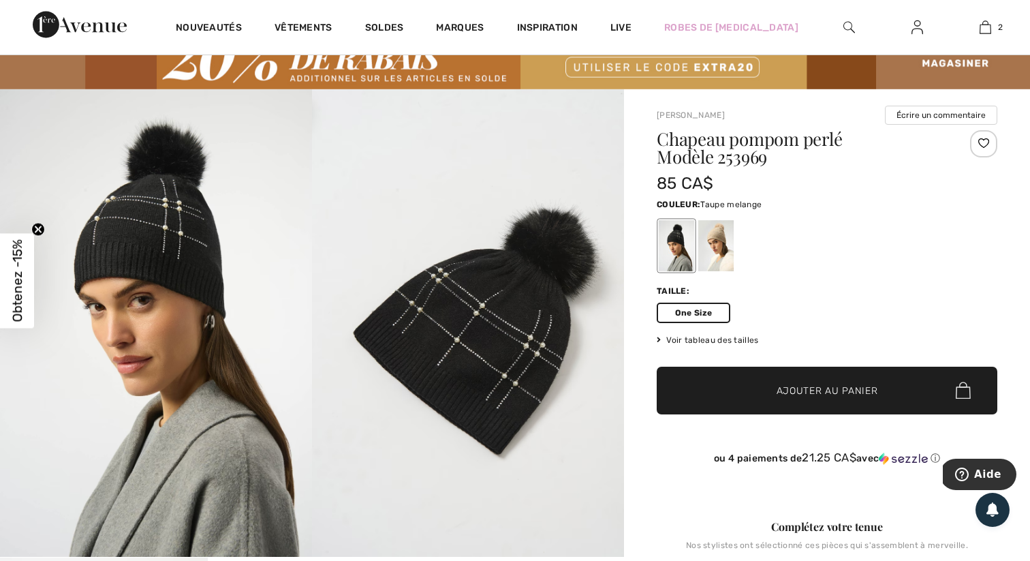
click at [709, 236] on div at bounding box center [715, 245] width 35 height 51
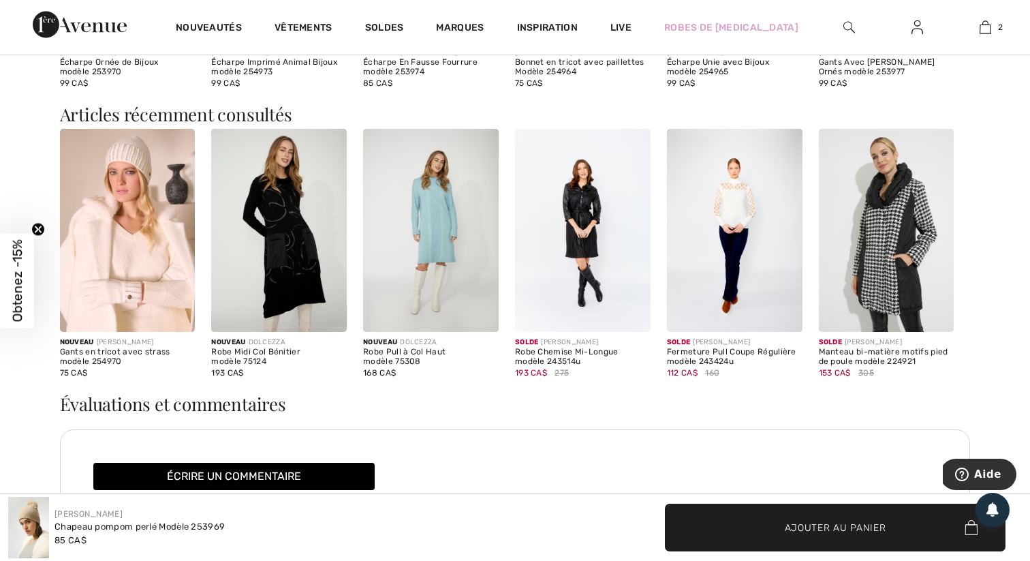
scroll to position [1474, 0]
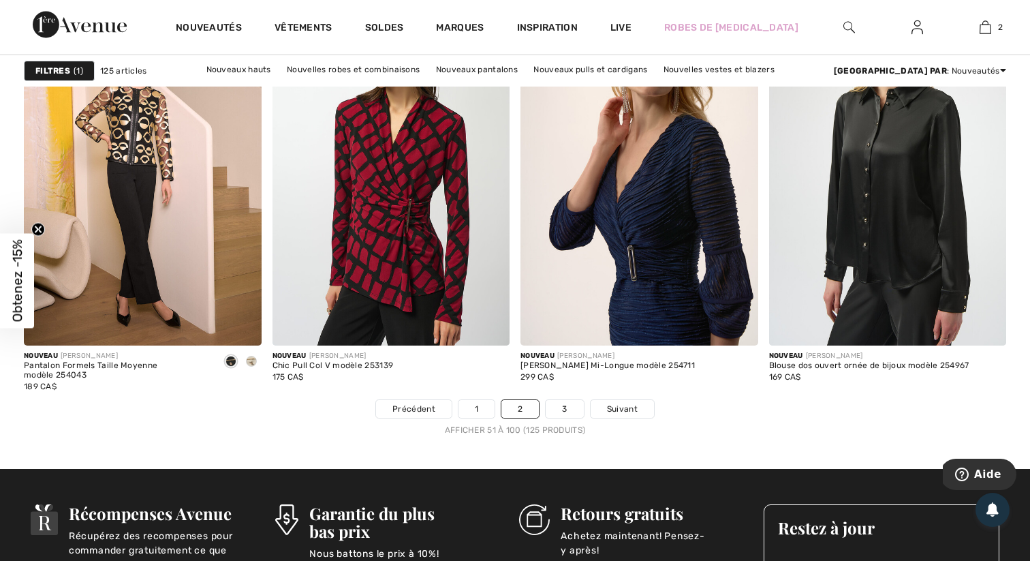
scroll to position [6308, 0]
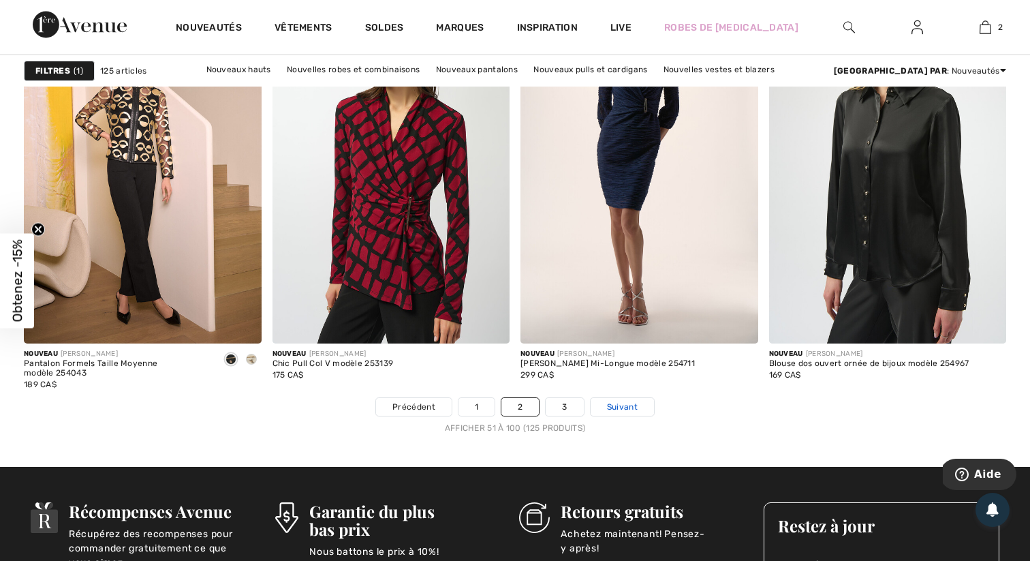
click at [616, 406] on span "Suivant" at bounding box center [622, 407] width 31 height 12
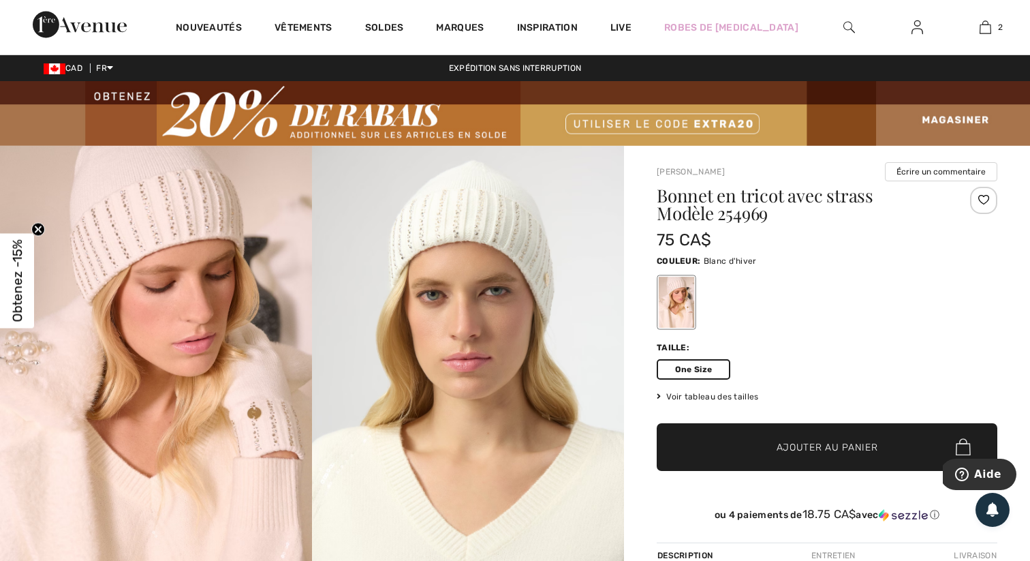
click at [778, 440] on span "Ajouter au panier" at bounding box center [828, 447] width 102 height 14
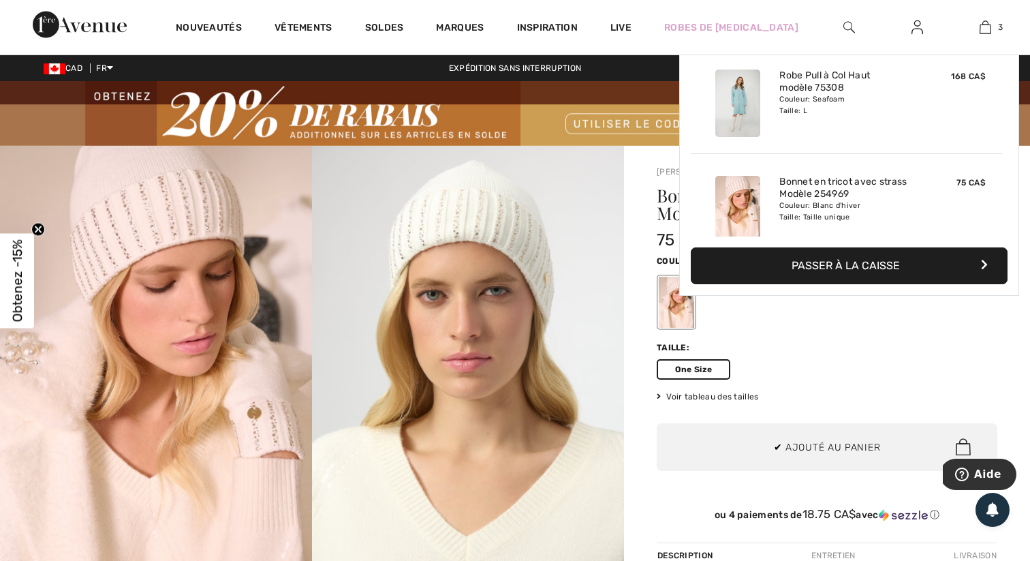
scroll to position [149, 0]
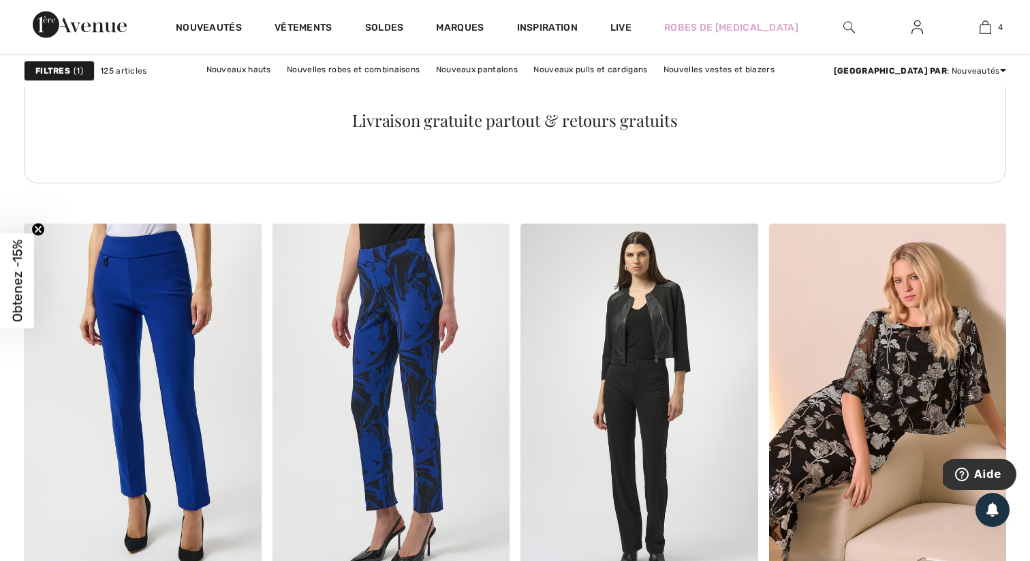
scroll to position [1847, 0]
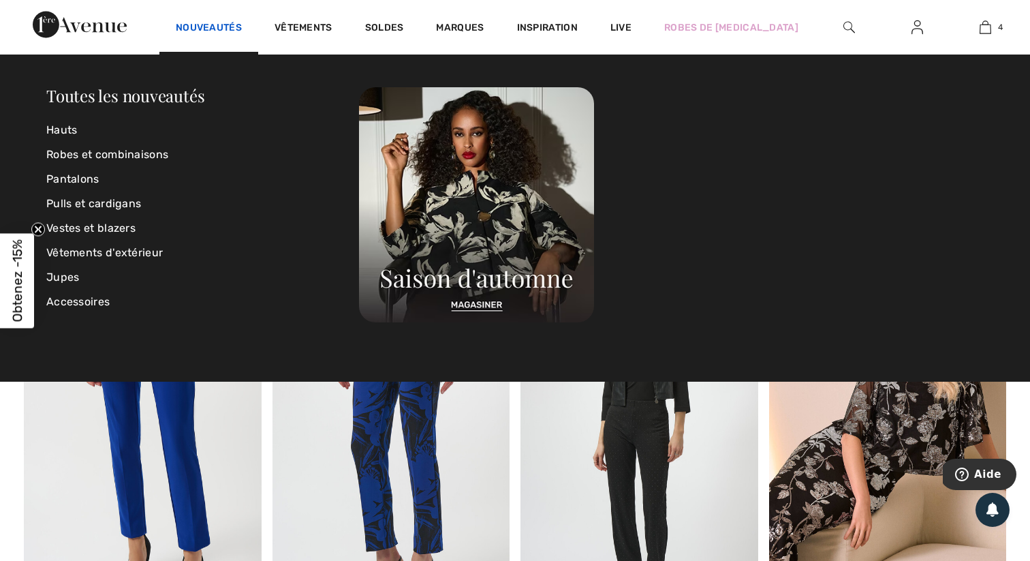
click at [217, 25] on link "Nouveautés" at bounding box center [209, 29] width 66 height 14
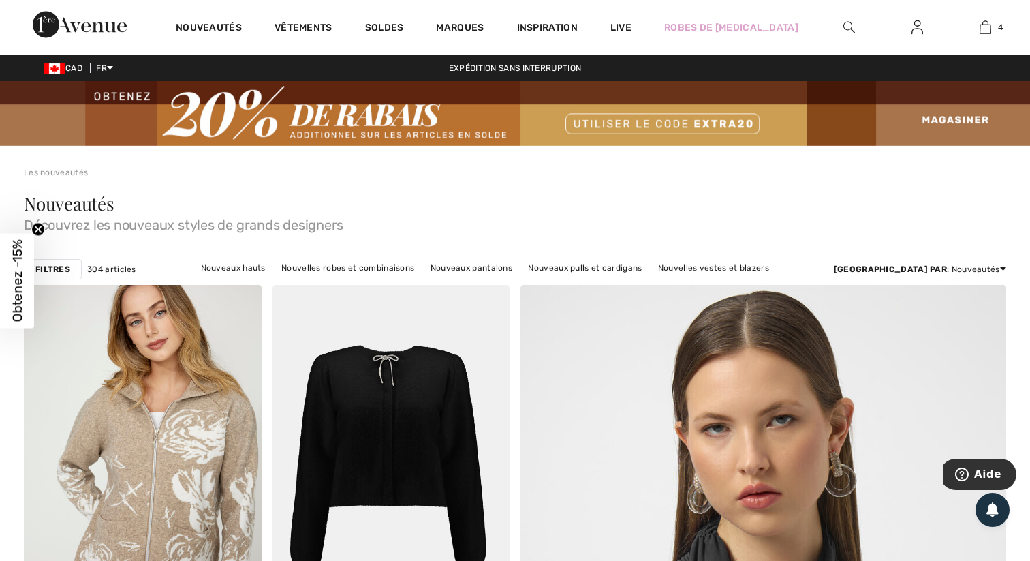
click at [50, 264] on strong "Filtres" at bounding box center [52, 269] width 35 height 12
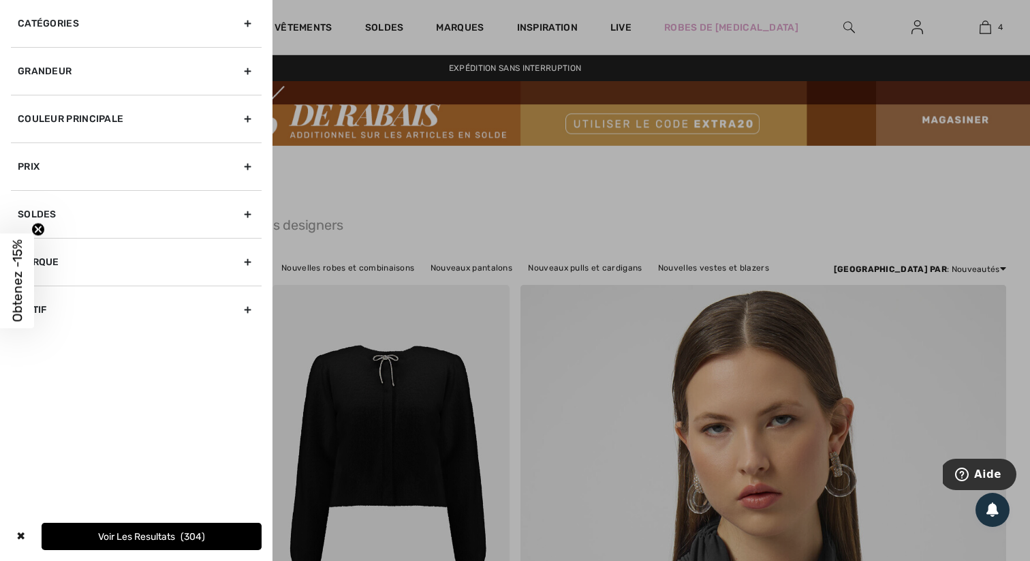
click at [100, 257] on div "Marque" at bounding box center [136, 262] width 251 height 48
click at [74, 303] on label "[PERSON_NAME]" at bounding box center [140, 306] width 244 height 12
click at [28, 303] on input"] "[PERSON_NAME]" at bounding box center [23, 306] width 10 height 10
checkbox input"] "true"
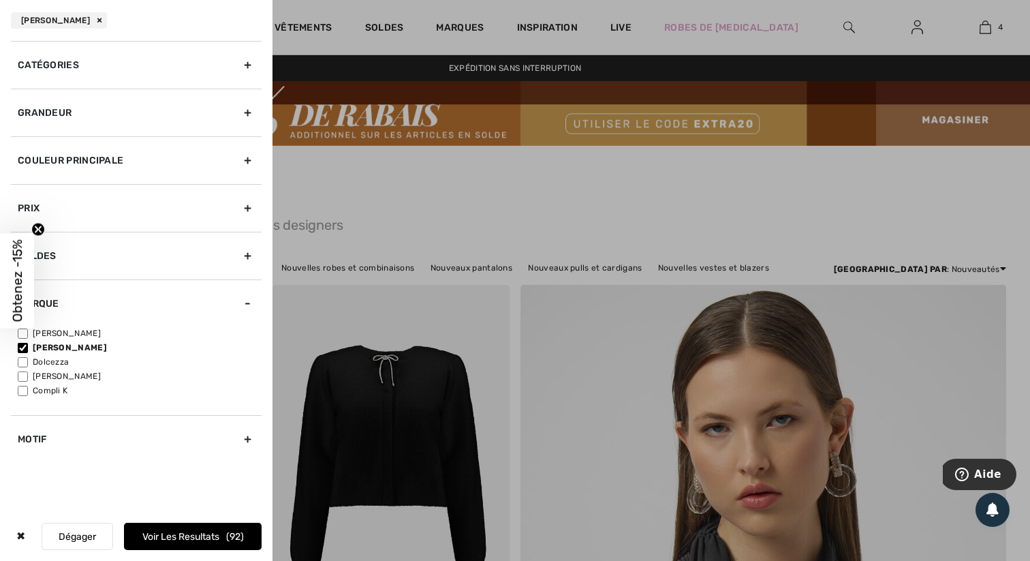
click at [181, 534] on button "Voir les resultats 92" at bounding box center [193, 536] width 138 height 27
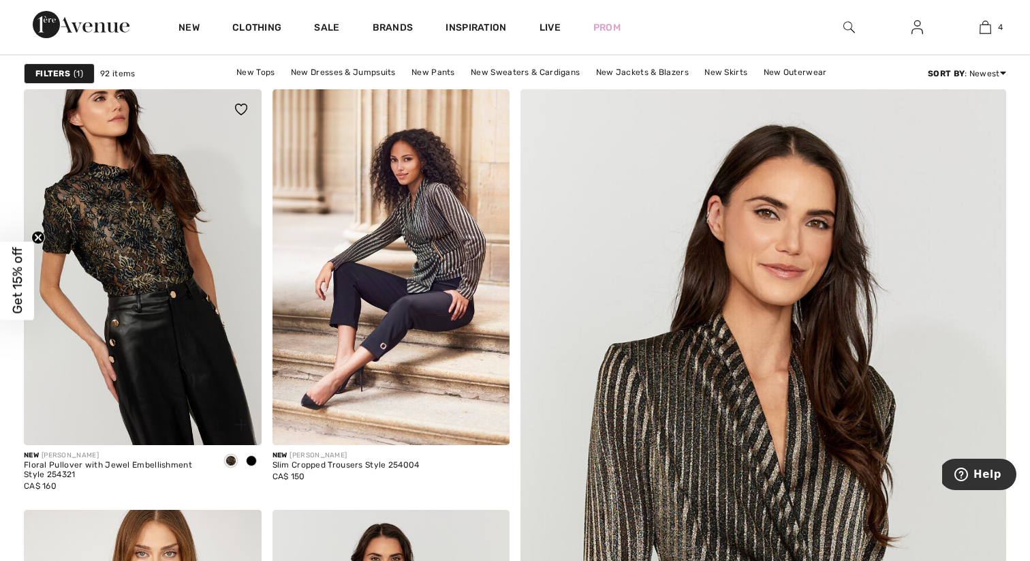
scroll to position [10, 0]
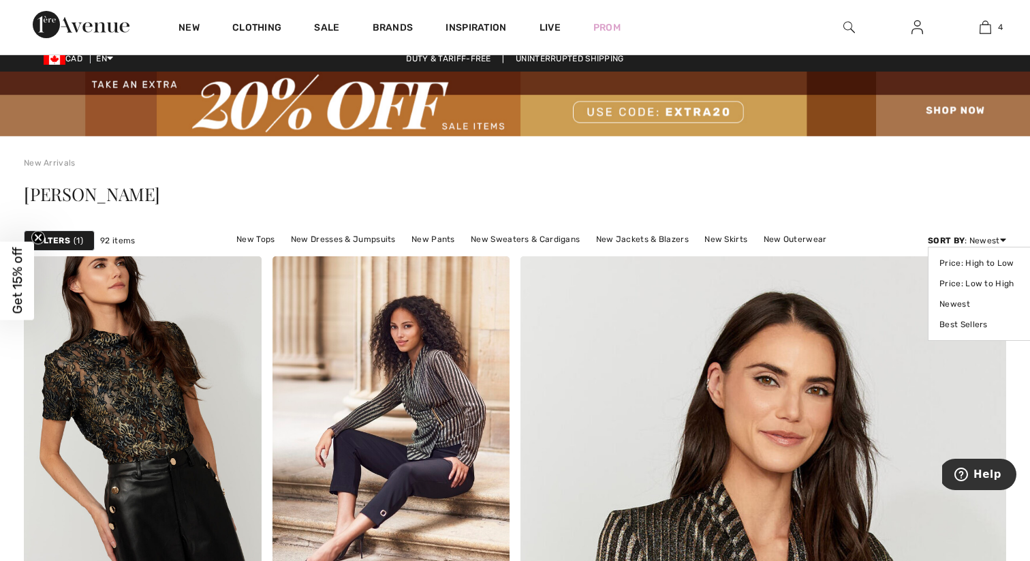
click at [990, 241] on div "Sort By : Newest Price: High to Low Price: Low to High Newest Best Sellers" at bounding box center [967, 240] width 78 height 12
click at [959, 281] on link "Price: Low to High" at bounding box center [983, 283] width 86 height 20
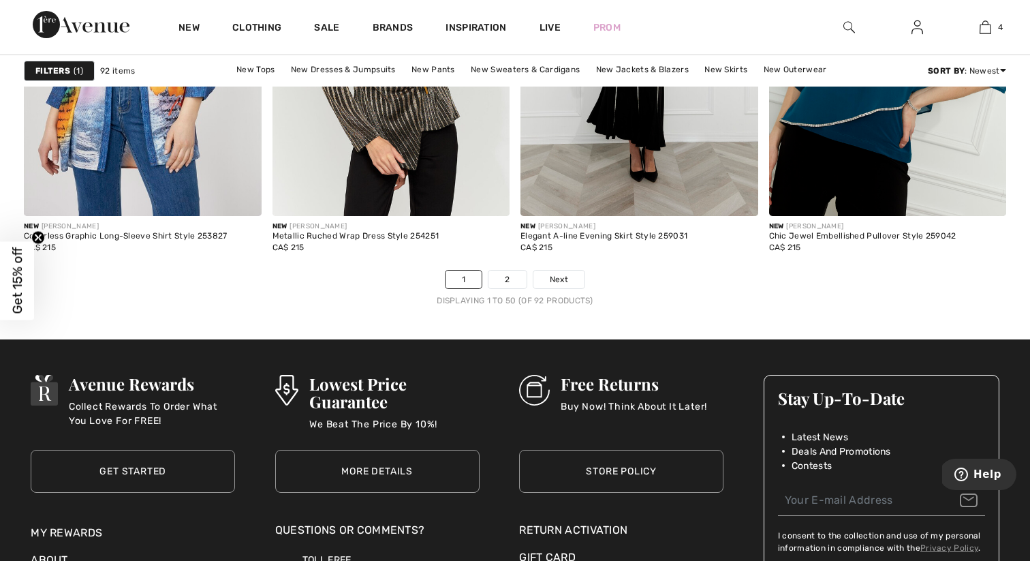
scroll to position [6540, 0]
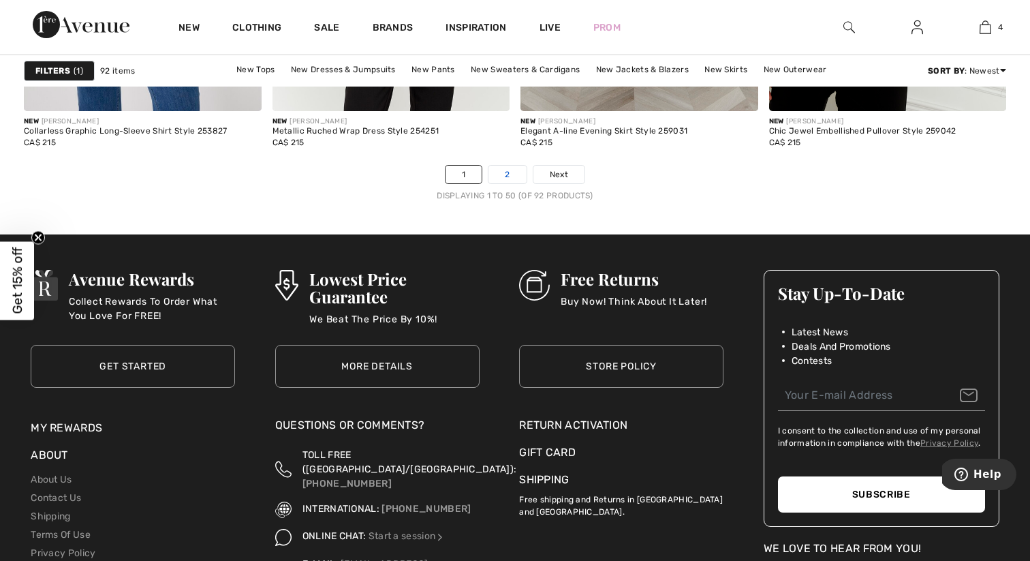
click at [510, 177] on link "2" at bounding box center [507, 175] width 37 height 18
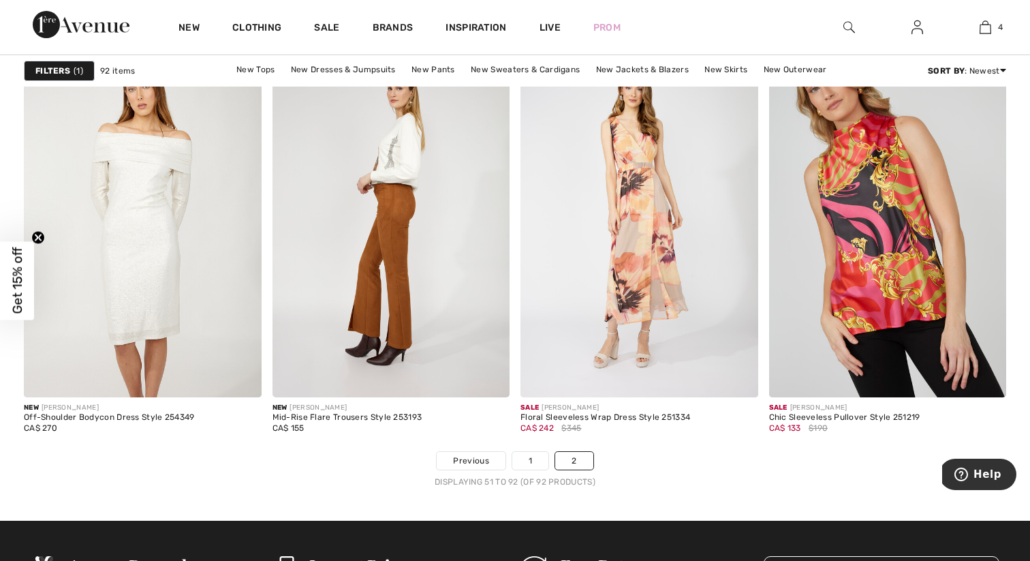
scroll to position [5557, 0]
